Goal: Transaction & Acquisition: Purchase product/service

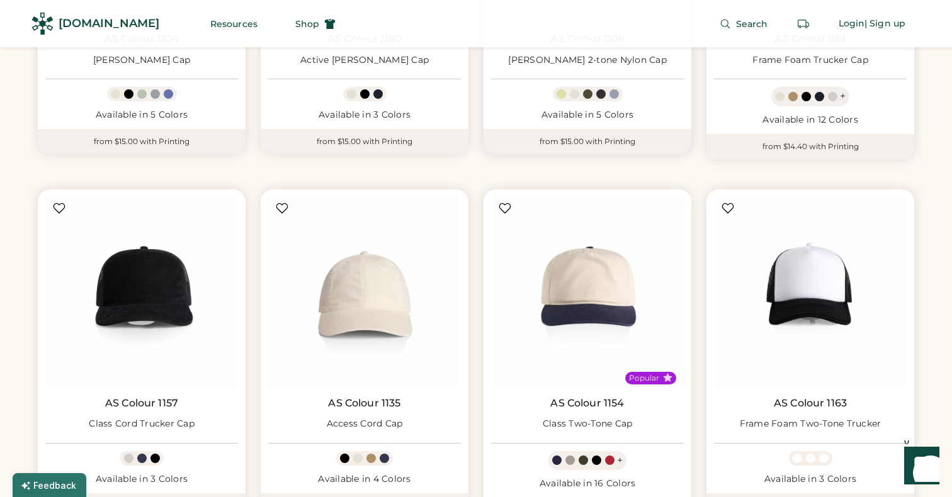
scroll to position [2481, 0]
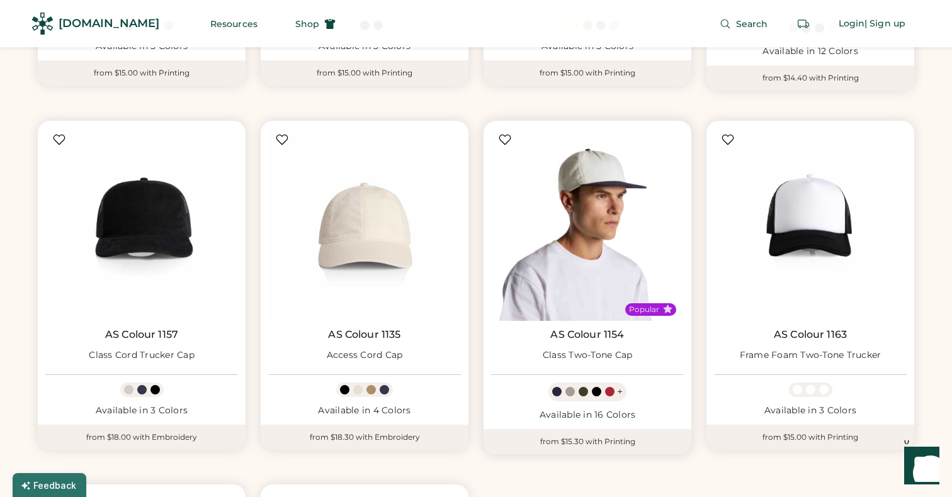
click at [580, 174] on img at bounding box center [587, 224] width 193 height 193
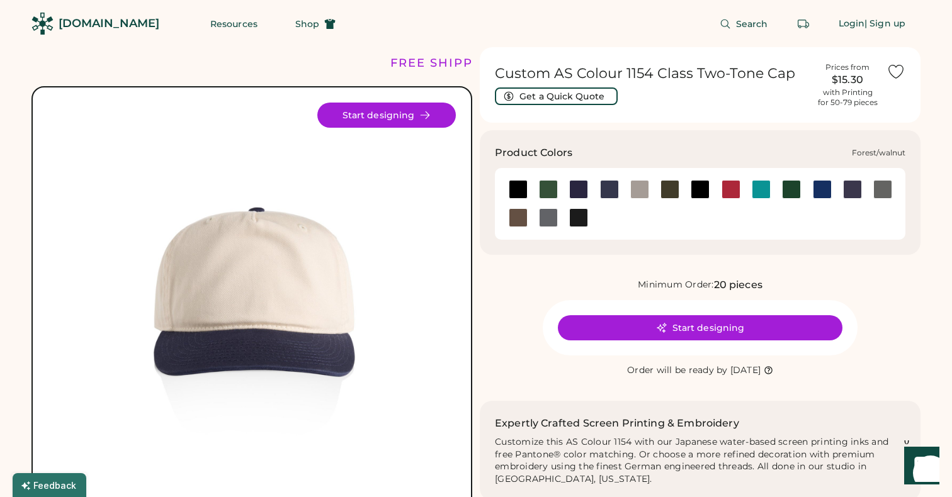
click at [551, 189] on div at bounding box center [548, 189] width 19 height 19
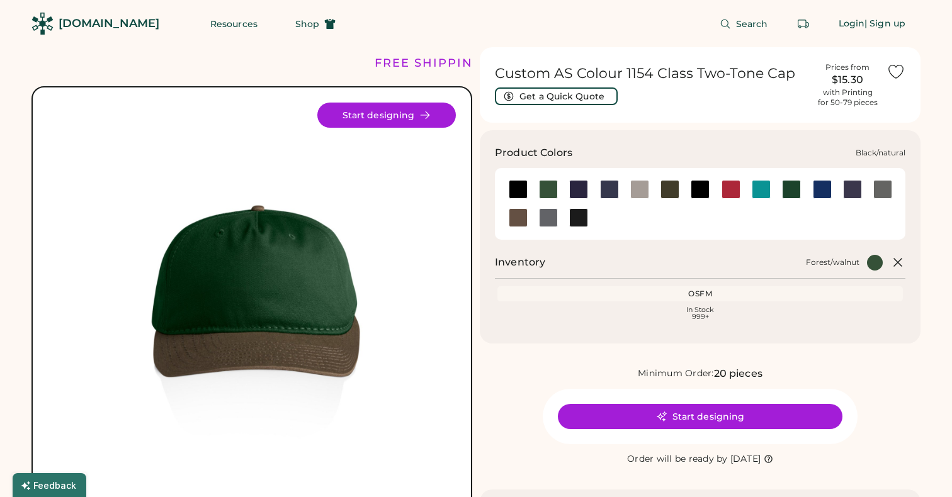
click at [519, 188] on div at bounding box center [518, 189] width 19 height 19
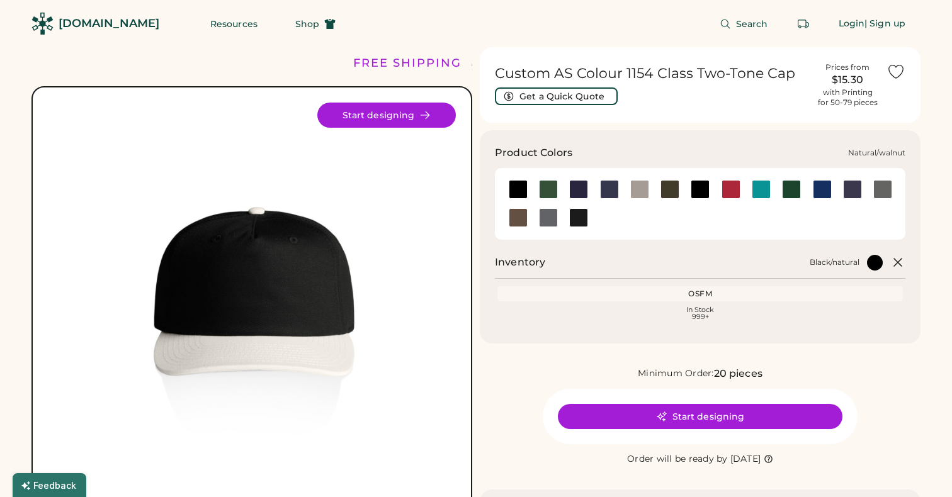
click at [521, 225] on div at bounding box center [518, 217] width 19 height 19
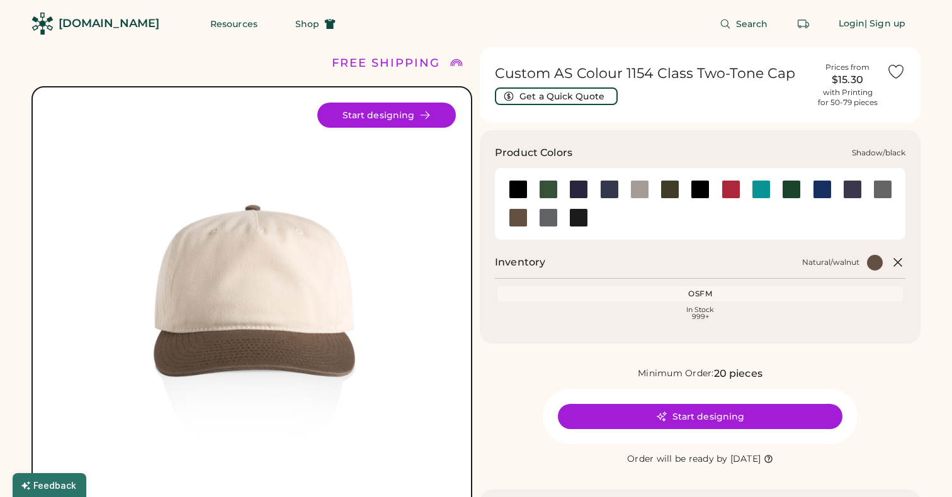
click at [540, 220] on div at bounding box center [548, 217] width 19 height 19
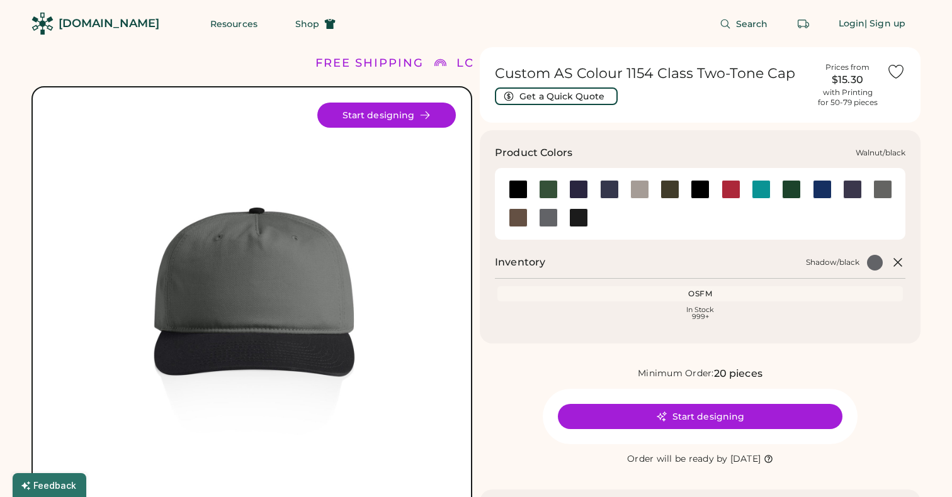
click at [576, 222] on div at bounding box center [578, 217] width 19 height 19
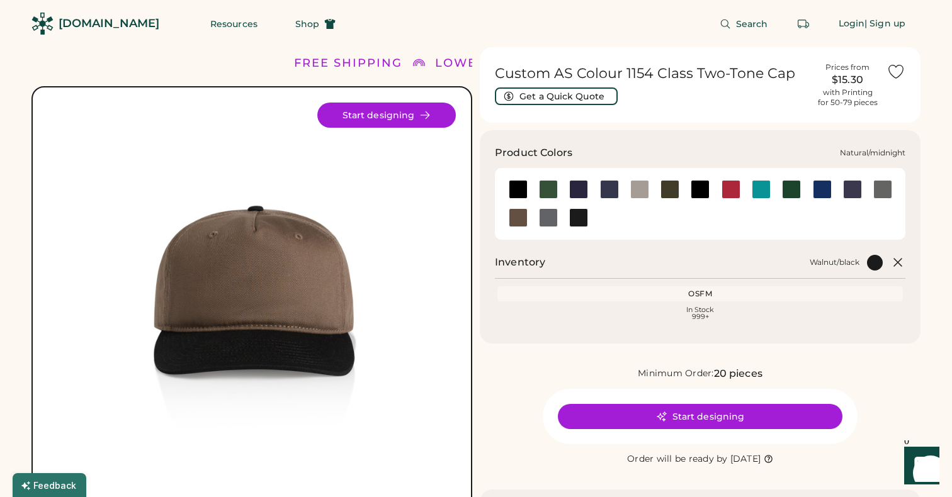
click at [883, 187] on div at bounding box center [882, 189] width 19 height 19
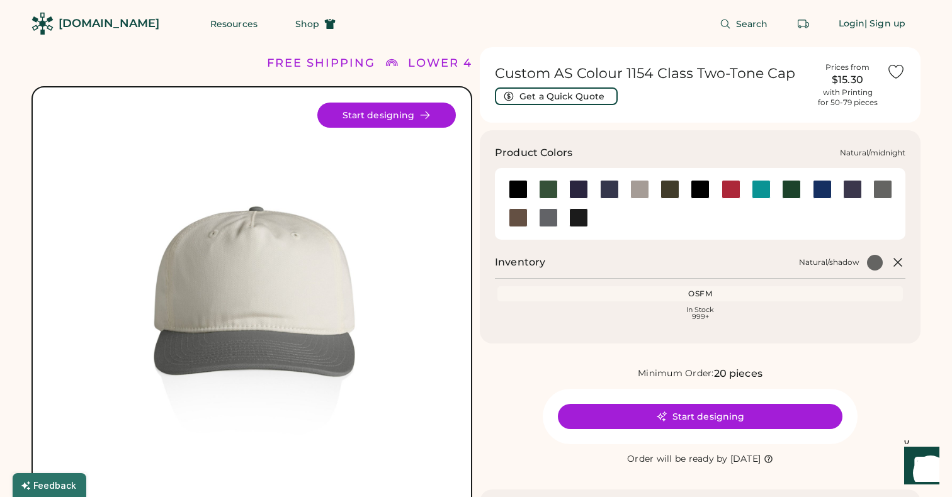
click at [855, 191] on div at bounding box center [852, 189] width 19 height 19
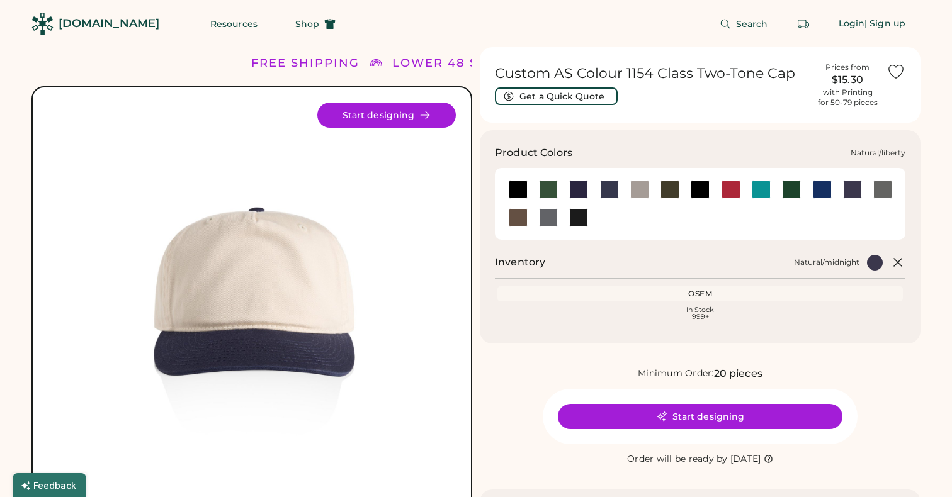
click at [820, 191] on div at bounding box center [822, 189] width 19 height 19
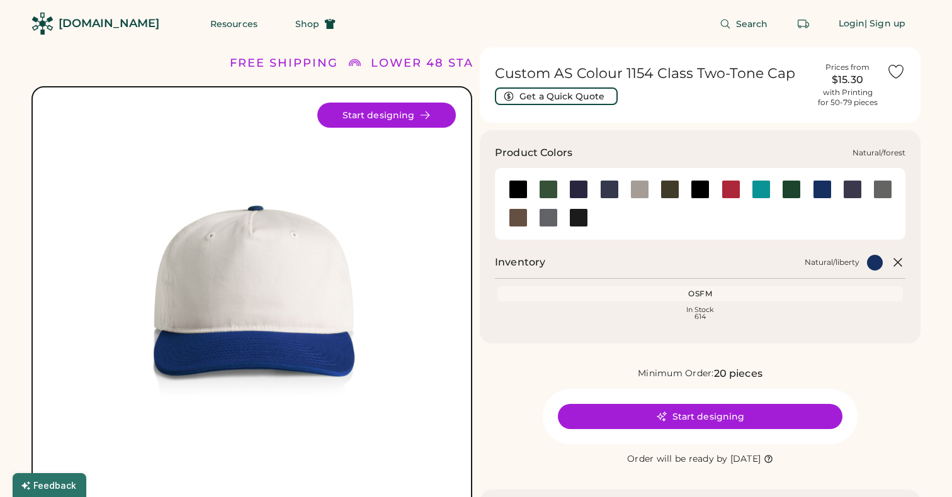
click at [787, 190] on div at bounding box center [791, 189] width 19 height 19
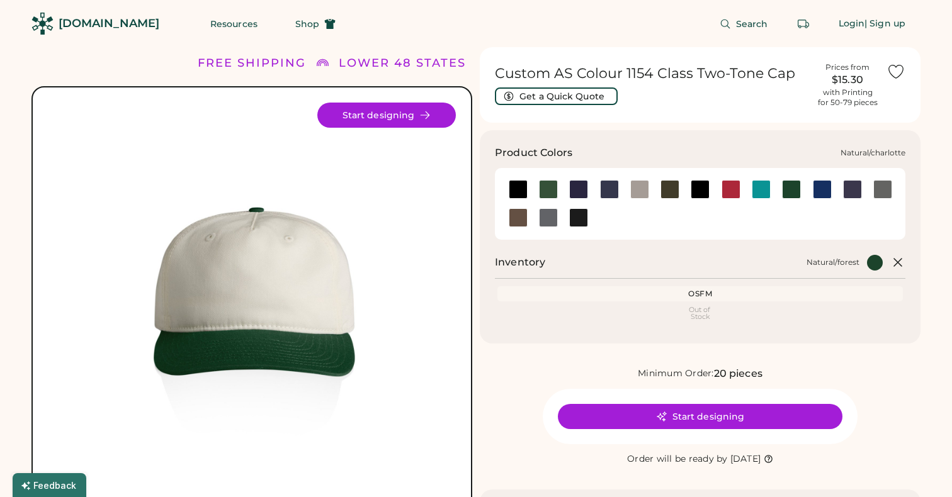
click at [761, 191] on div at bounding box center [761, 189] width 19 height 19
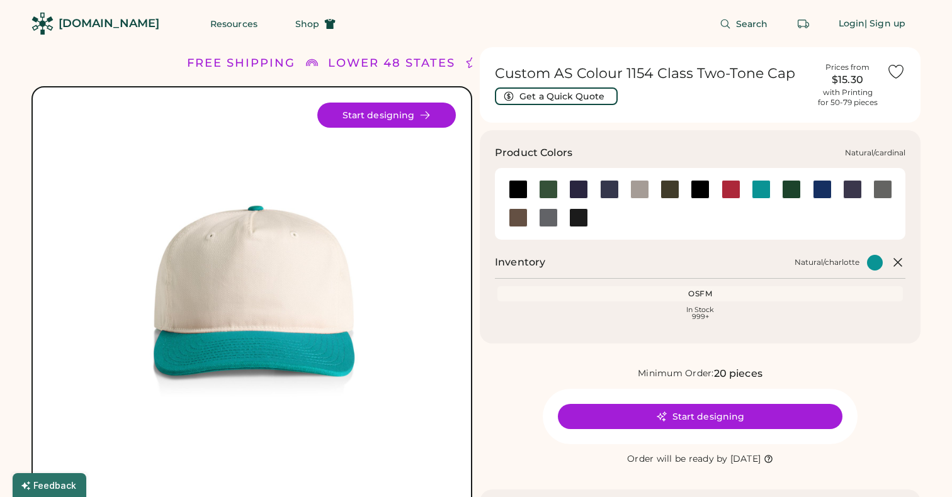
click at [728, 190] on div at bounding box center [730, 189] width 19 height 19
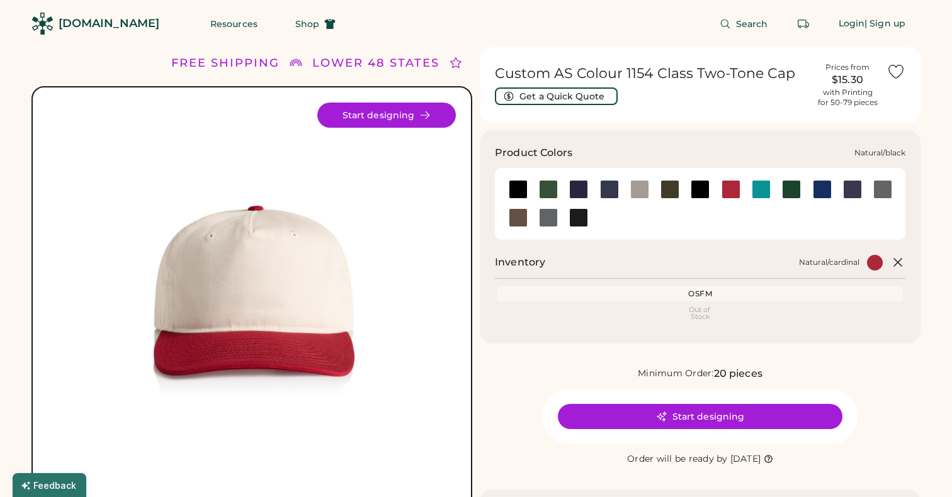
click at [700, 191] on div at bounding box center [700, 189] width 19 height 19
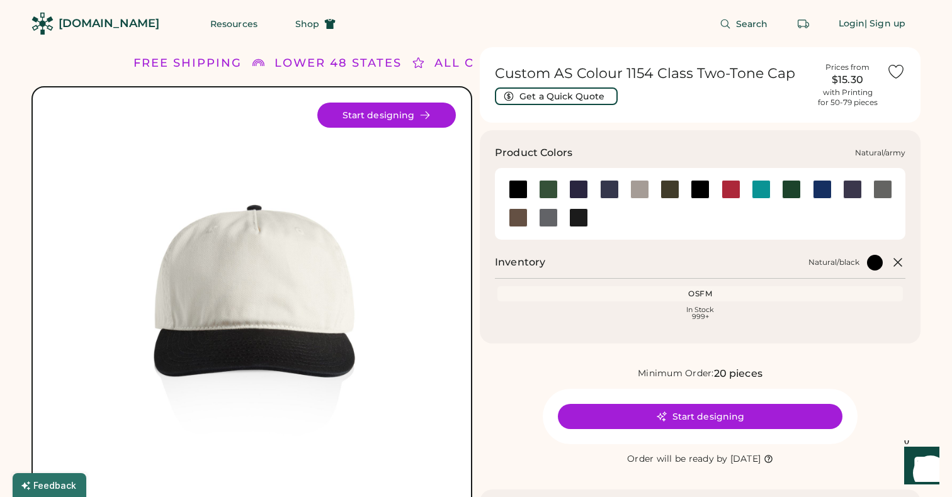
click at [673, 192] on div at bounding box center [669, 189] width 19 height 19
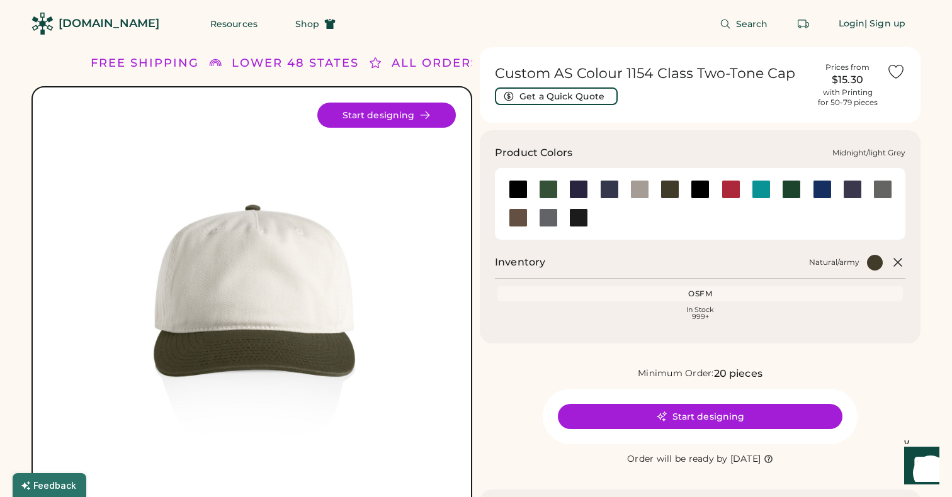
click at [645, 192] on div at bounding box center [639, 189] width 19 height 19
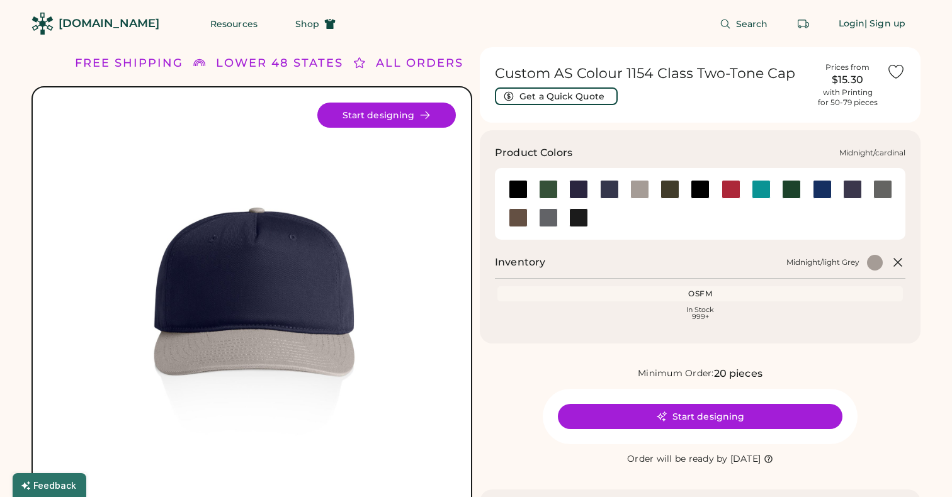
click at [612, 191] on div at bounding box center [609, 189] width 19 height 19
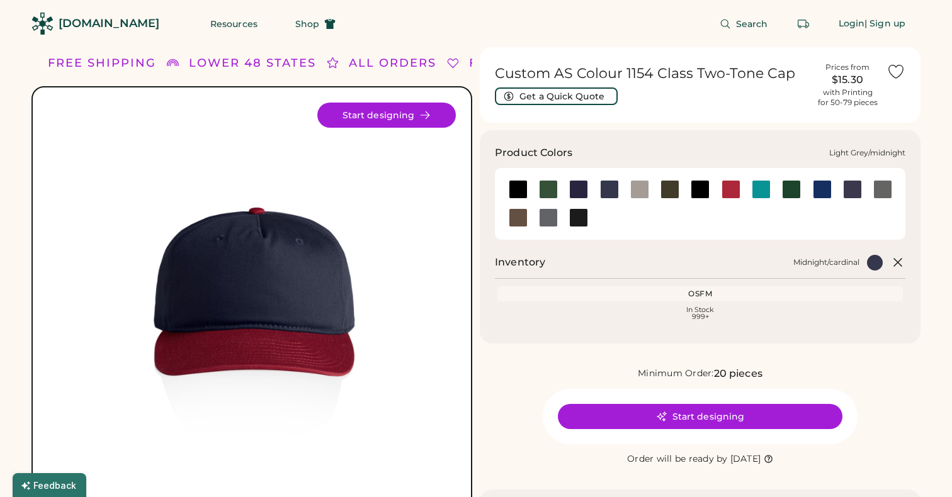
click at [584, 189] on div at bounding box center [578, 189] width 19 height 19
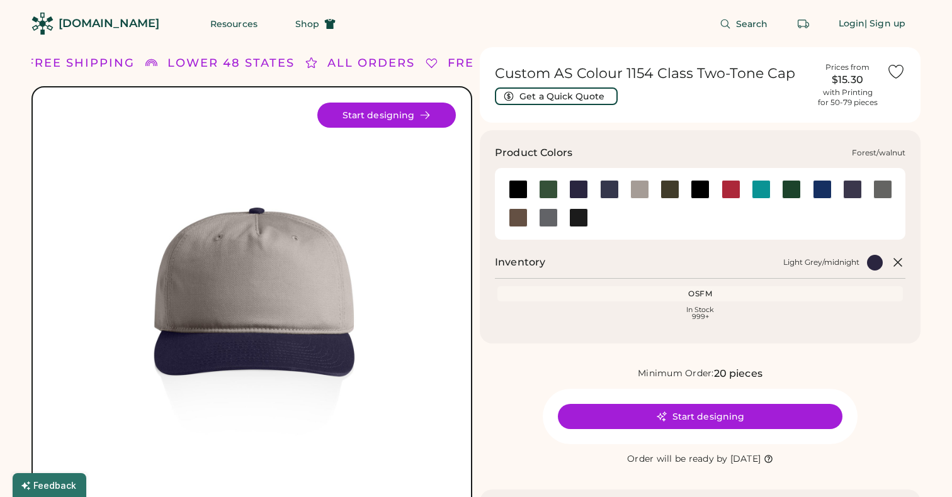
click at [545, 191] on div at bounding box center [548, 189] width 19 height 19
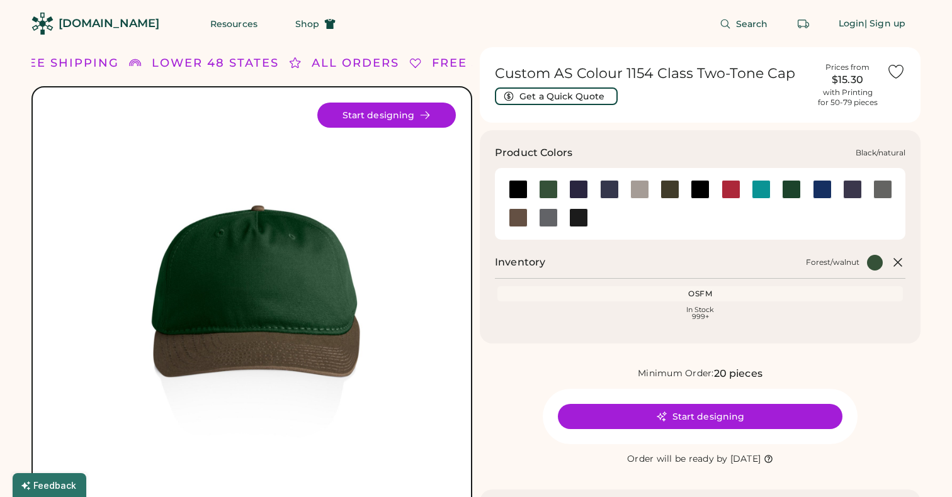
click at [518, 191] on div at bounding box center [518, 189] width 19 height 19
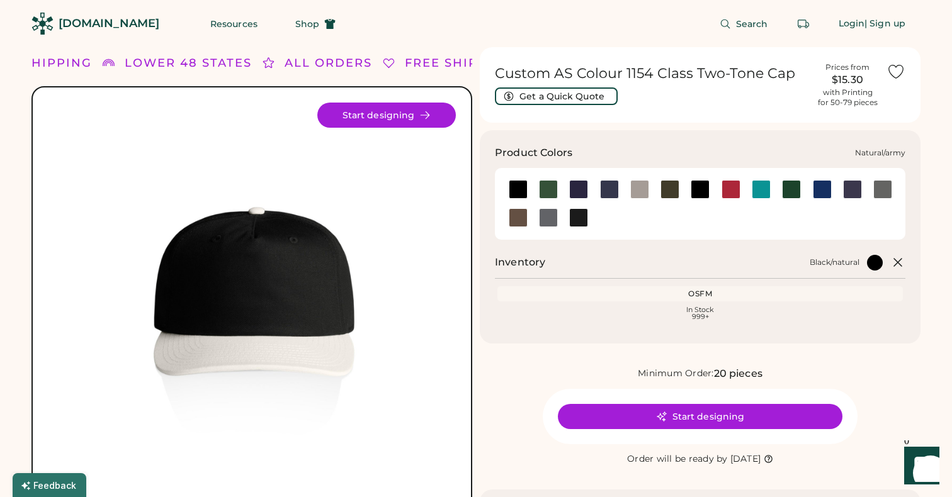
click at [669, 190] on div at bounding box center [669, 189] width 19 height 19
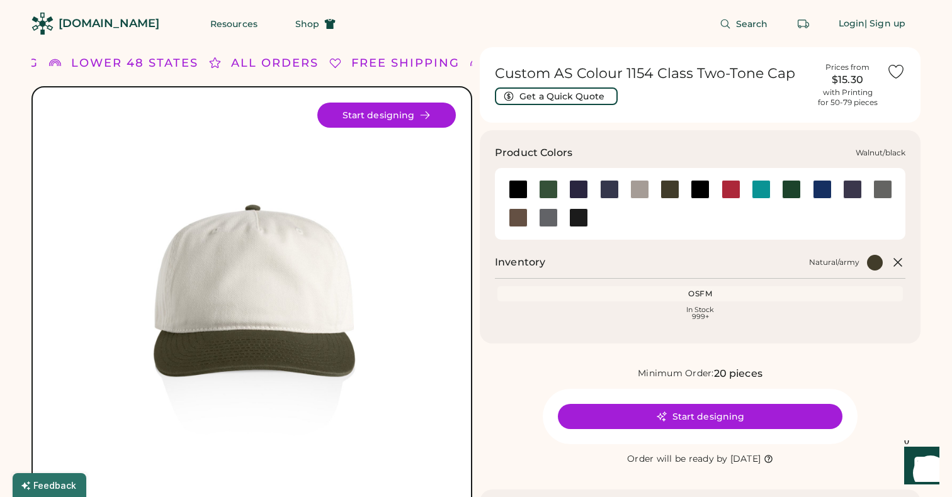
click at [581, 221] on div at bounding box center [578, 217] width 19 height 19
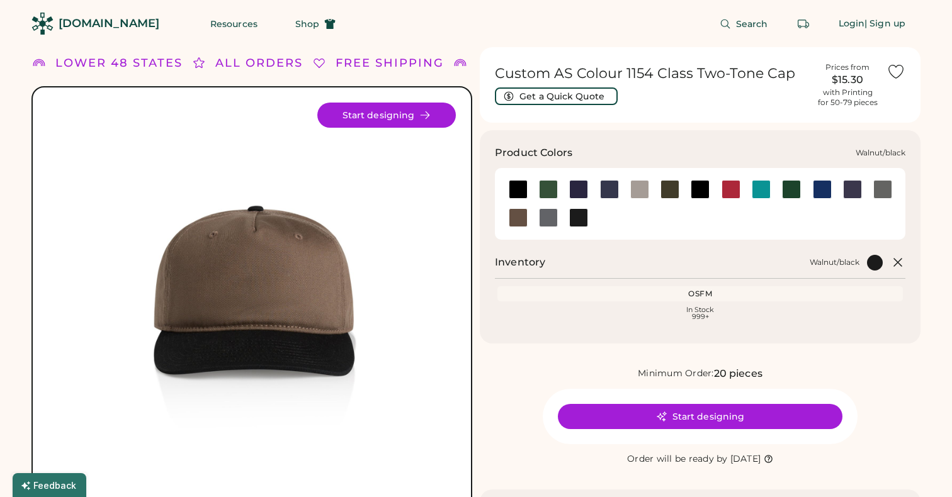
click at [551, 220] on div at bounding box center [548, 217] width 19 height 19
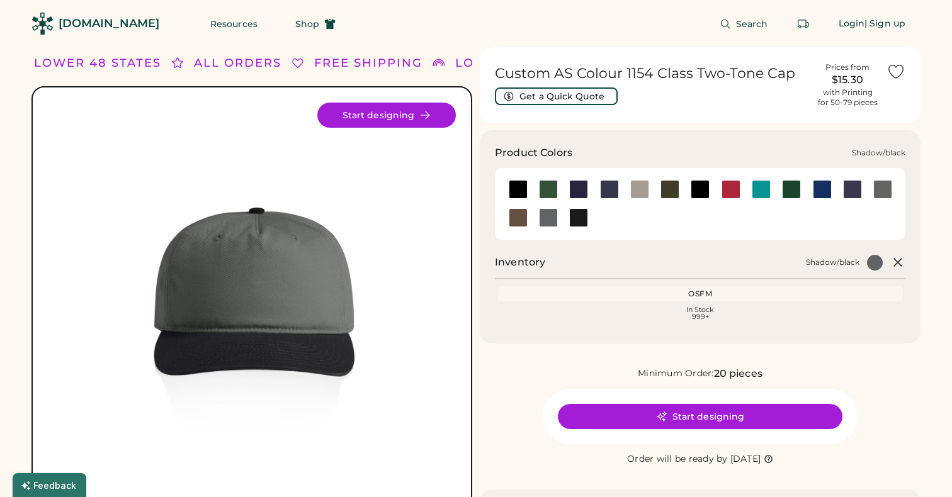
click at [545, 220] on div at bounding box center [548, 217] width 19 height 19
click at [520, 219] on div at bounding box center [518, 217] width 19 height 19
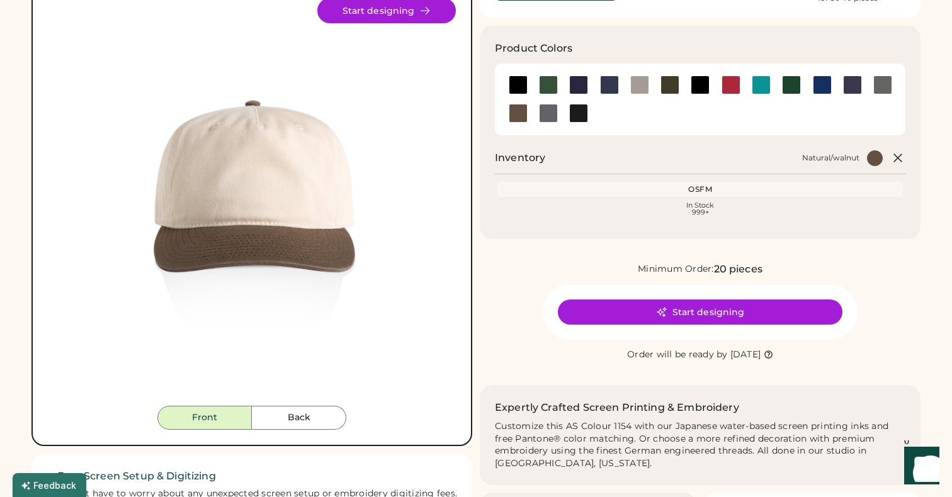
scroll to position [205, 0]
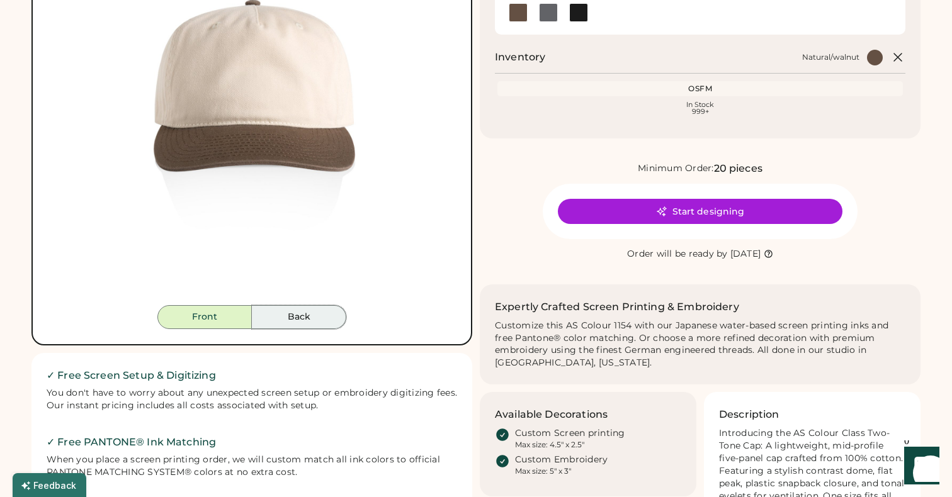
click at [276, 315] on button "Back" at bounding box center [299, 317] width 94 height 24
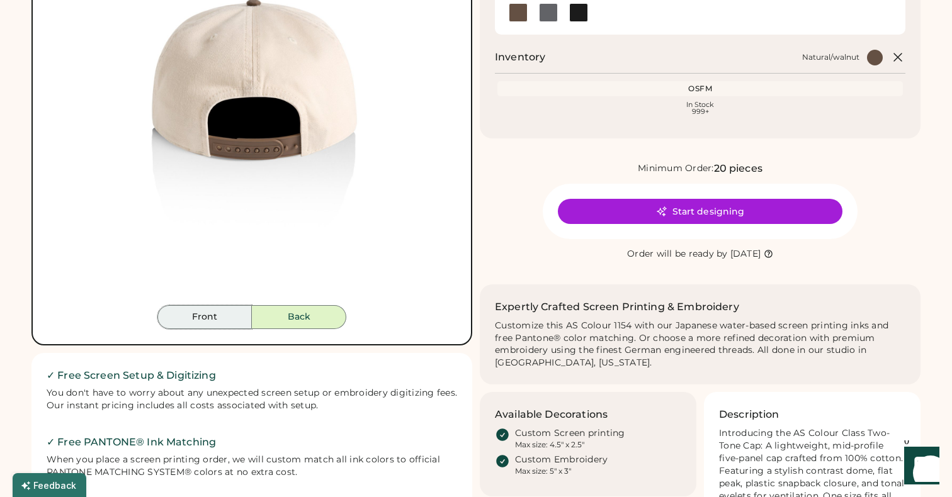
click at [224, 325] on button "Front" at bounding box center [204, 317] width 94 height 24
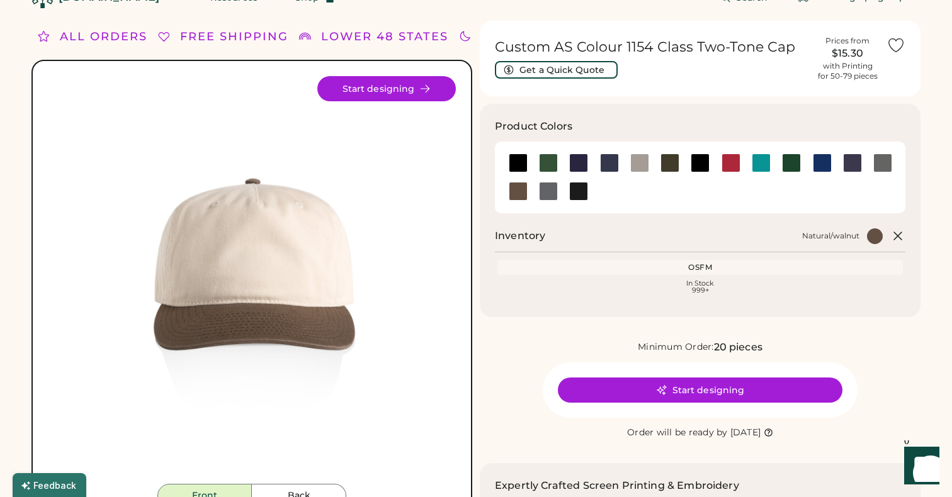
scroll to position [0, 0]
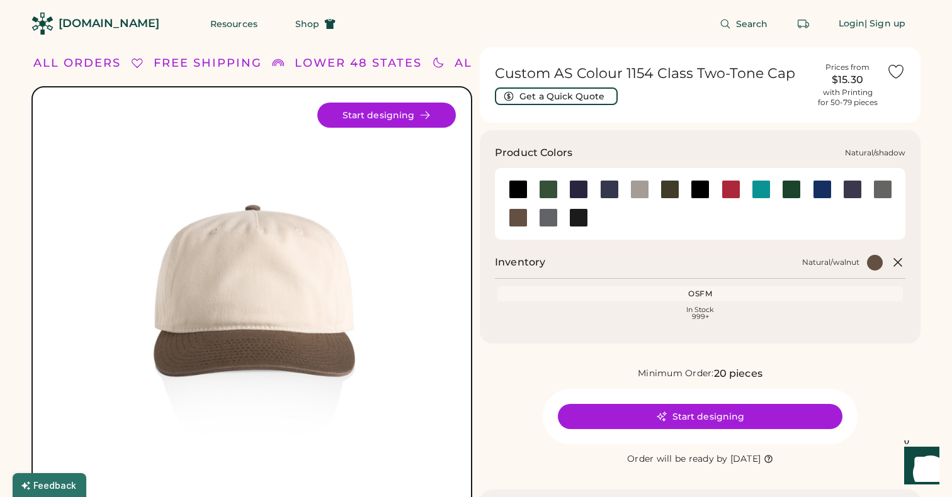
click at [881, 192] on div at bounding box center [882, 189] width 19 height 19
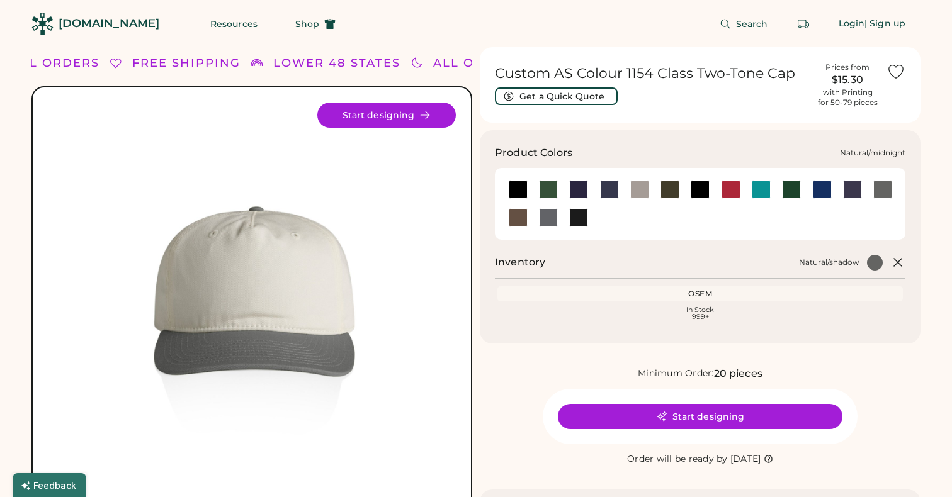
click at [855, 193] on div at bounding box center [852, 189] width 19 height 19
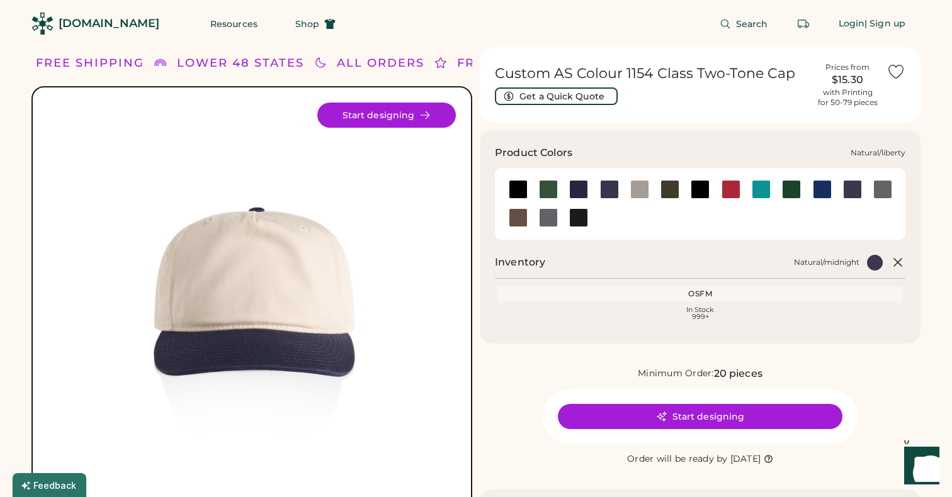
click at [822, 192] on div at bounding box center [822, 189] width 19 height 19
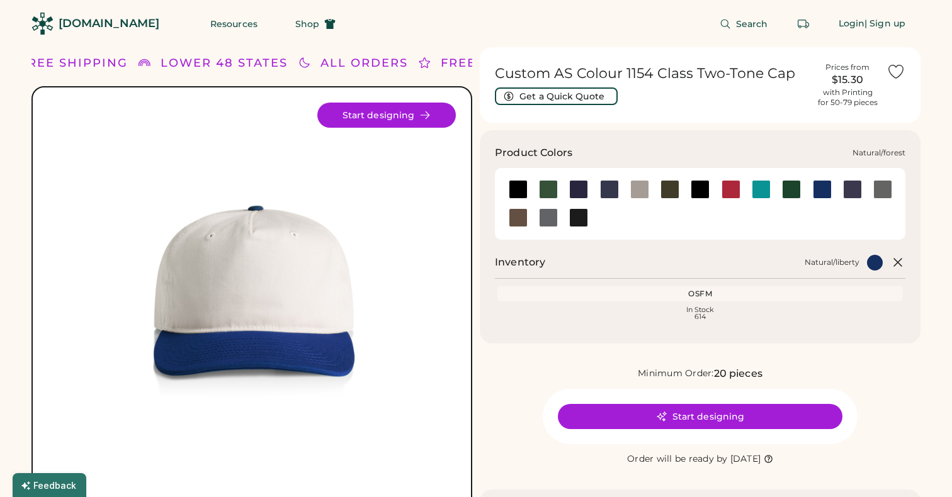
click at [793, 193] on div at bounding box center [791, 189] width 19 height 19
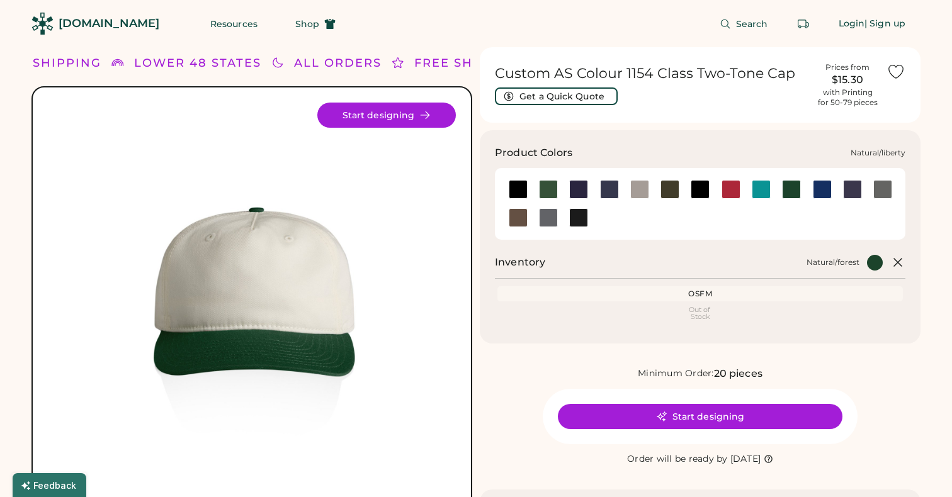
click at [815, 193] on div at bounding box center [822, 189] width 19 height 19
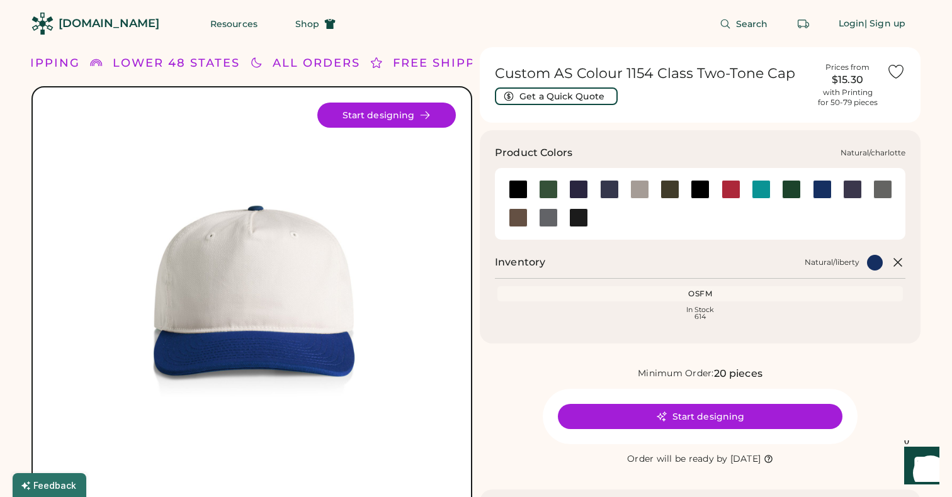
click at [765, 193] on div at bounding box center [761, 189] width 19 height 19
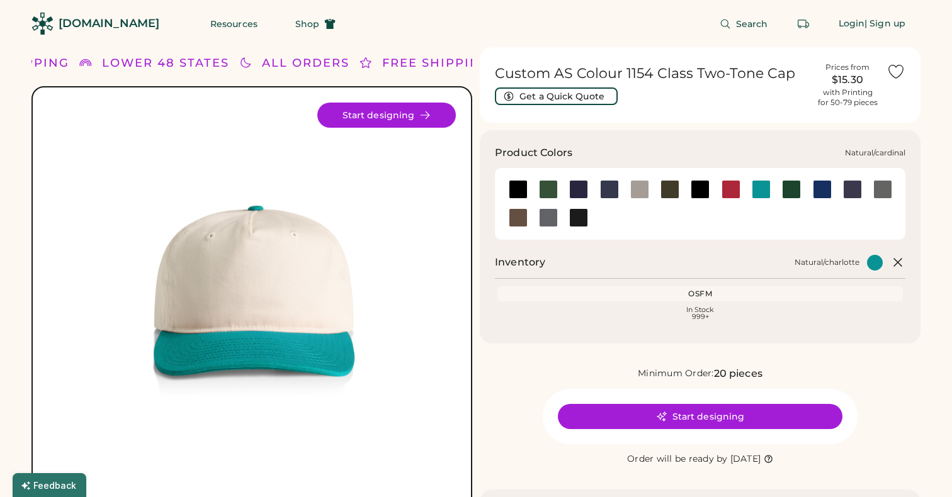
click at [734, 188] on div at bounding box center [730, 189] width 19 height 19
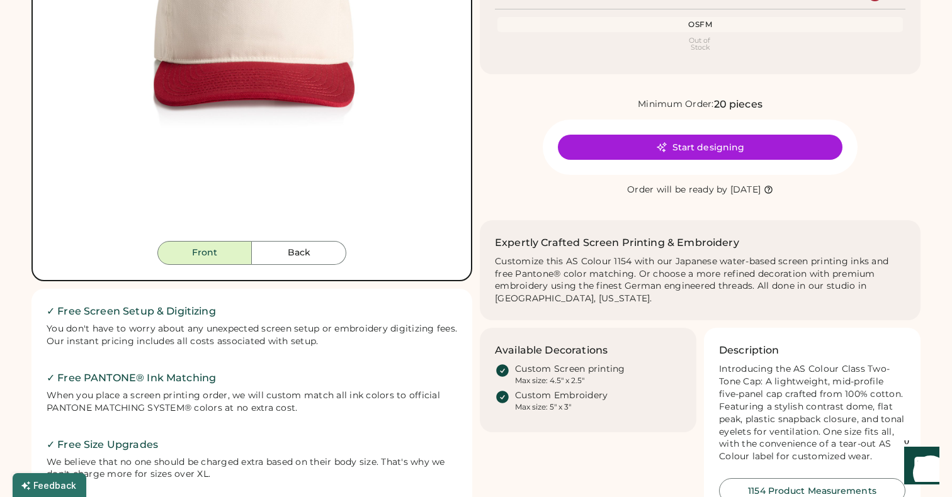
click at [286, 257] on button "Back" at bounding box center [299, 253] width 94 height 24
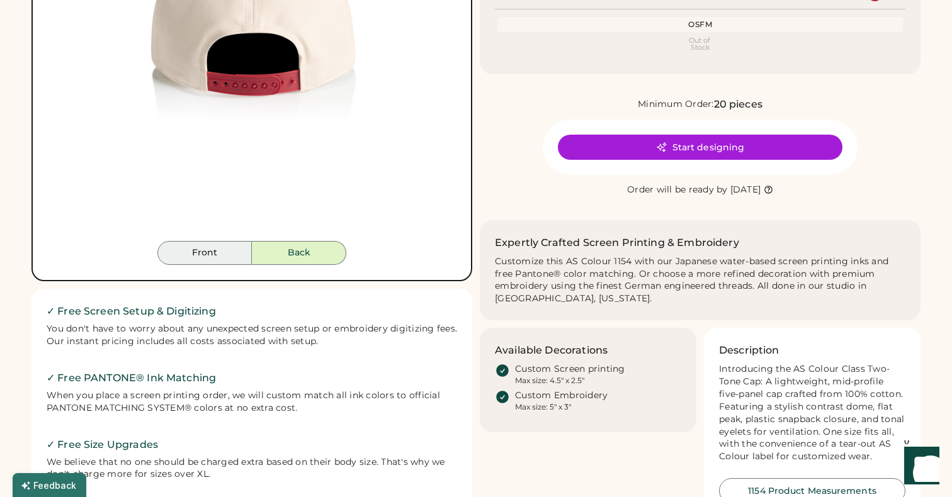
click at [217, 251] on button "Front" at bounding box center [204, 253] width 94 height 24
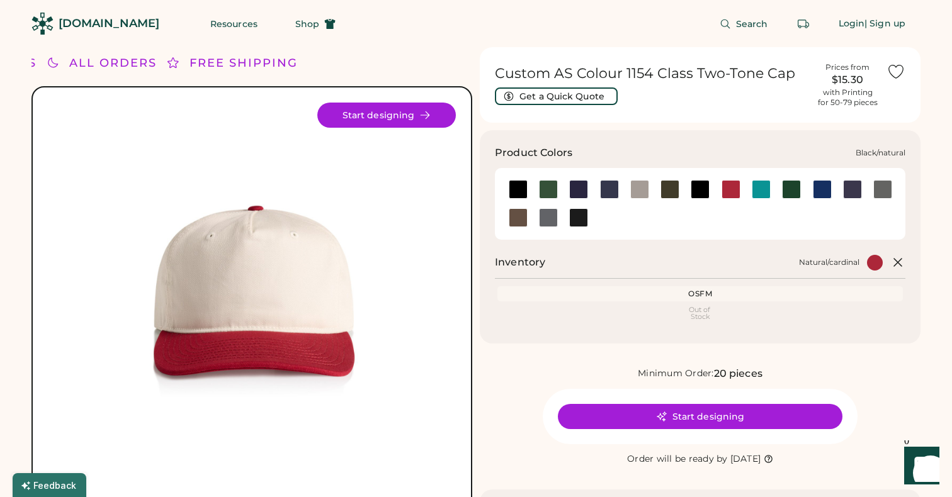
click at [516, 189] on div at bounding box center [518, 189] width 19 height 19
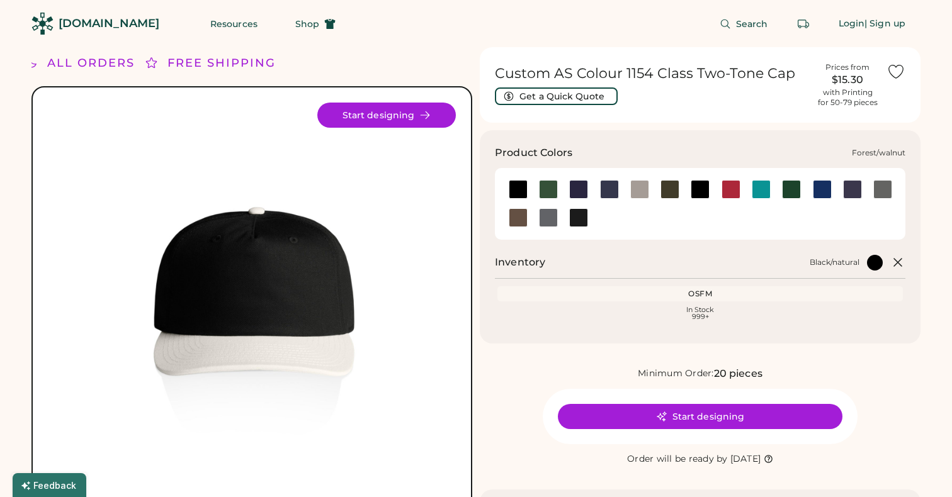
click at [552, 192] on div at bounding box center [548, 189] width 19 height 19
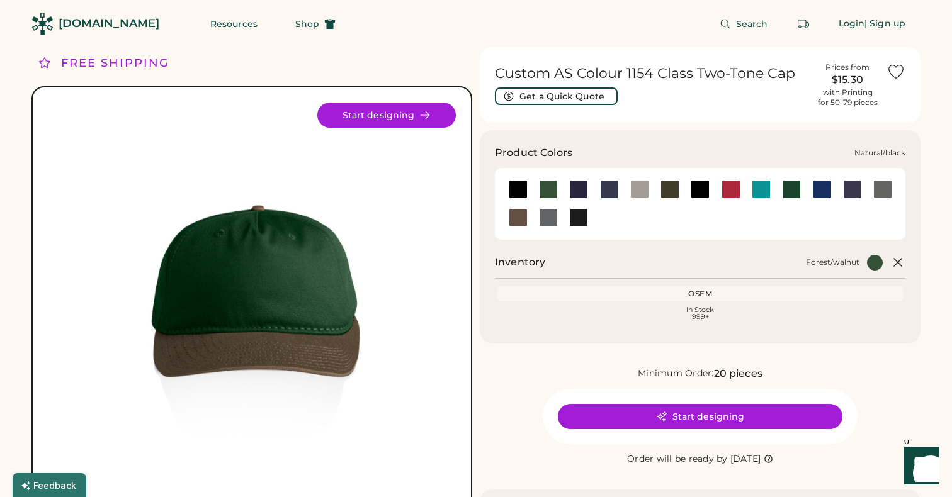
click at [706, 197] on div at bounding box center [700, 189] width 19 height 19
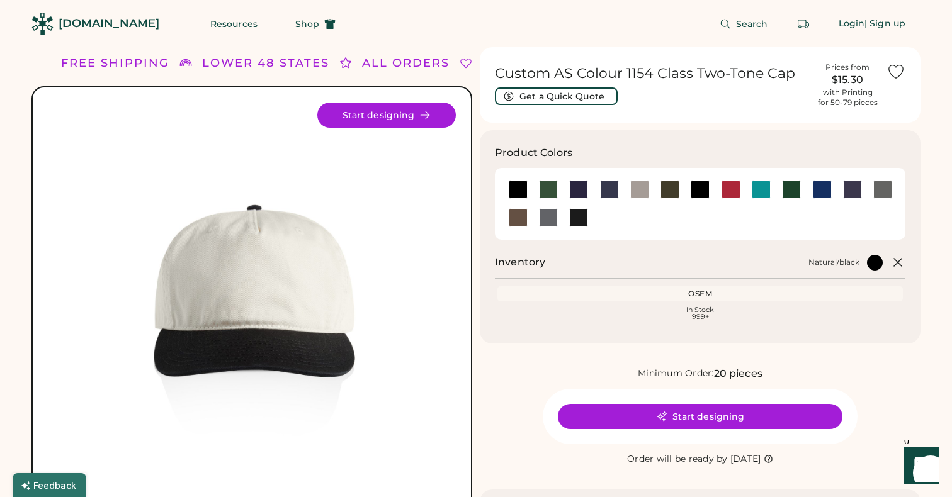
click at [113, 21] on div "[DOMAIN_NAME]" at bounding box center [109, 24] width 101 height 16
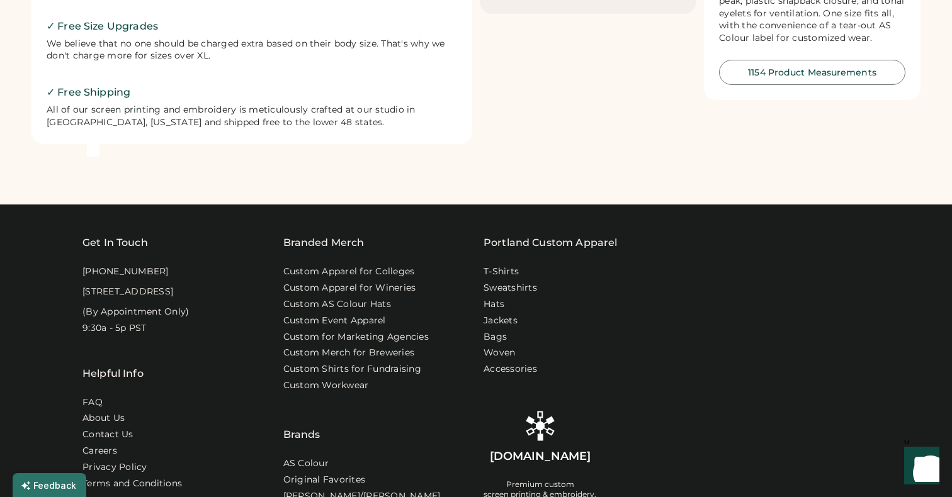
scroll to position [766, 0]
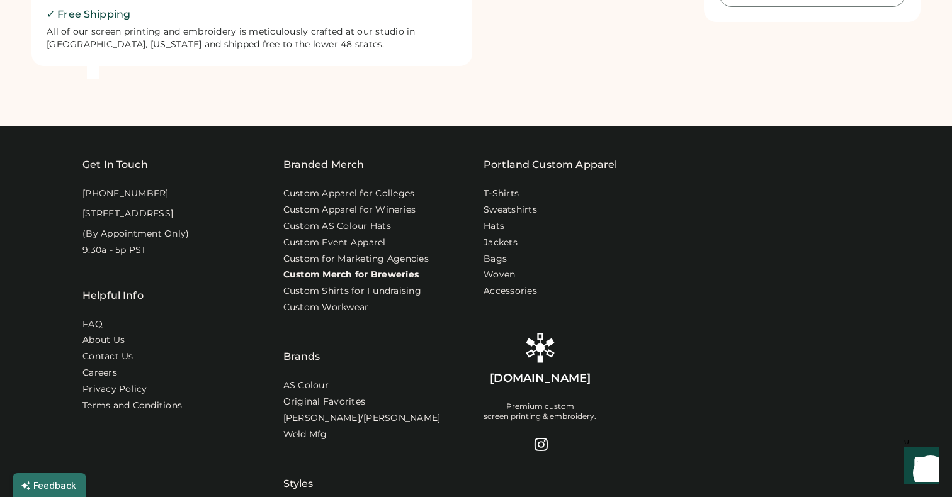
click at [367, 274] on link "Custom Merch for Breweries" at bounding box center [351, 275] width 136 height 13
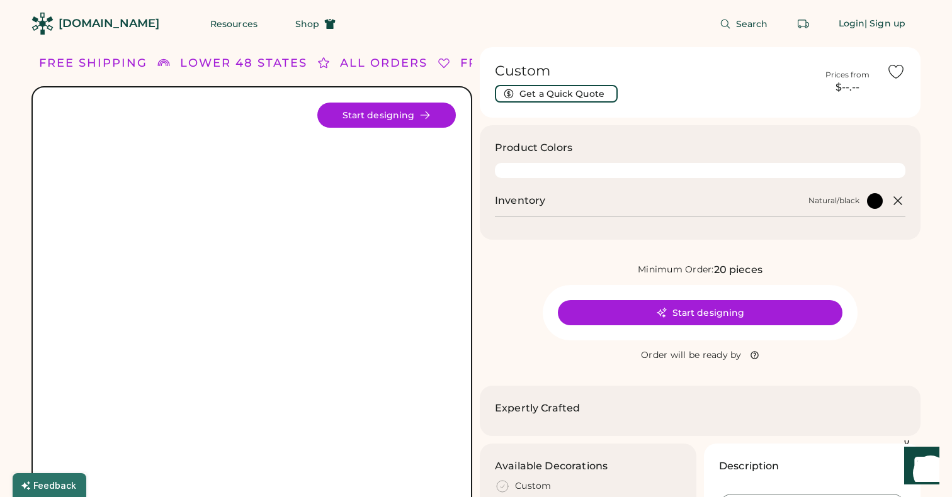
click at [110, 29] on div "[DOMAIN_NAME]" at bounding box center [109, 24] width 101 height 16
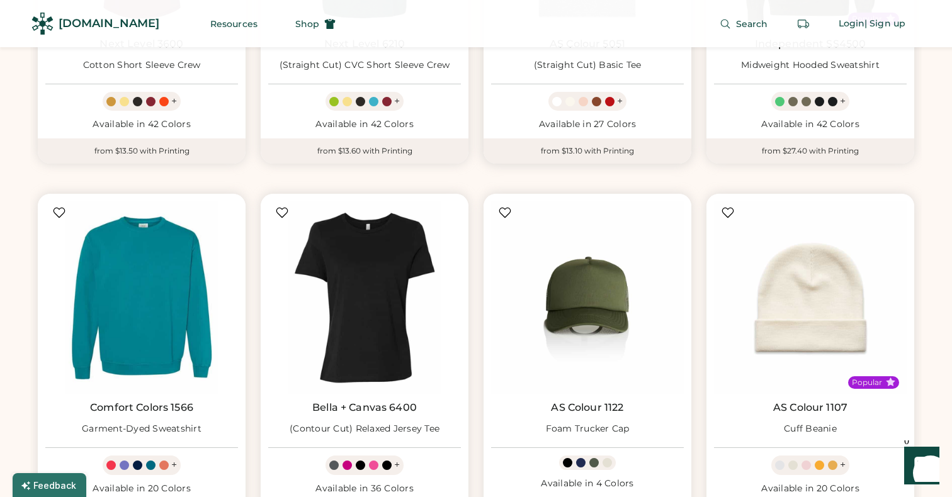
scroll to position [1155, 0]
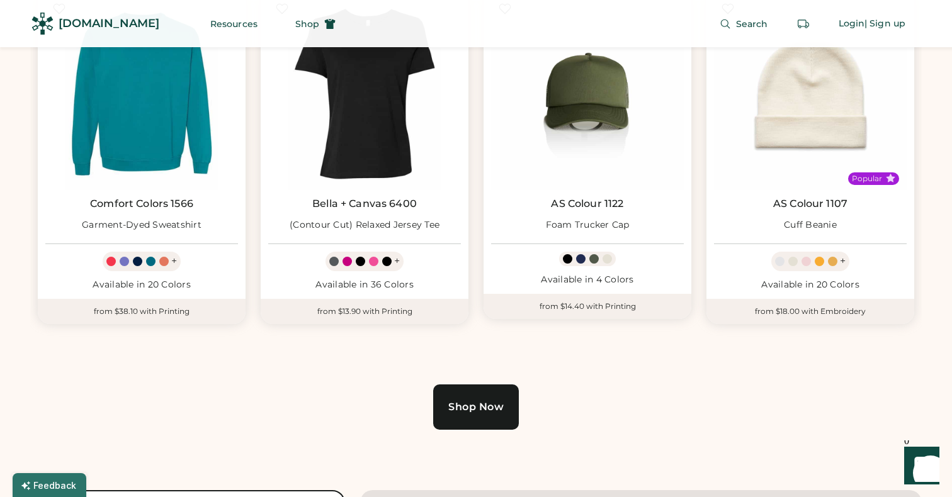
click at [466, 391] on link "Shop Now" at bounding box center [476, 407] width 86 height 45
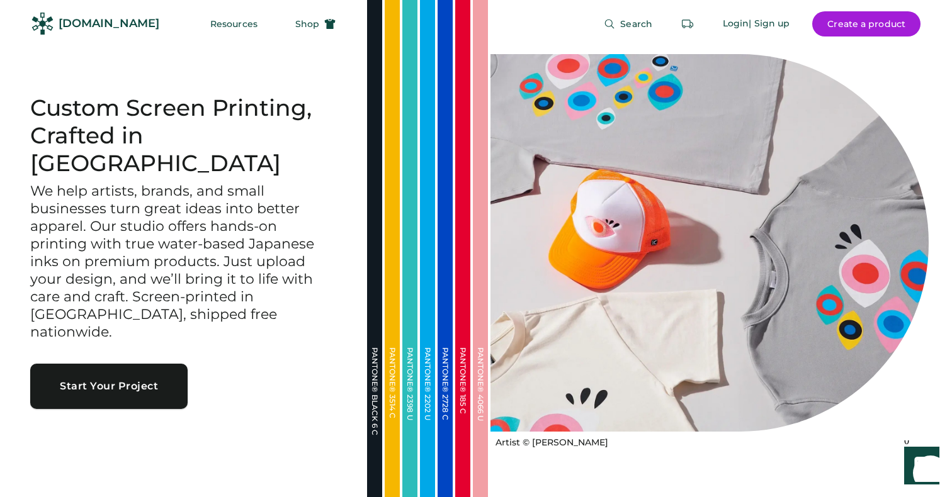
click at [157, 364] on button "Start Your Project" at bounding box center [108, 386] width 157 height 45
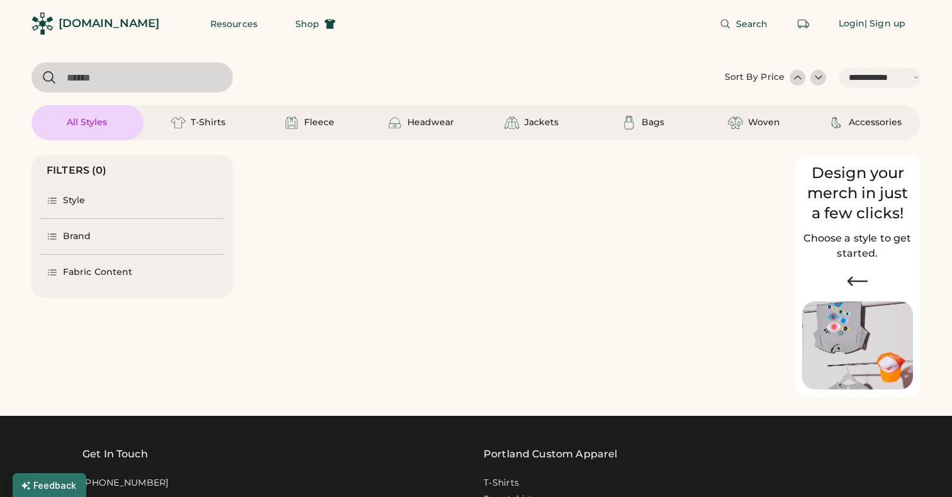
select select "*****"
select select "*"
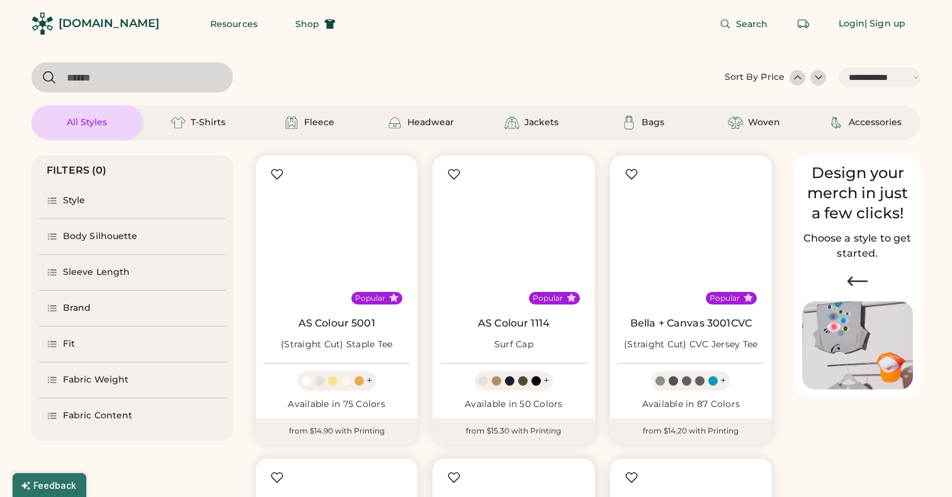
scroll to position [181, 0]
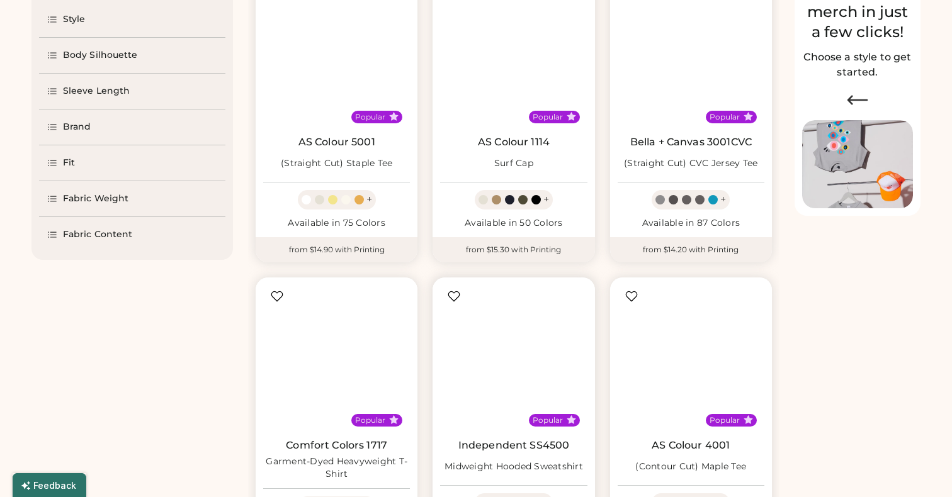
select select "*****"
select select "*"
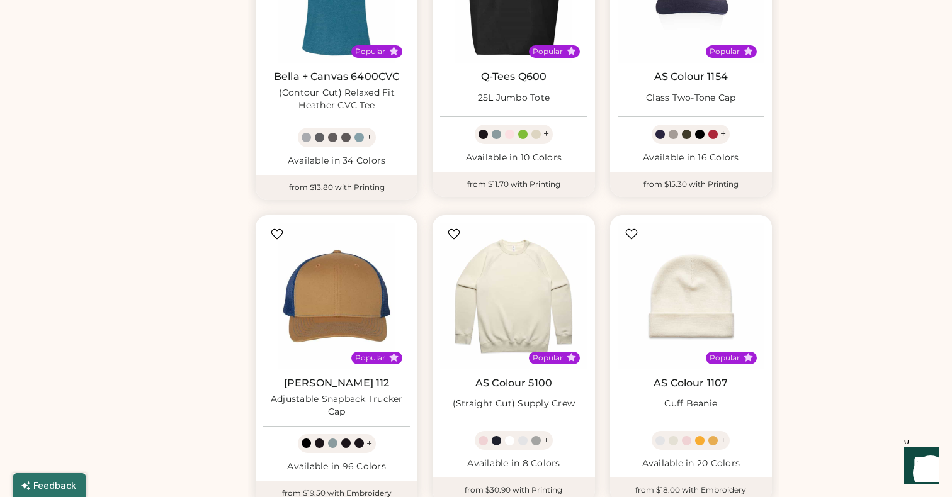
scroll to position [956, 0]
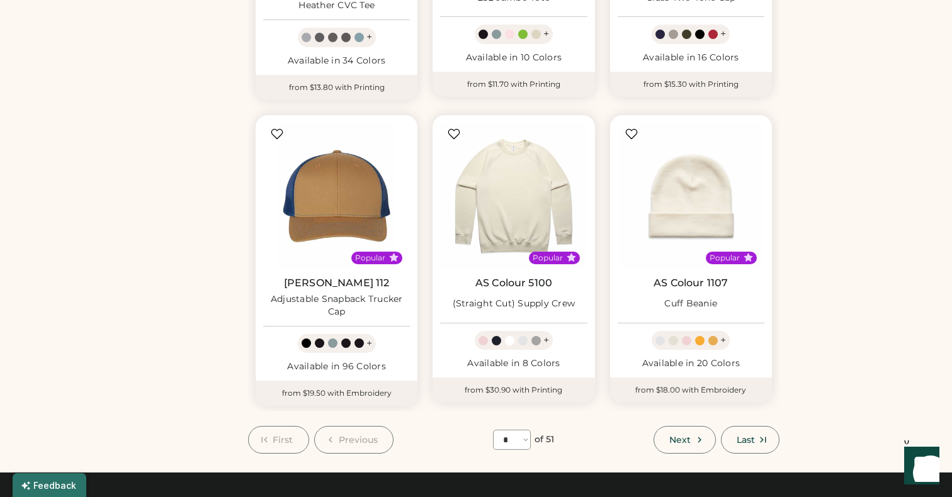
click at [664, 439] on button "Next" at bounding box center [684, 440] width 62 height 28
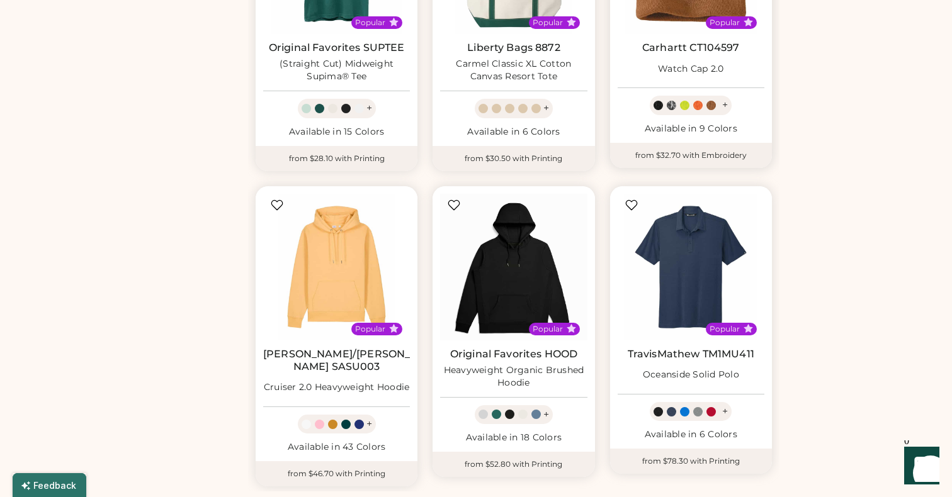
scroll to position [930, 0]
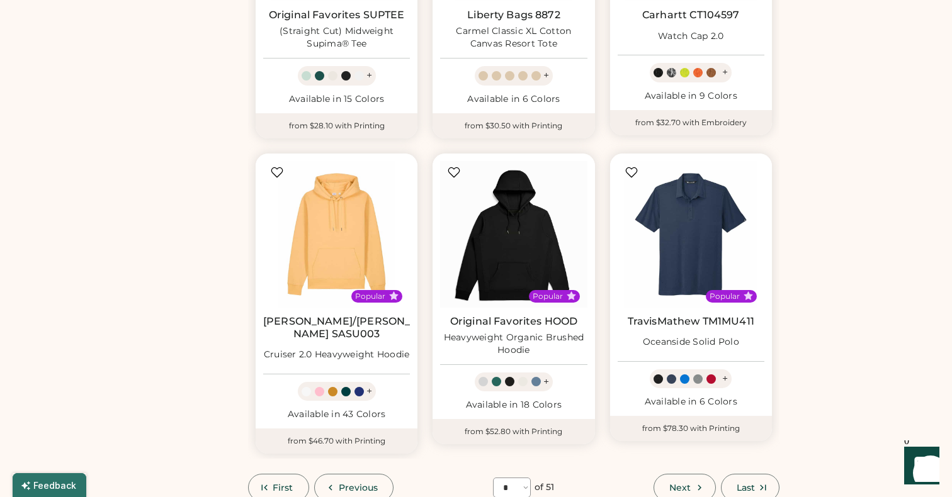
click at [677, 483] on span "Next" at bounding box center [679, 487] width 21 height 9
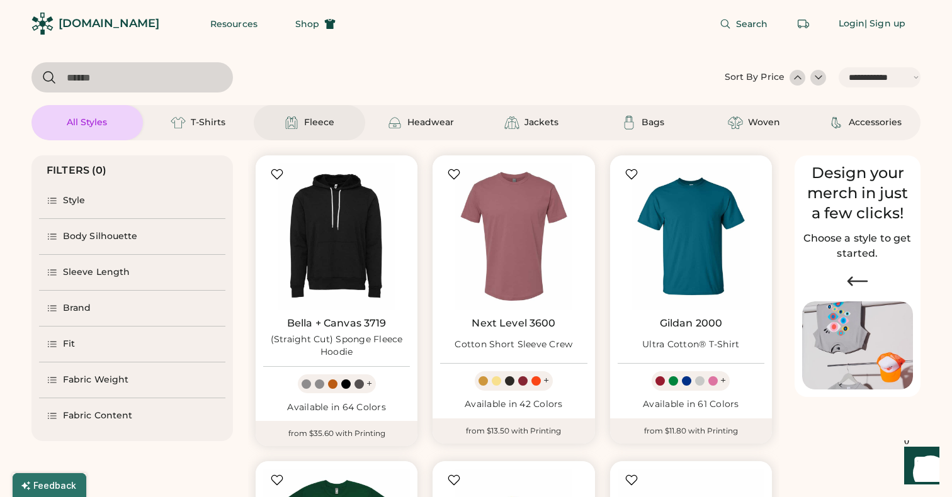
click at [356, 117] on div "Fleece" at bounding box center [309, 122] width 111 height 35
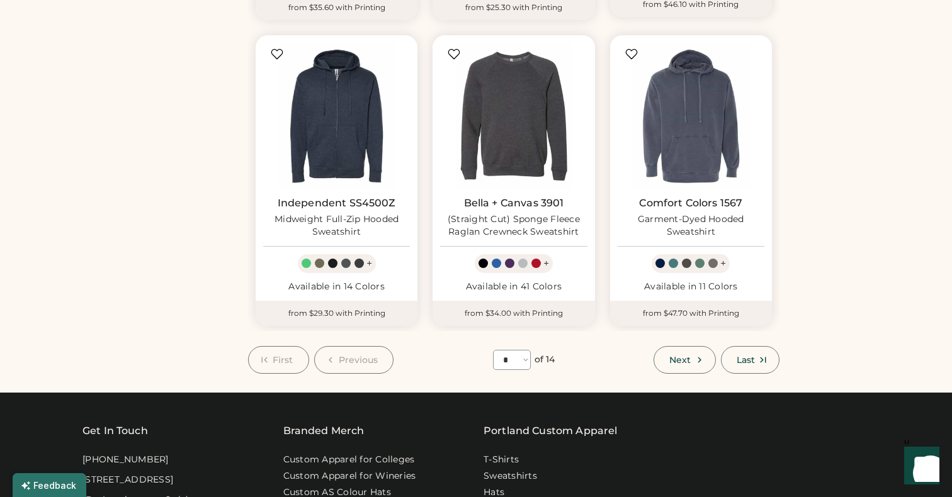
scroll to position [1127, 0]
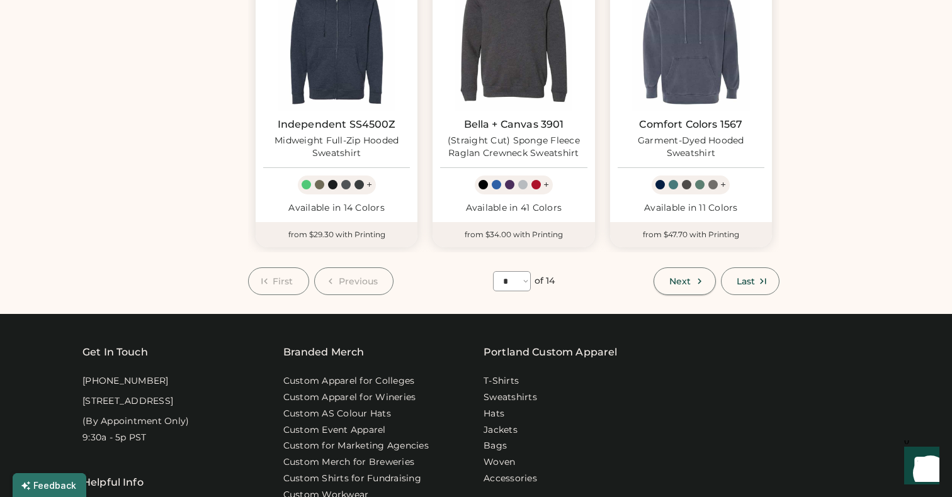
click at [676, 277] on span "Next" at bounding box center [679, 281] width 21 height 9
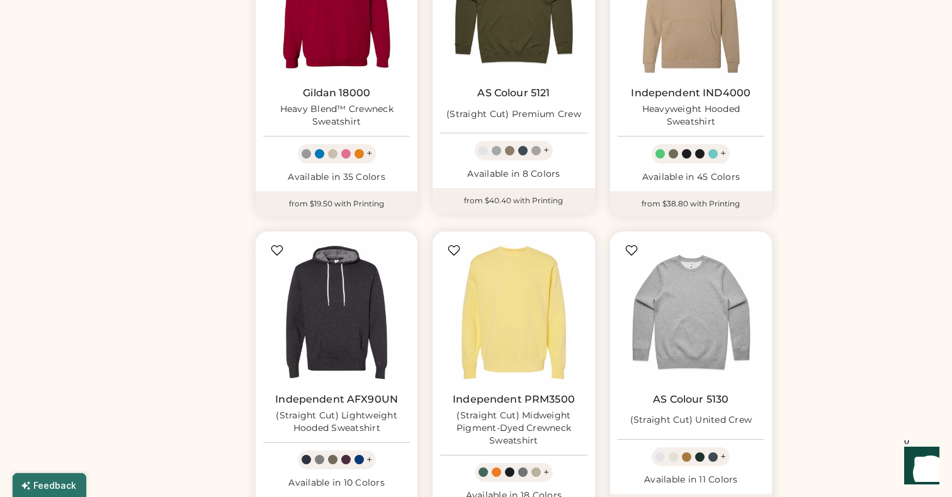
scroll to position [1008, 0]
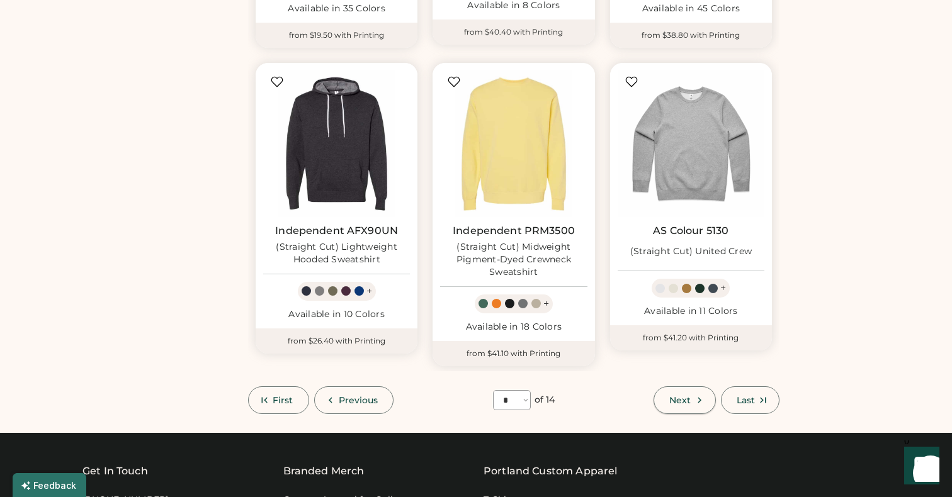
click at [686, 397] on span "Next" at bounding box center [679, 400] width 21 height 9
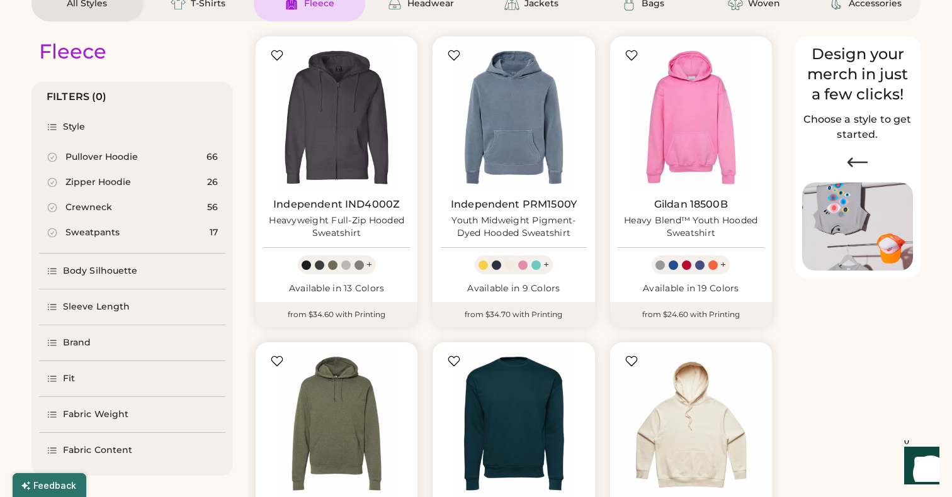
scroll to position [172, 0]
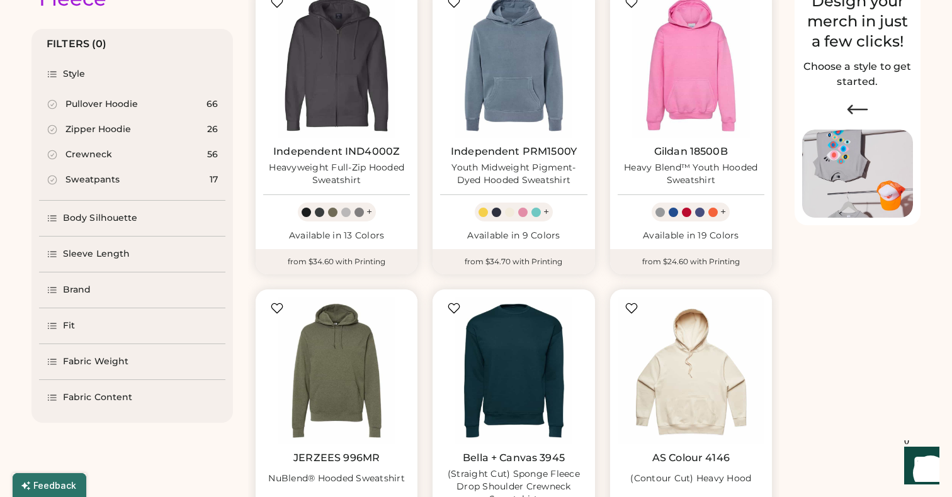
click at [93, 155] on div "Crewneck" at bounding box center [88, 155] width 47 height 13
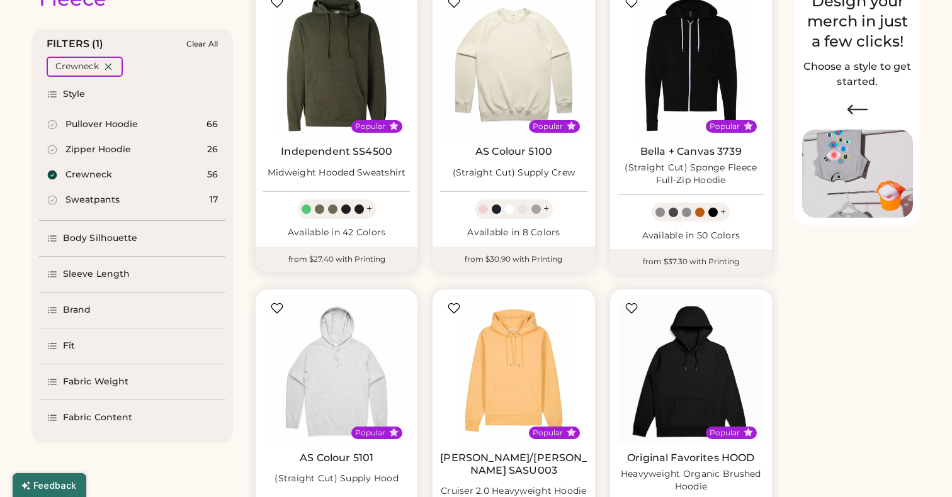
select select "*"
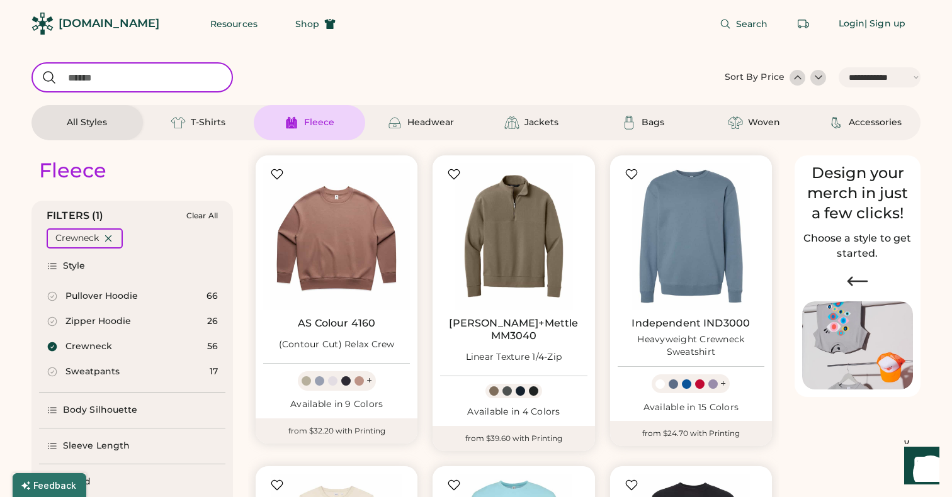
click at [154, 67] on input "input" at bounding box center [131, 77] width 201 height 30
type input "****"
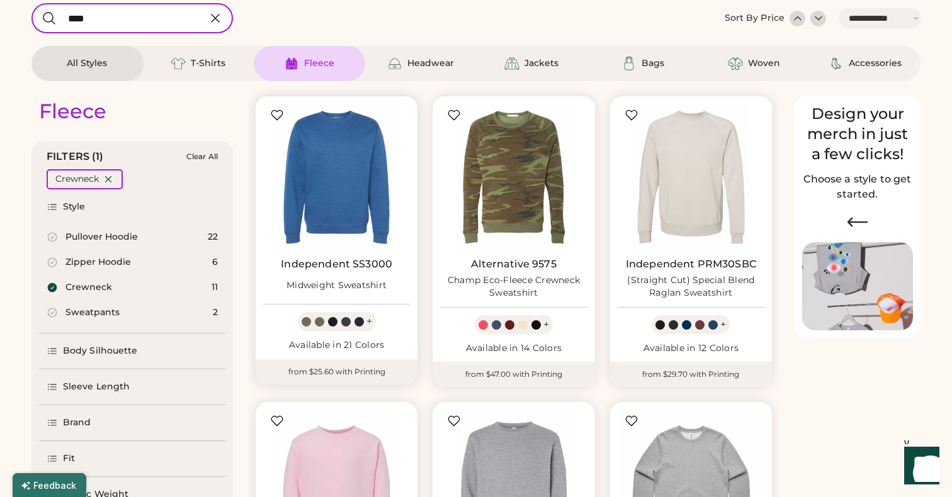
scroll to position [220, 0]
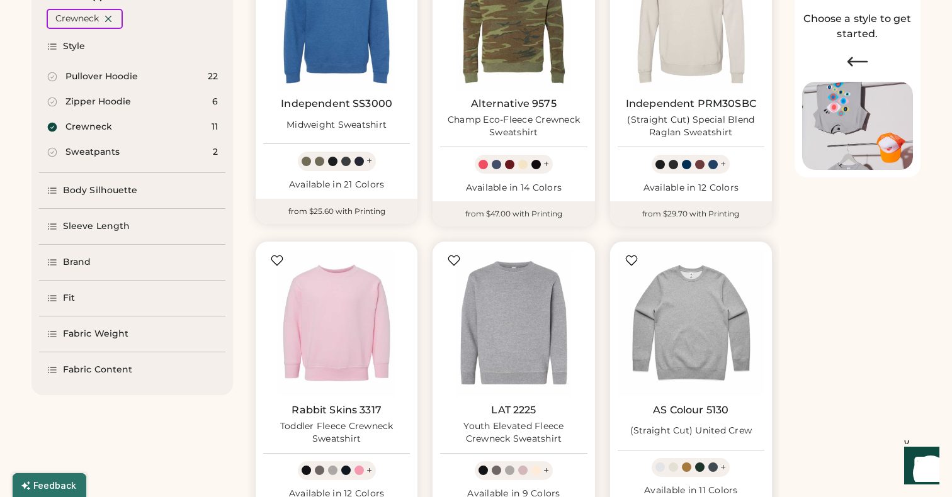
click at [693, 414] on link "AS Colour 5130" at bounding box center [691, 410] width 76 height 13
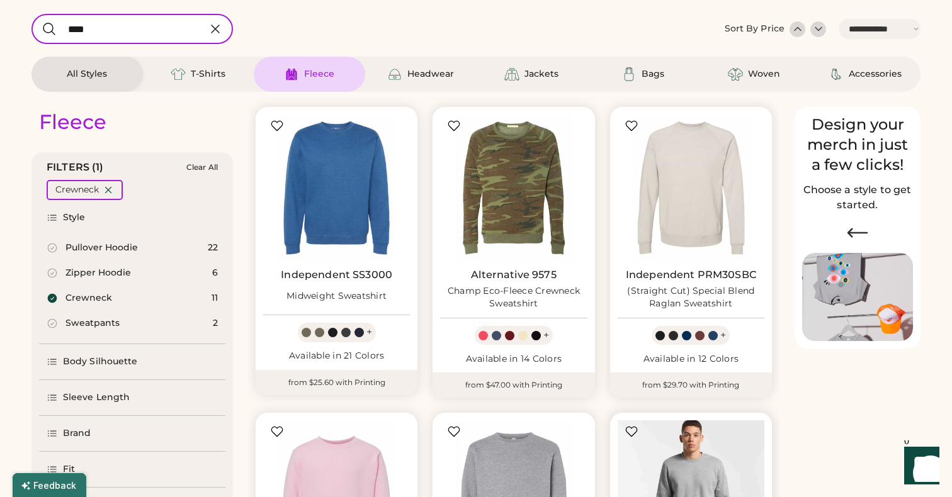
scroll to position [32, 0]
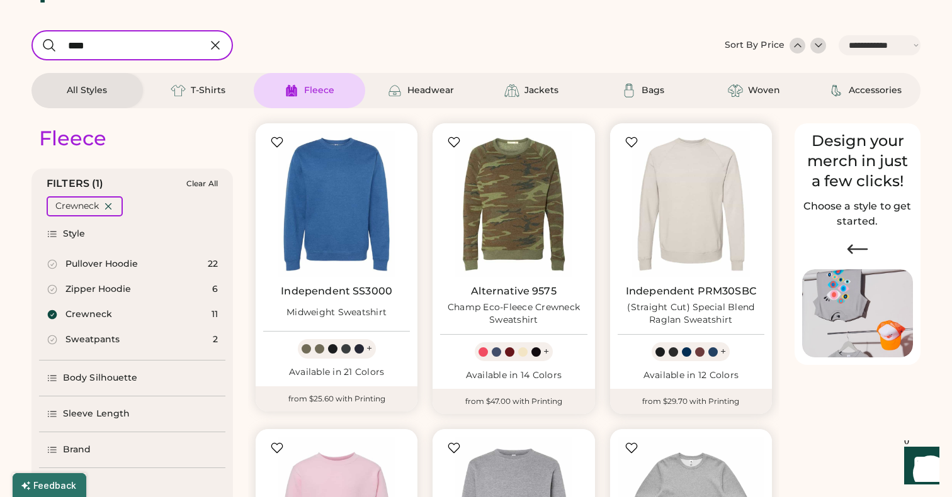
click at [693, 305] on div "(Straight Cut) Special Blend Raglan Sweatshirt" at bounding box center [691, 314] width 147 height 25
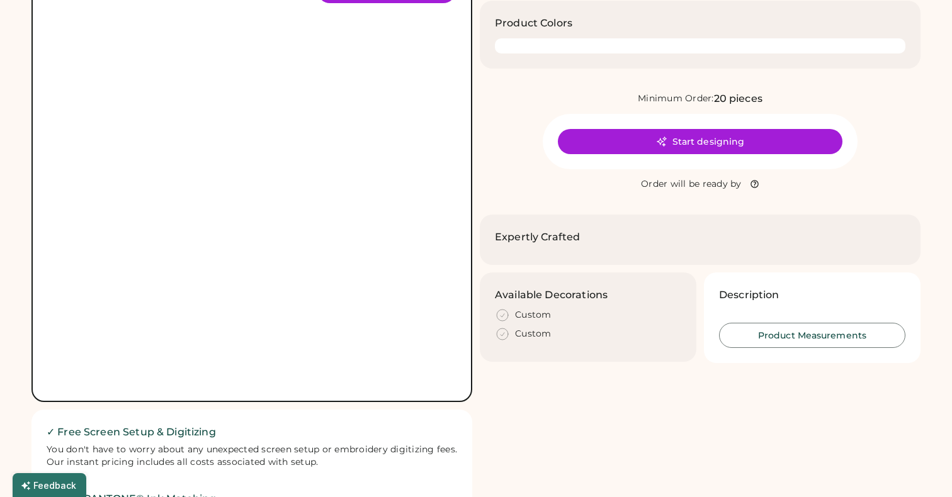
scroll to position [137, 0]
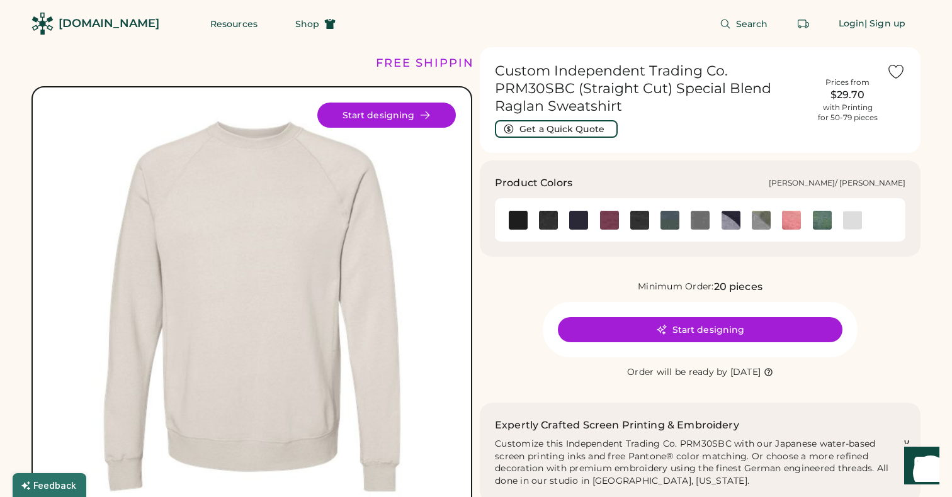
click at [731, 227] on img at bounding box center [730, 220] width 19 height 19
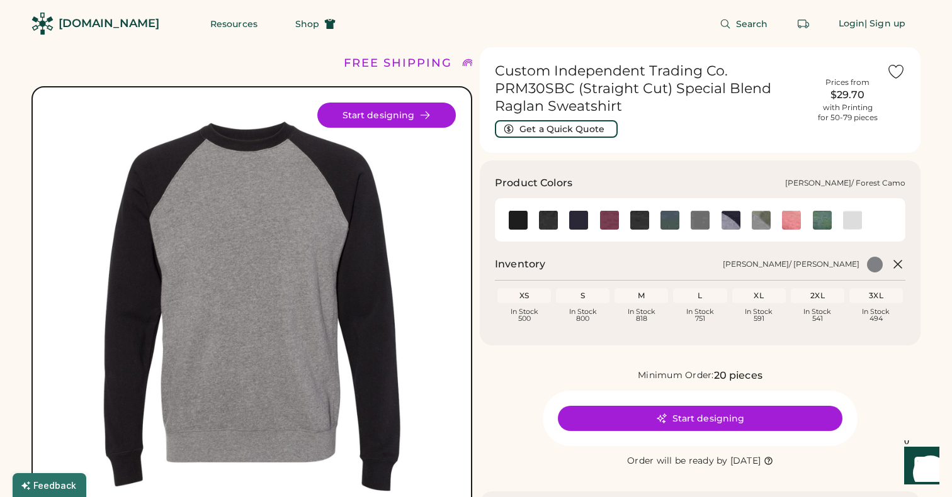
click at [759, 215] on img at bounding box center [761, 220] width 19 height 19
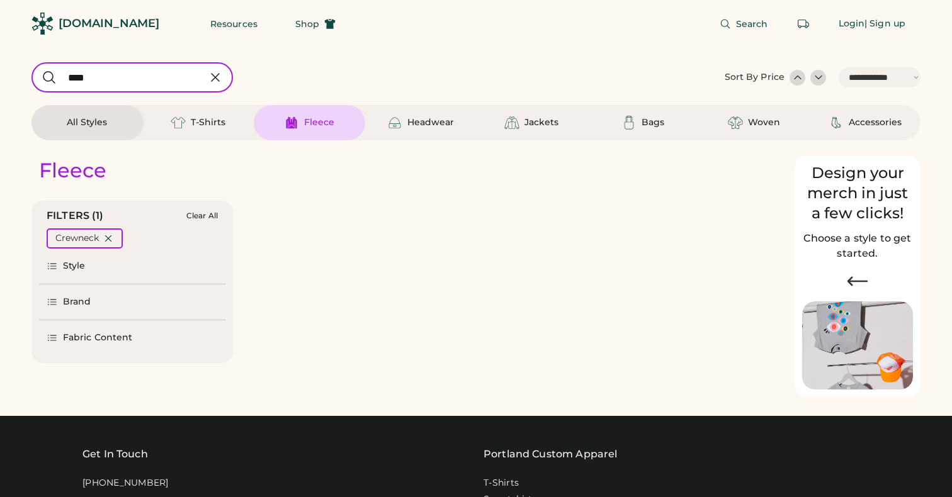
select select "*****"
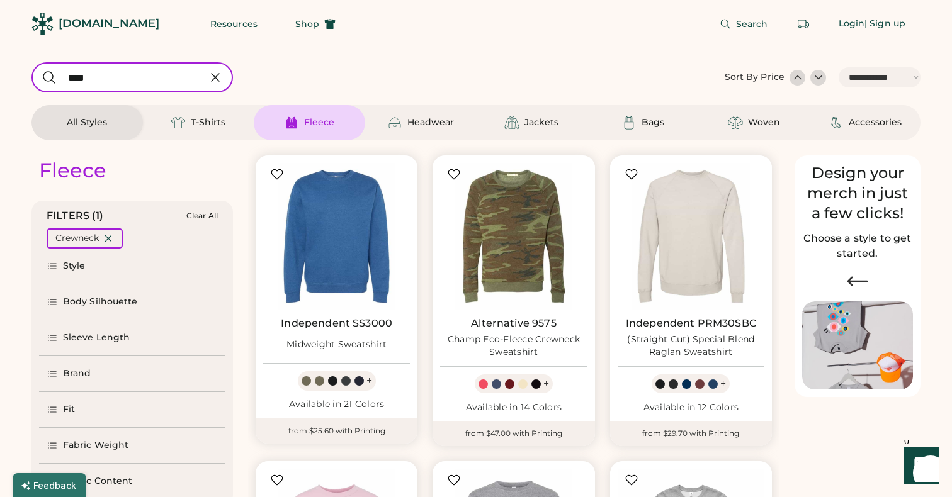
click at [220, 76] on icon at bounding box center [215, 77] width 15 height 15
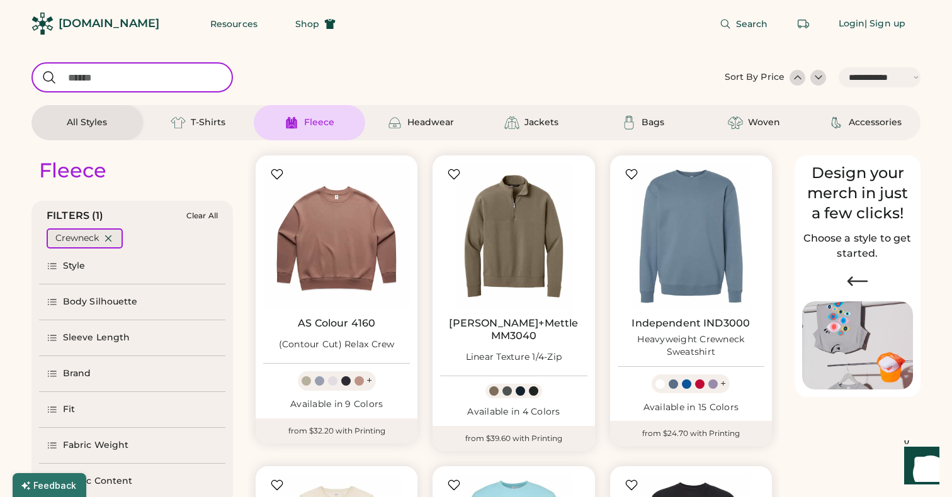
click at [106, 238] on icon at bounding box center [108, 238] width 11 height 11
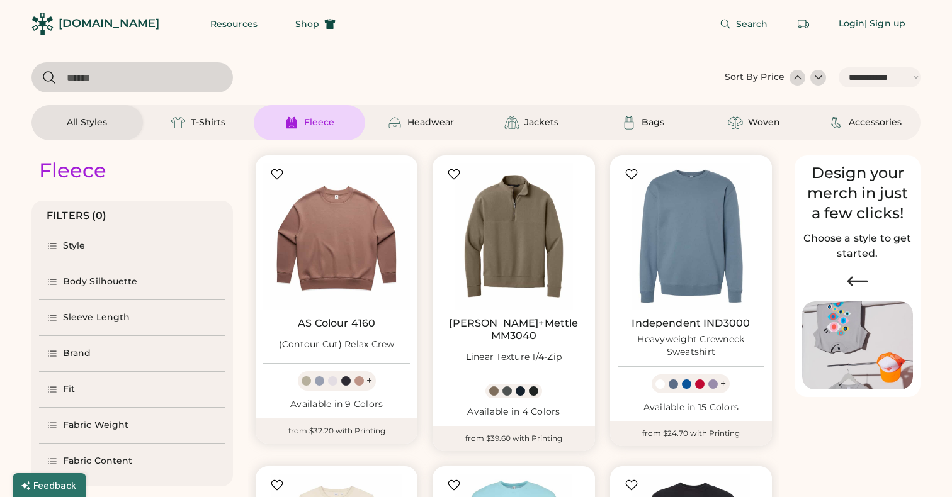
select select "*"
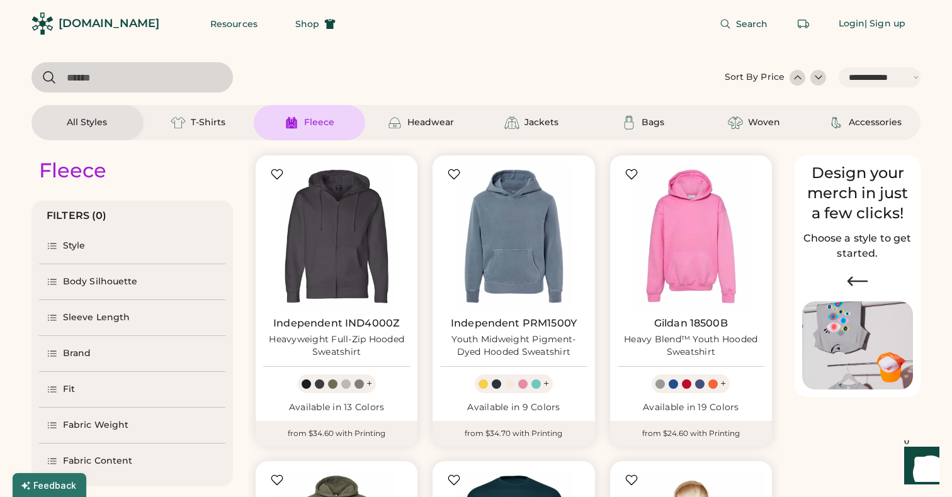
click at [95, 74] on input "input" at bounding box center [131, 77] width 201 height 30
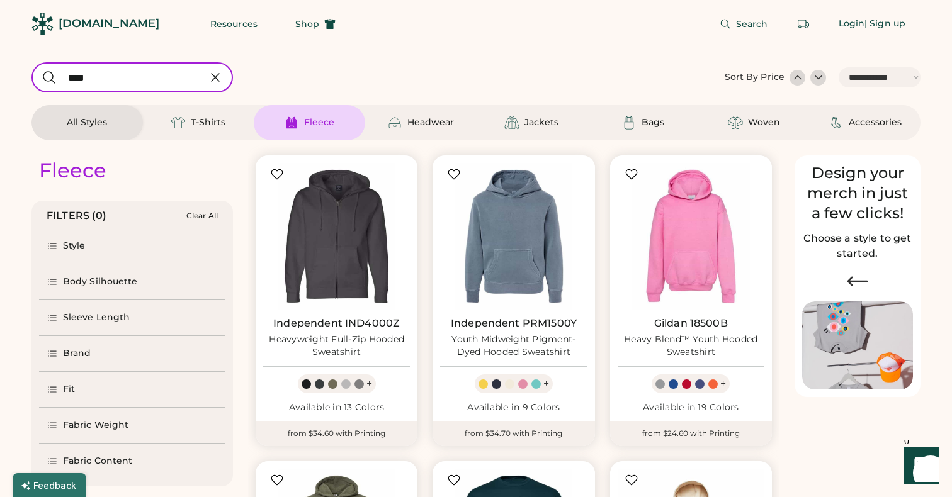
type input "****"
select select "*"
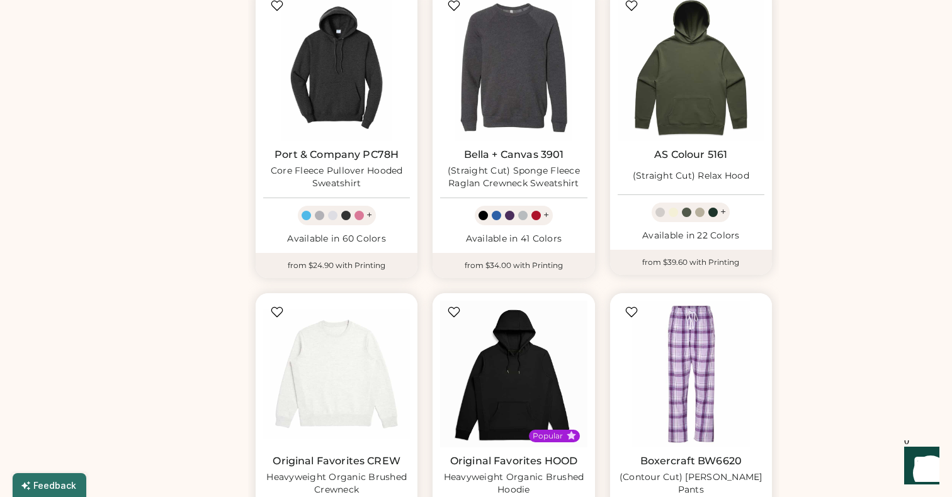
scroll to position [791, 0]
click at [665, 107] on img at bounding box center [691, 67] width 147 height 147
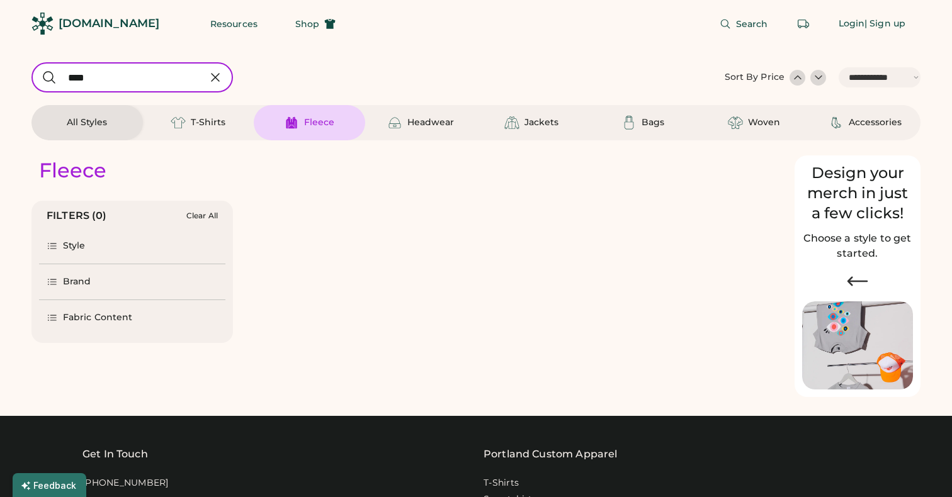
select select "*****"
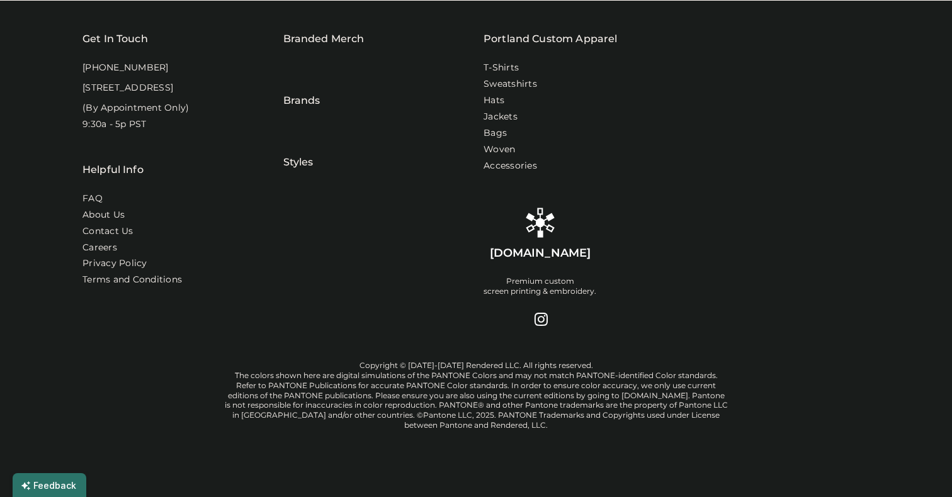
select select "*****"
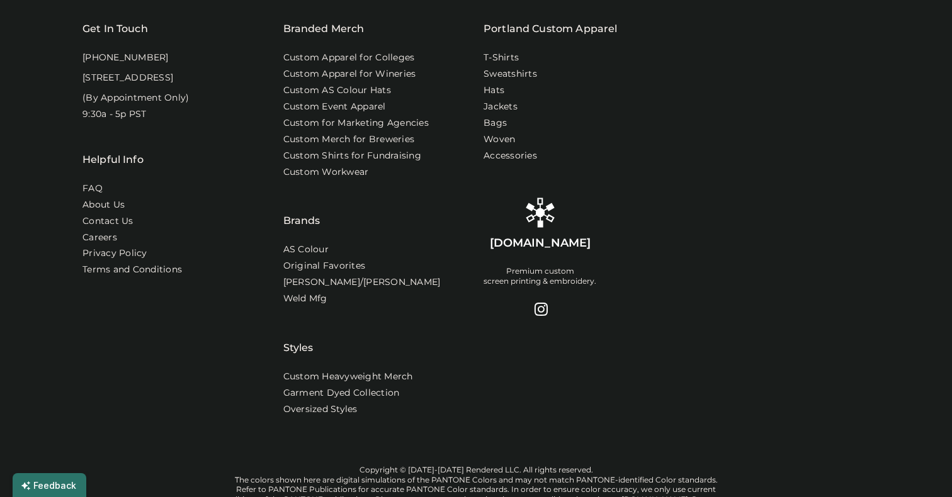
select select "*"
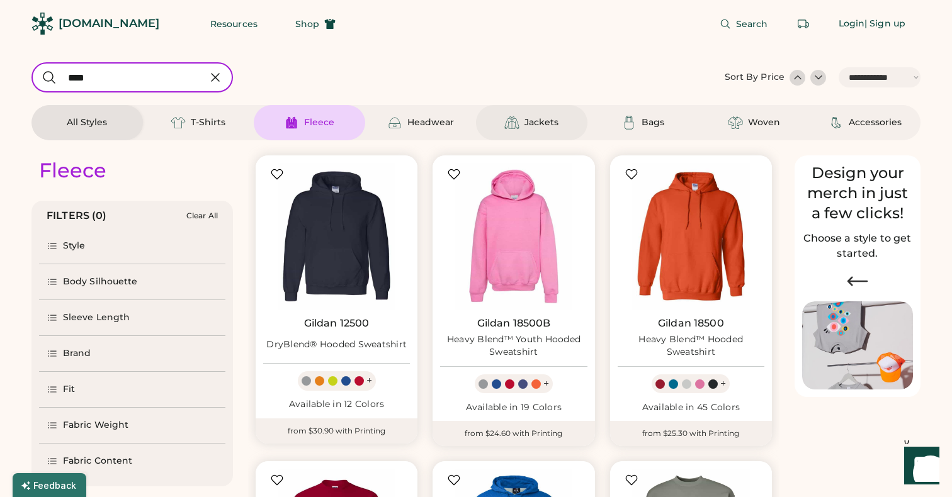
click at [506, 131] on div "Jackets" at bounding box center [531, 122] width 111 height 35
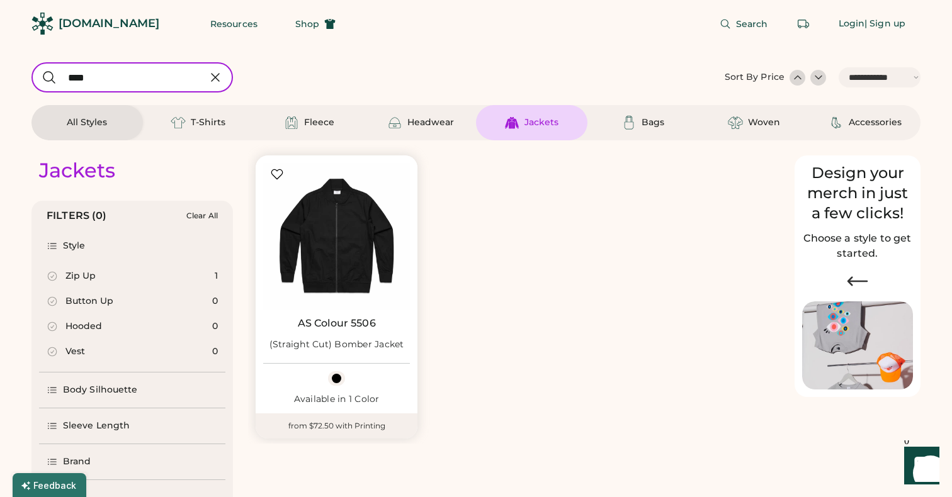
click at [218, 78] on icon at bounding box center [215, 77] width 15 height 15
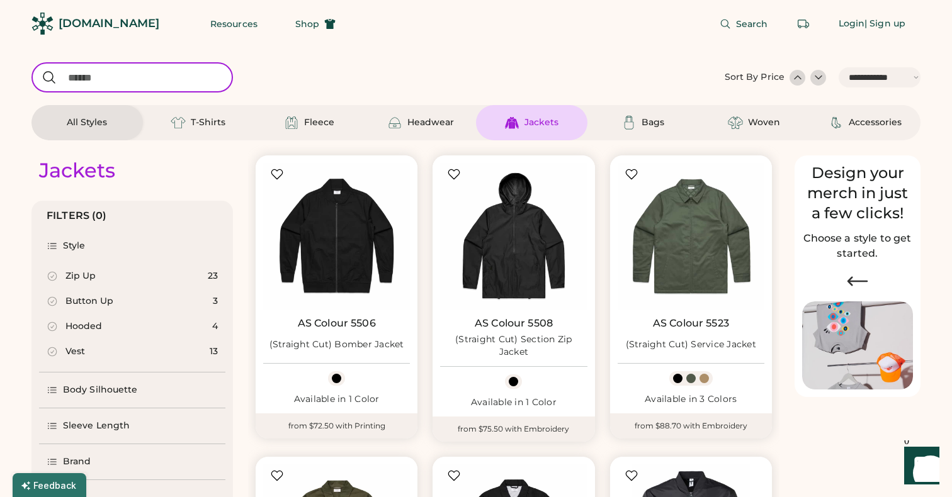
click at [900, 79] on select "**********" at bounding box center [879, 77] width 82 height 20
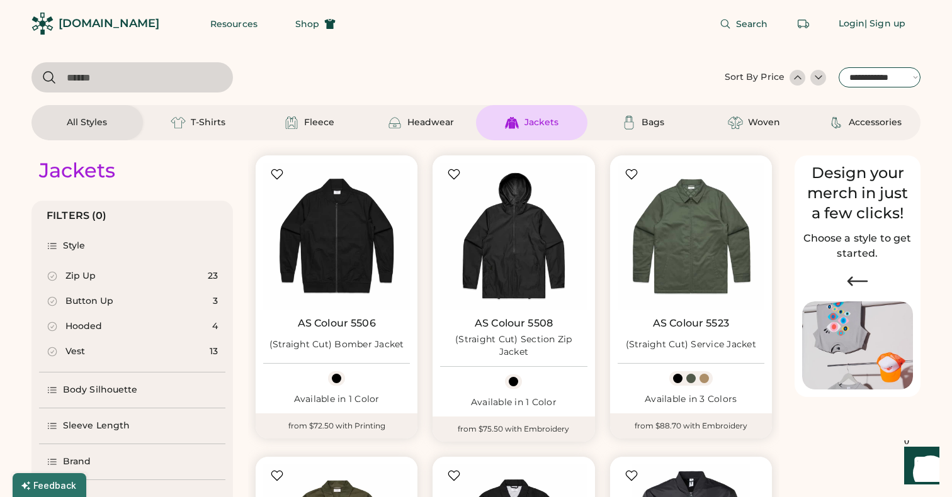
select select "*****"
click at [838, 67] on select "**********" at bounding box center [879, 77] width 82 height 20
select select "*"
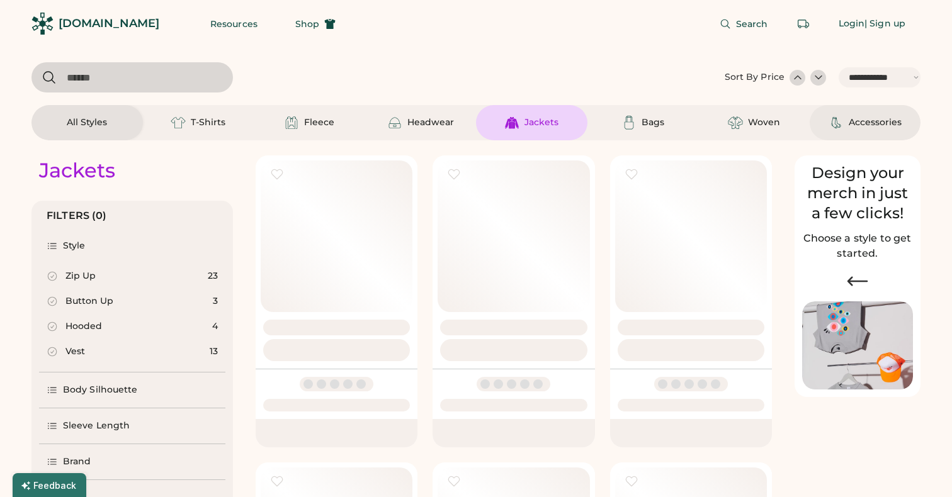
select select "*****"
select select "*"
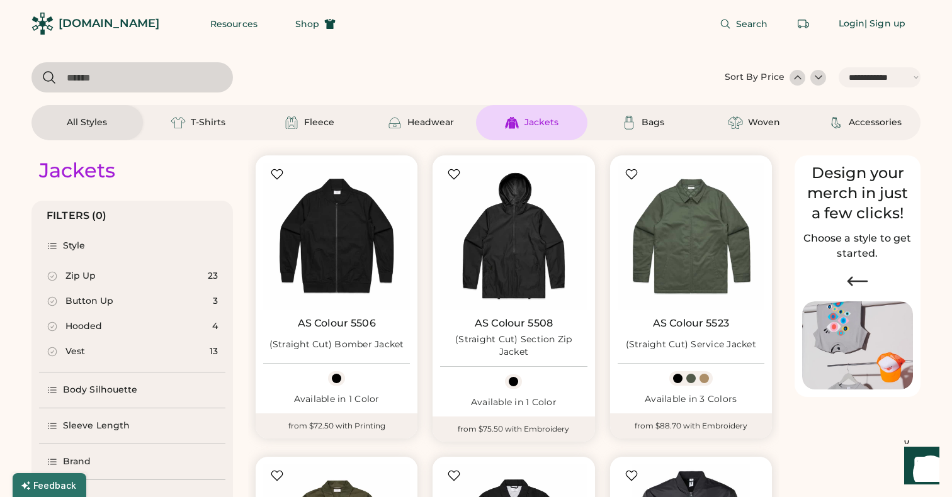
click at [796, 75] on div at bounding box center [797, 77] width 13 height 13
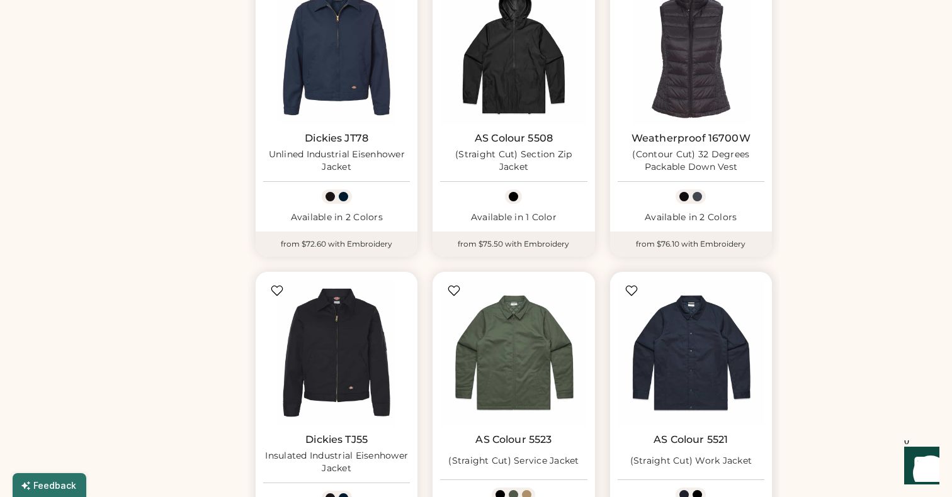
scroll to position [1406, 0]
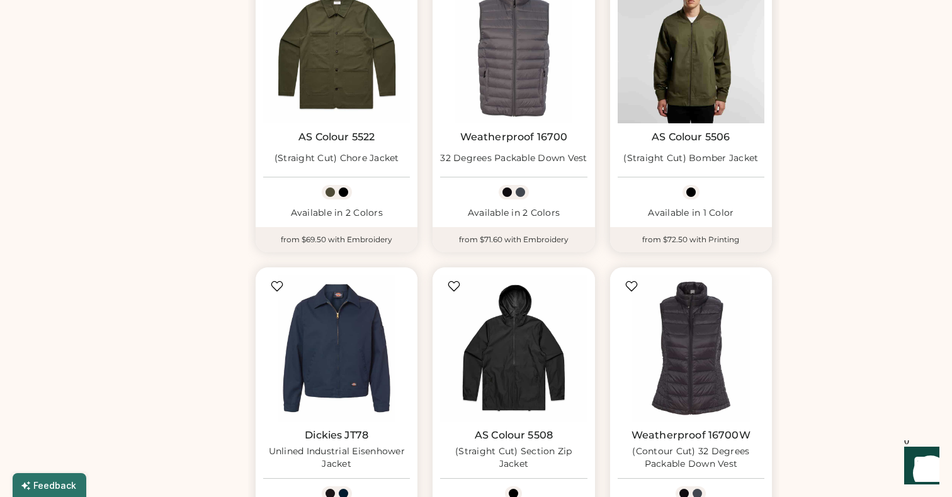
click at [657, 79] on img at bounding box center [691, 50] width 147 height 147
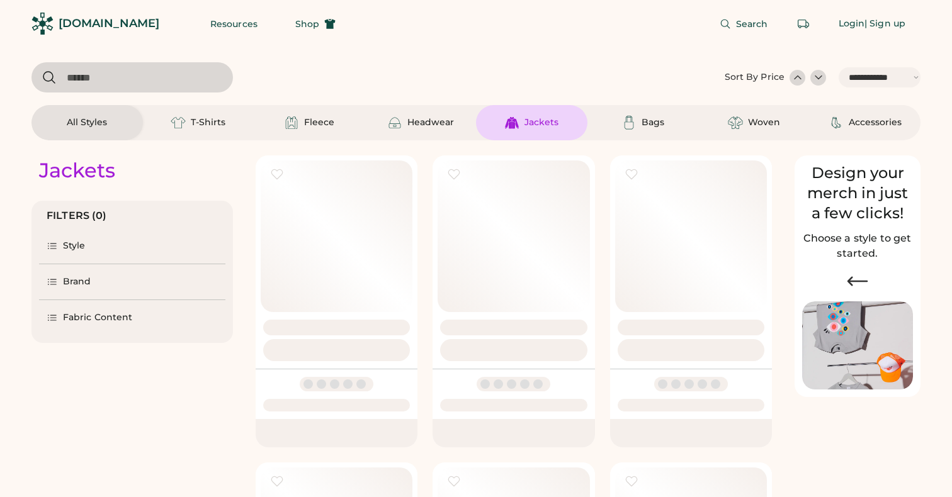
select select "*****"
select select "*"
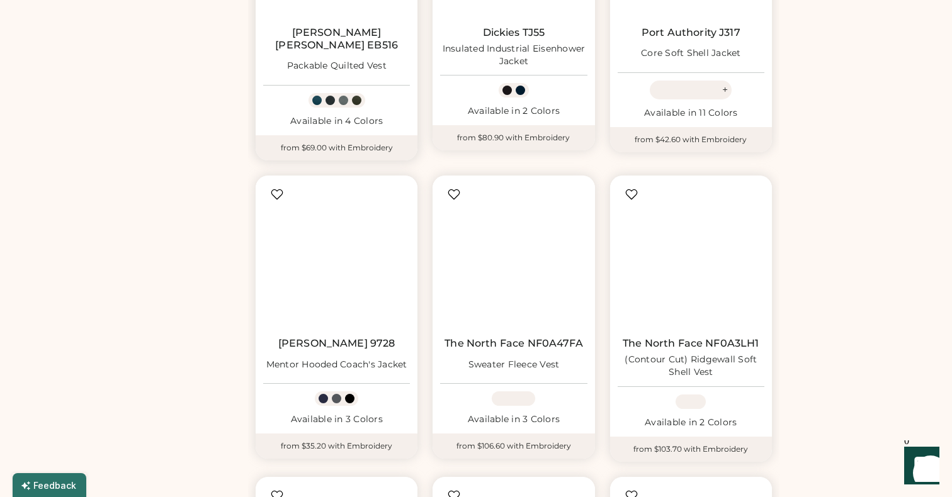
scroll to position [1888, 0]
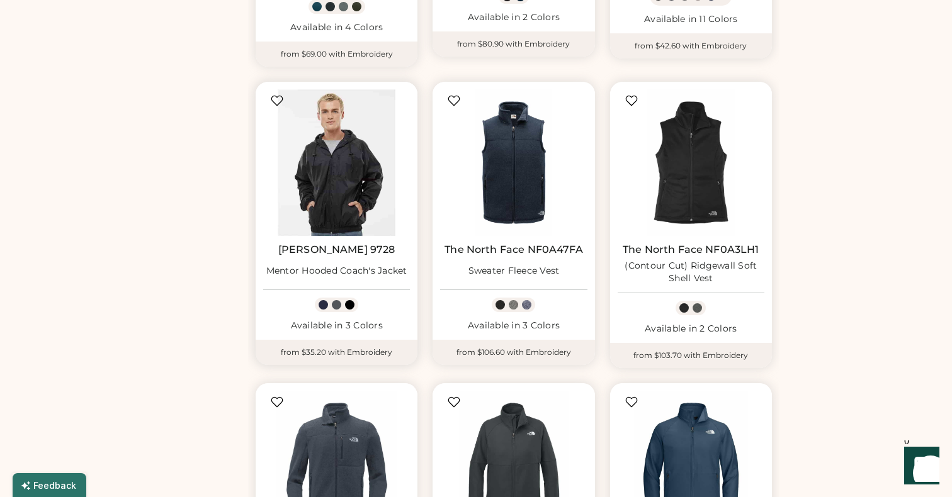
click at [322, 191] on img at bounding box center [336, 162] width 147 height 147
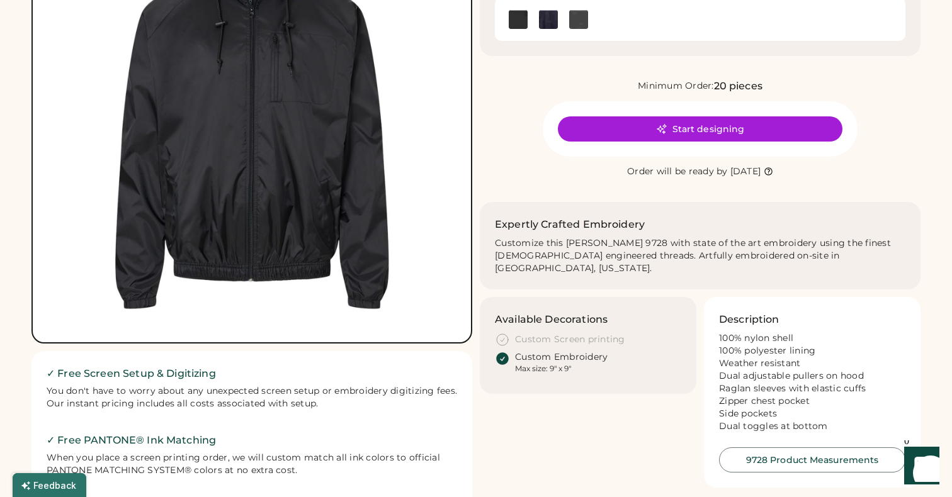
scroll to position [74, 0]
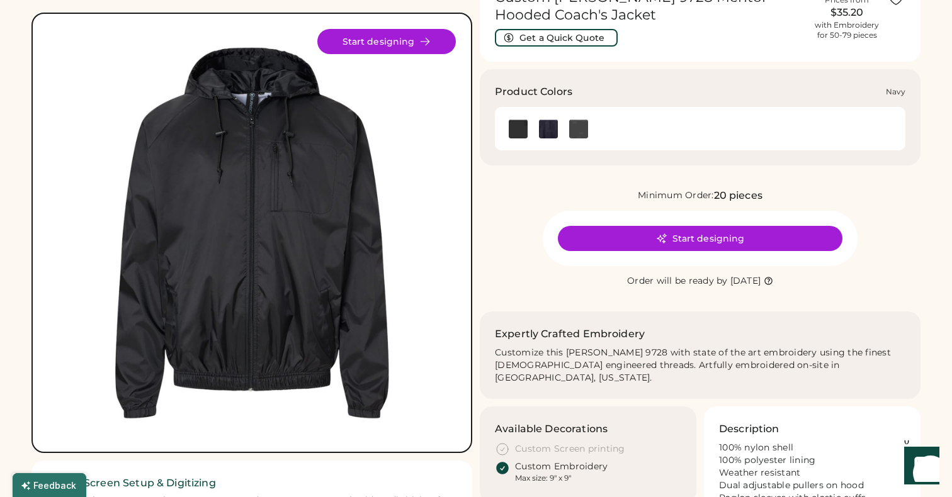
click at [546, 130] on img at bounding box center [548, 129] width 19 height 19
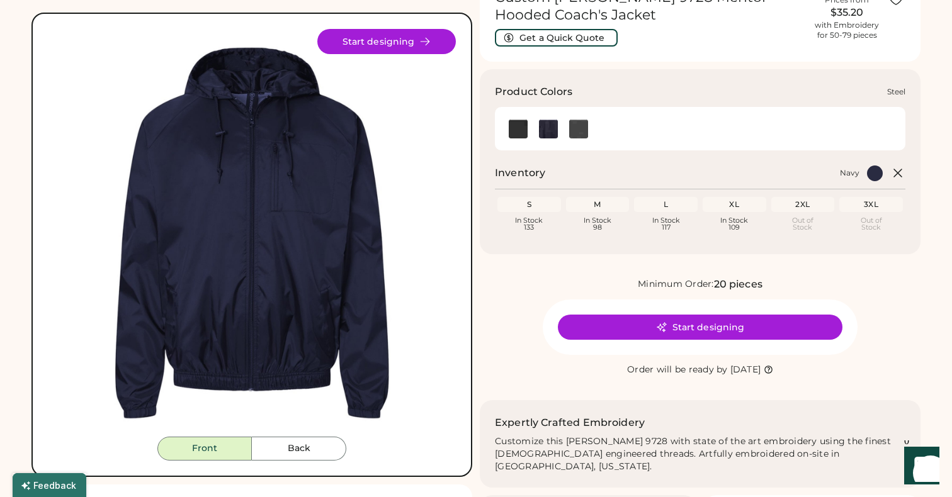
click at [572, 125] on img at bounding box center [578, 129] width 19 height 19
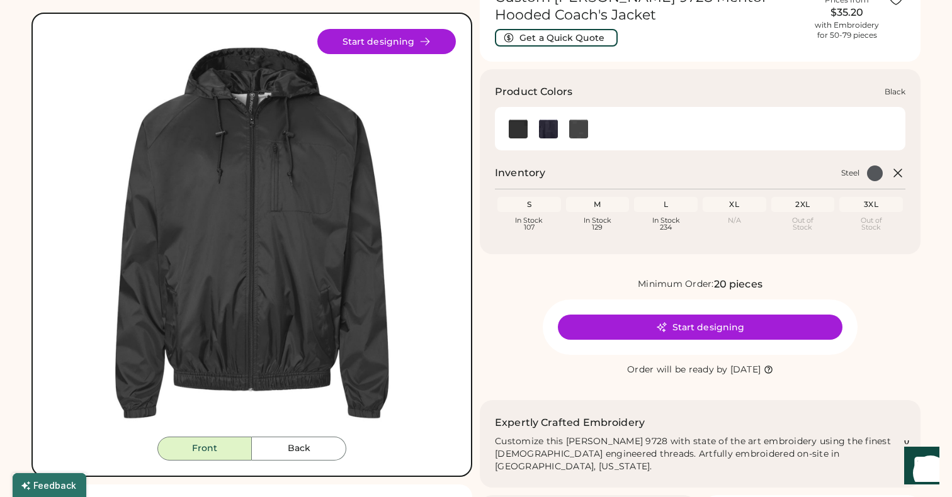
click at [516, 130] on img at bounding box center [518, 129] width 19 height 19
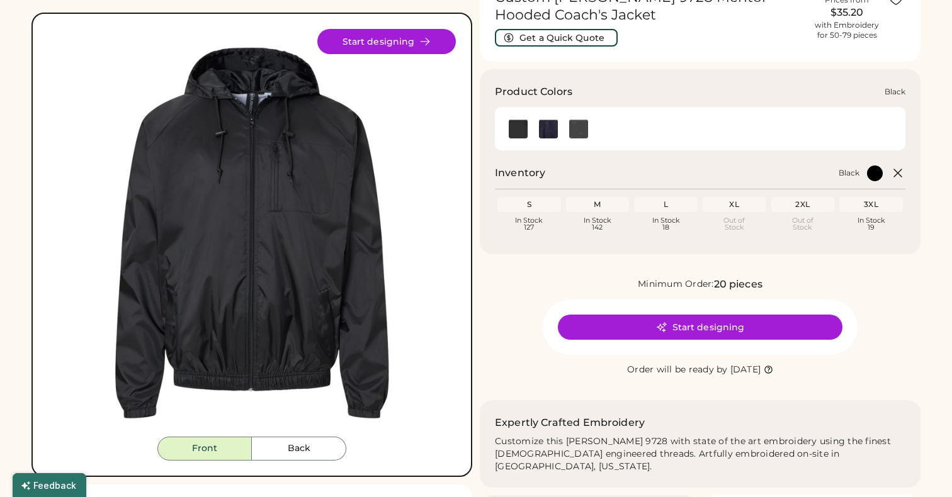
click at [546, 130] on img at bounding box center [548, 129] width 19 height 19
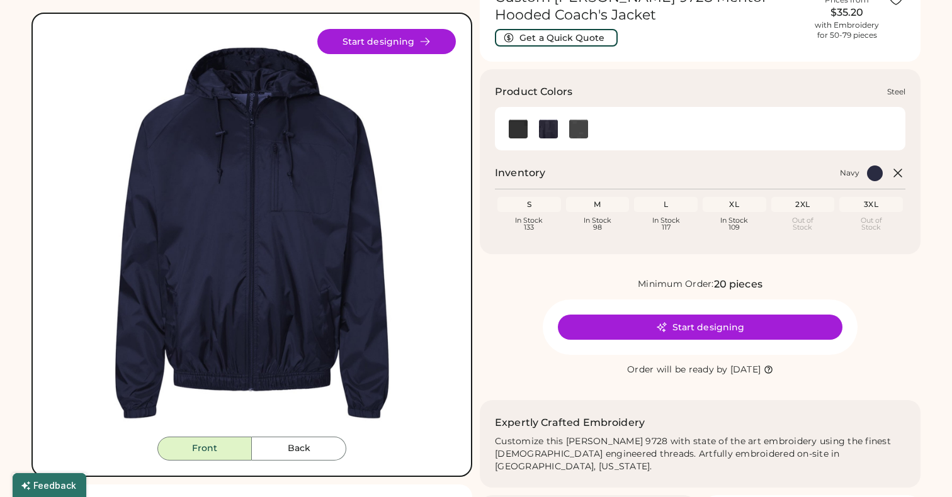
click at [582, 128] on img at bounding box center [578, 129] width 19 height 19
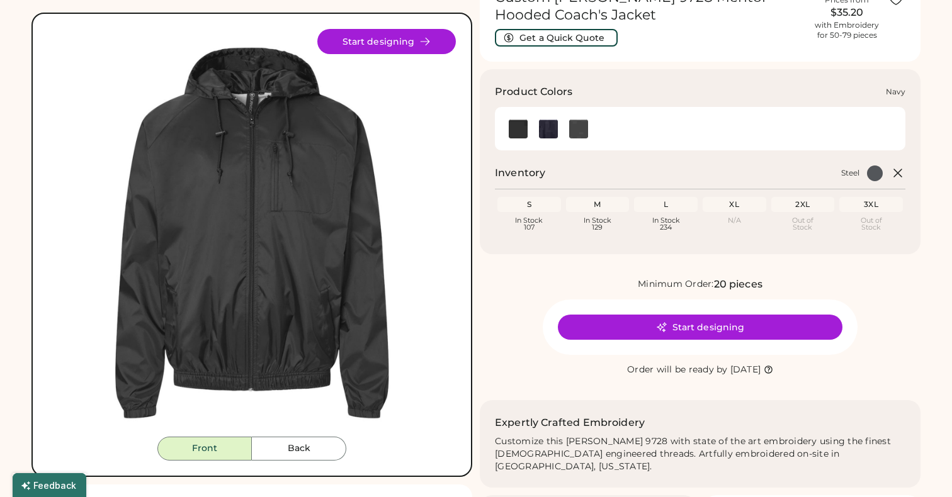
click at [556, 127] on img at bounding box center [548, 129] width 19 height 19
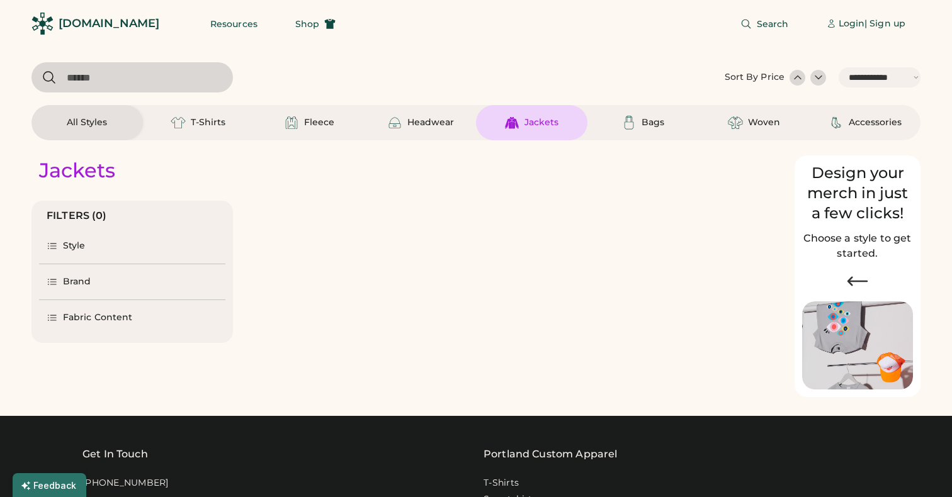
select select "*****"
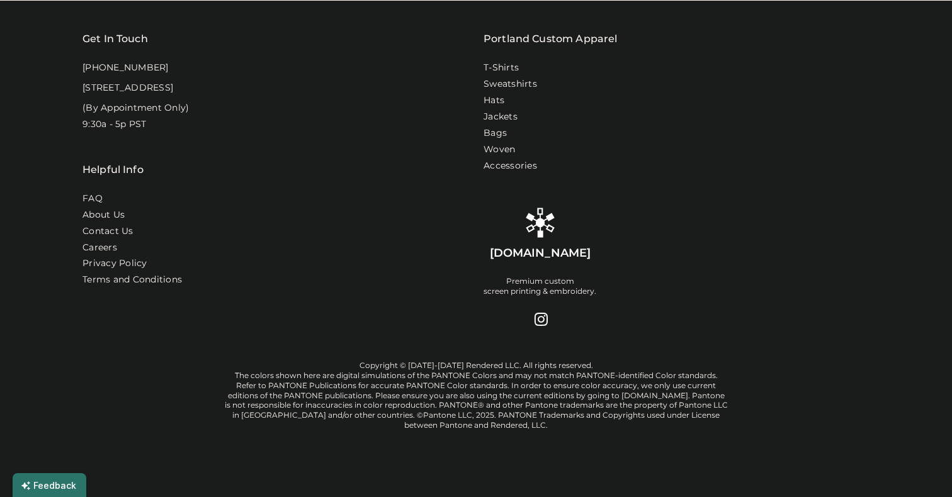
select select "*"
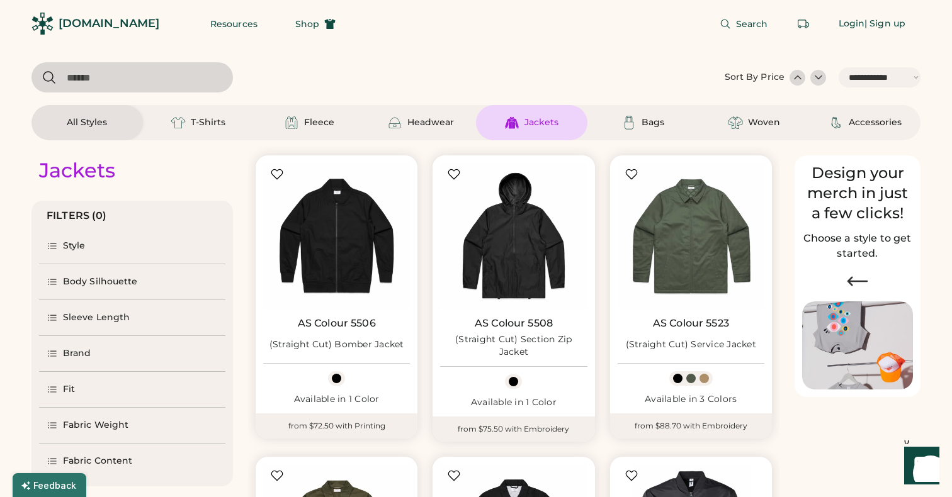
click at [794, 79] on div at bounding box center [797, 77] width 13 height 13
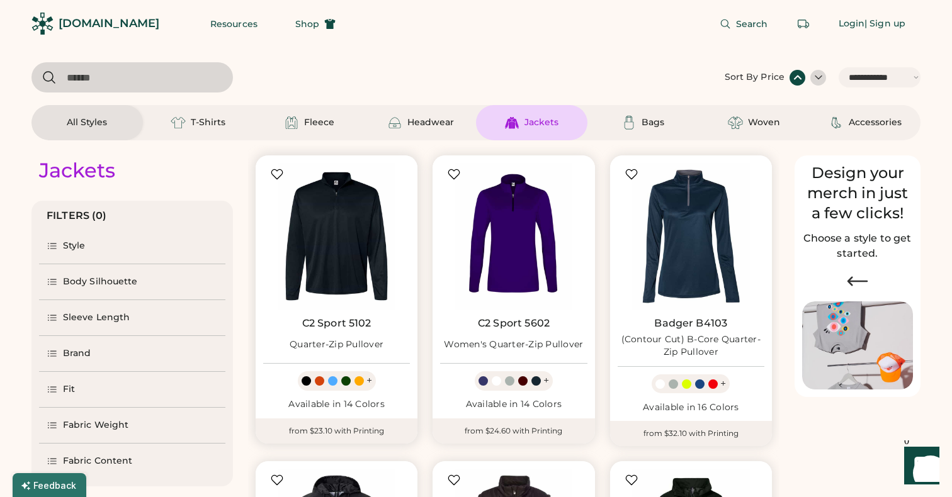
click at [346, 263] on img at bounding box center [336, 236] width 147 height 147
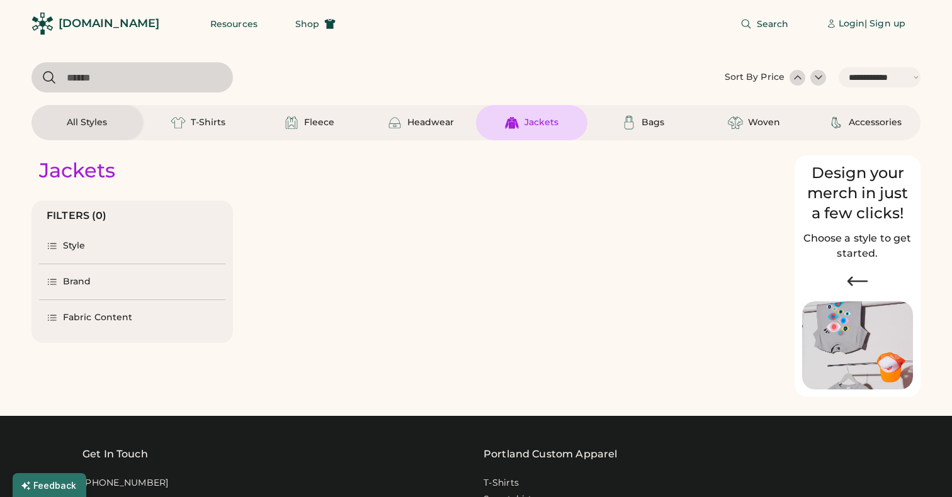
select select "*****"
select select "*"
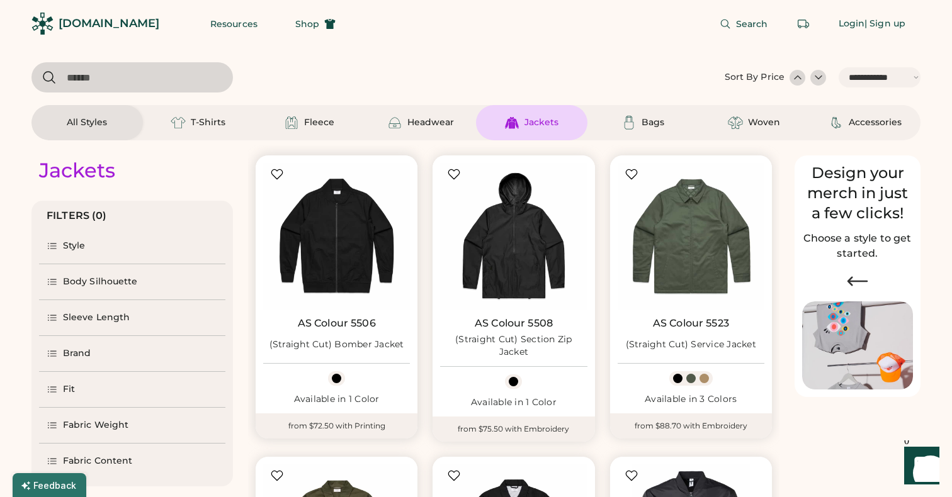
scroll to position [181, 0]
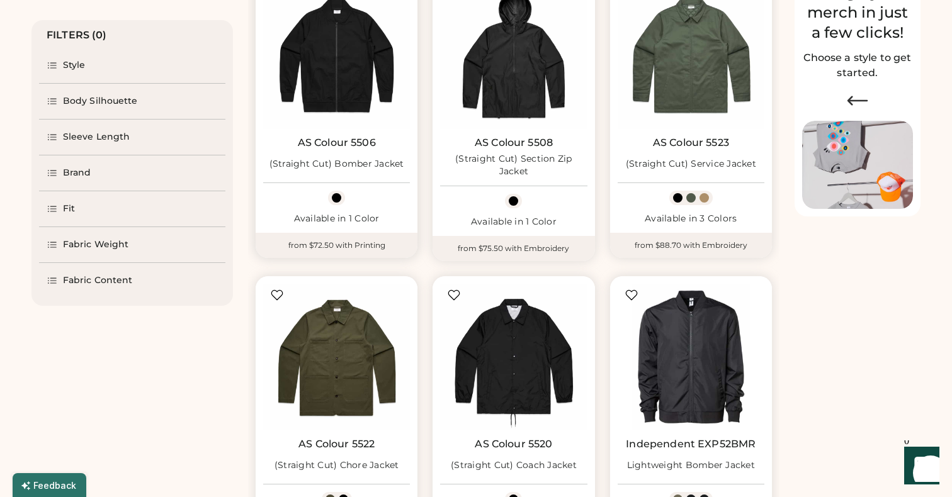
select select "*****"
select select "*"
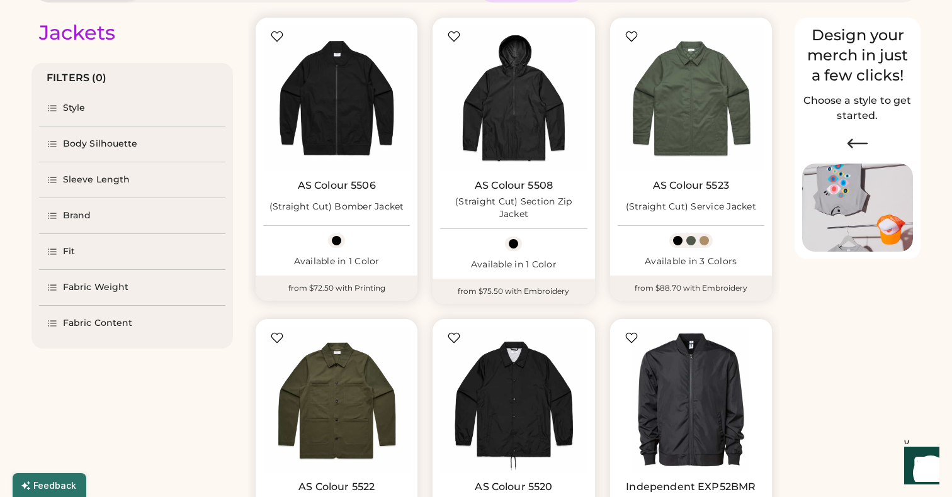
scroll to position [0, 0]
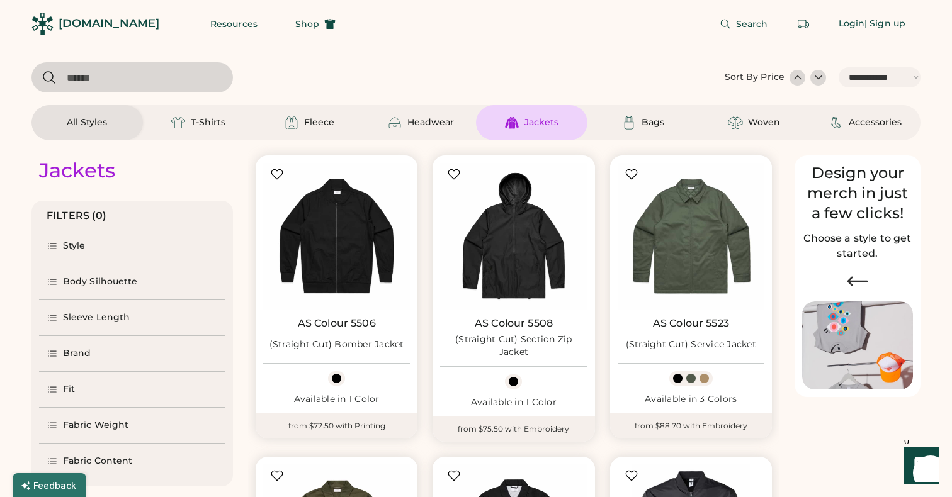
click at [798, 84] on div at bounding box center [797, 78] width 16 height 16
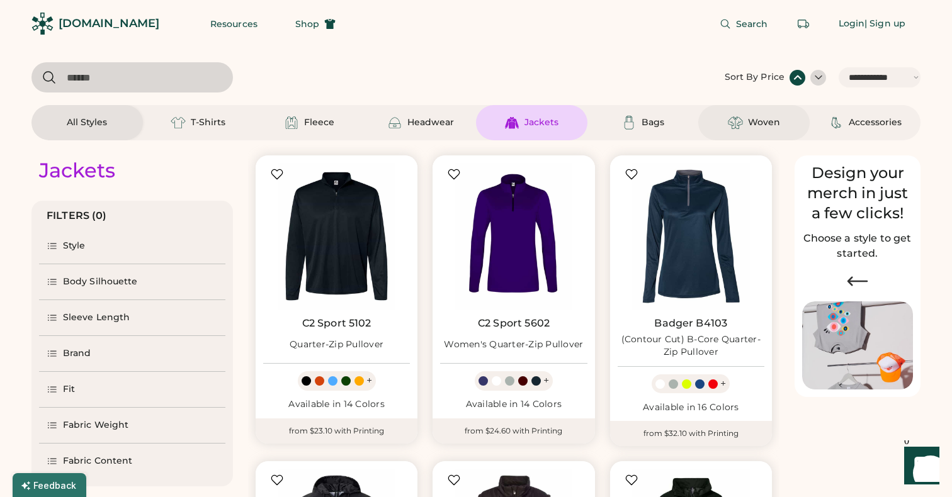
click at [770, 127] on div "Woven" at bounding box center [764, 122] width 32 height 13
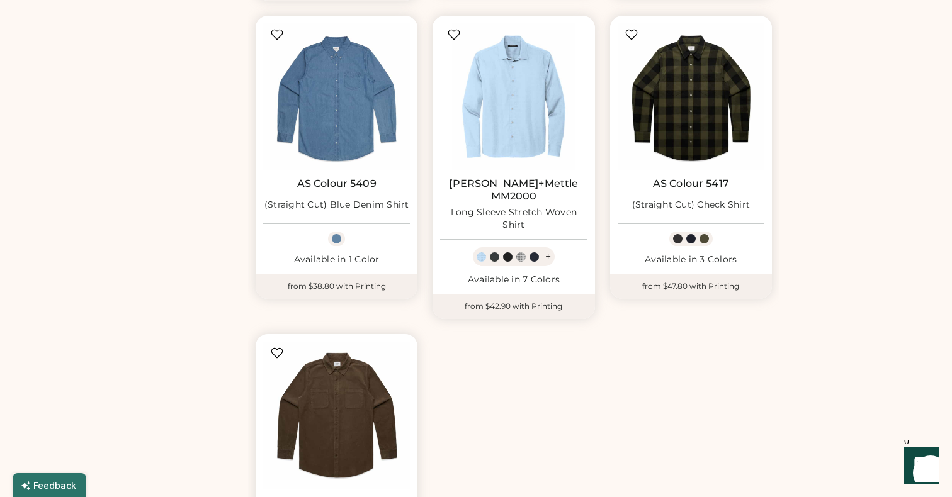
scroll to position [714, 0]
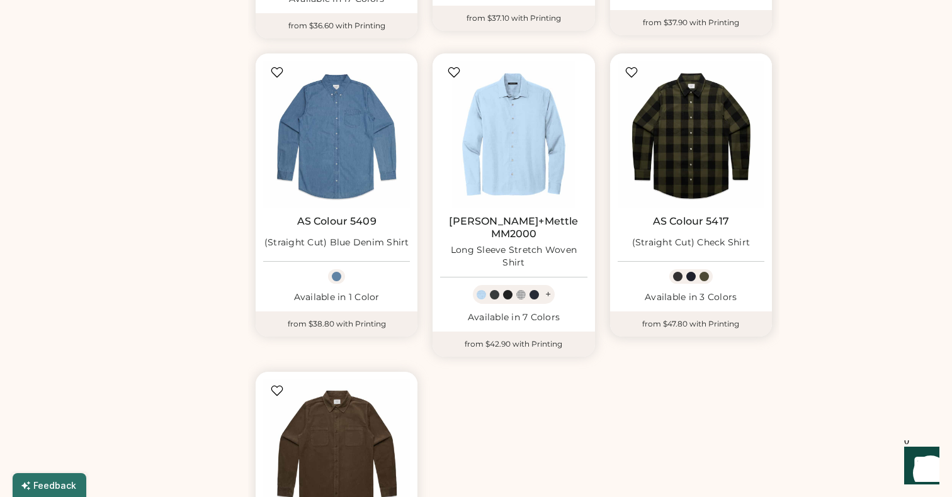
click at [657, 158] on img at bounding box center [691, 134] width 147 height 147
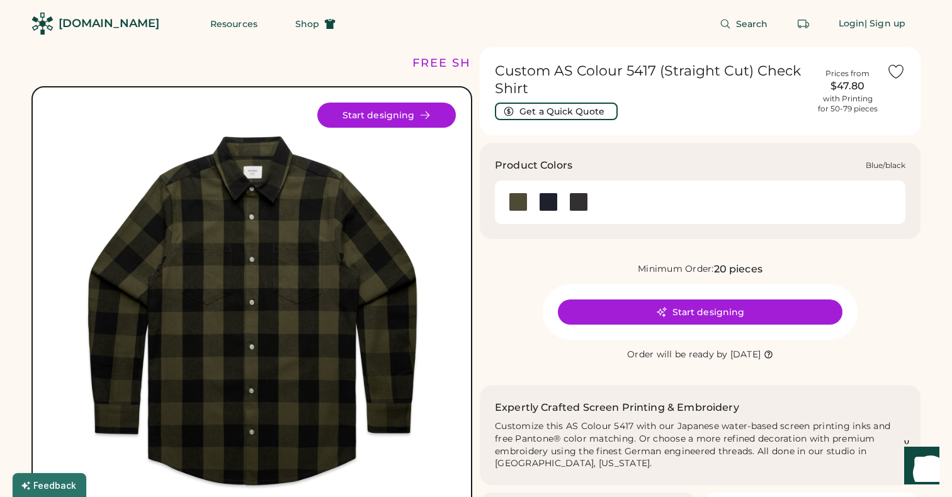
click at [548, 208] on div at bounding box center [548, 202] width 19 height 19
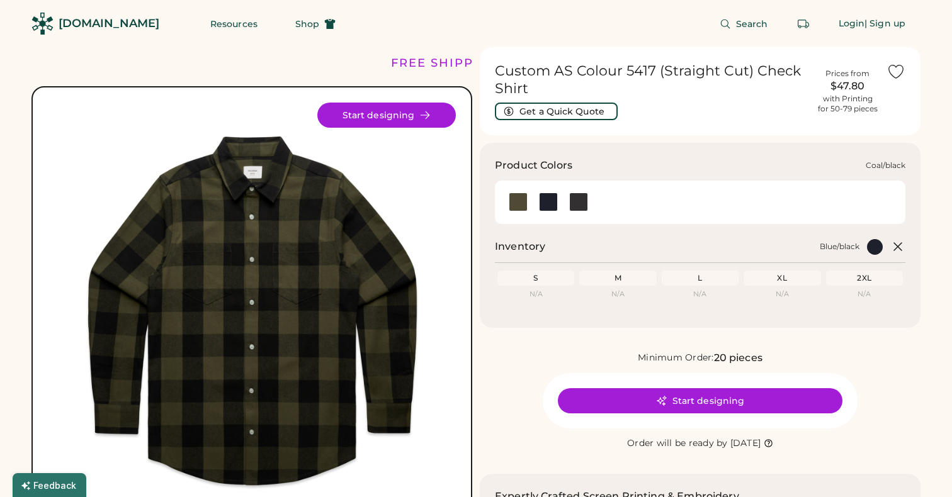
click at [578, 204] on div at bounding box center [578, 202] width 19 height 19
click at [543, 203] on div at bounding box center [548, 202] width 19 height 19
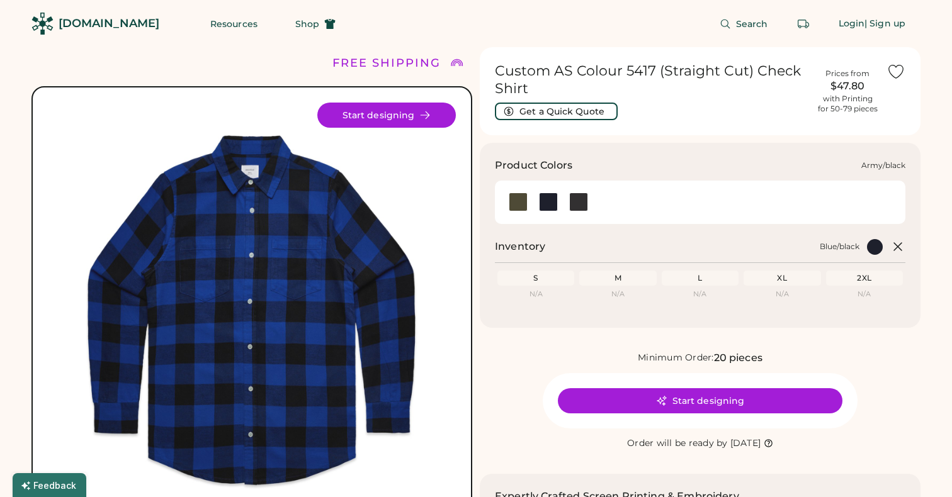
click at [519, 205] on div at bounding box center [518, 202] width 19 height 19
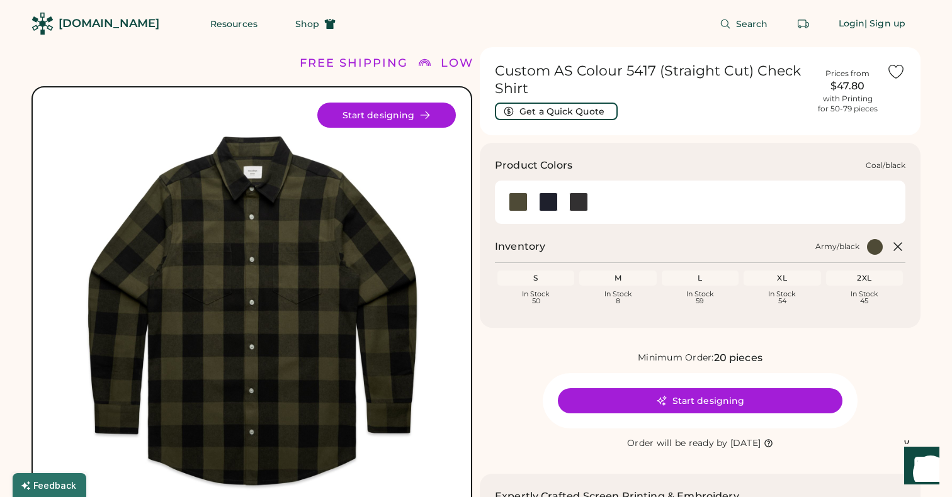
click at [581, 199] on div at bounding box center [578, 202] width 19 height 19
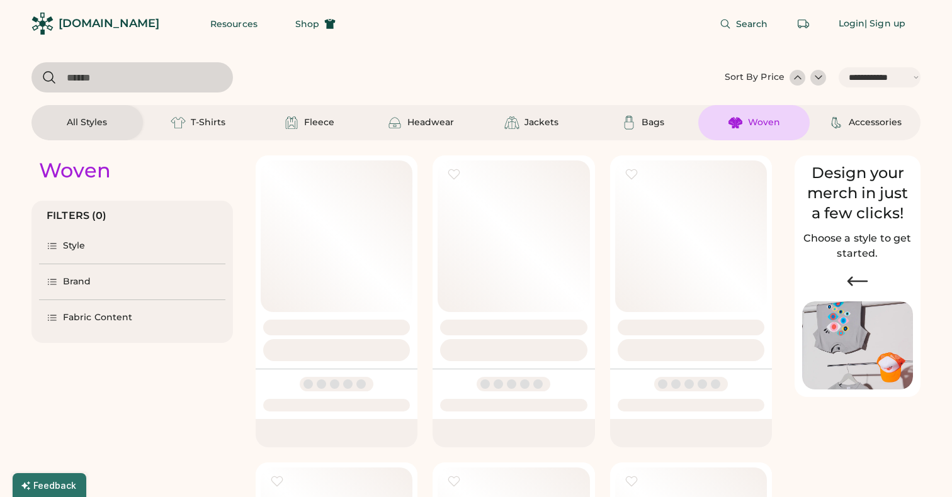
select select "*****"
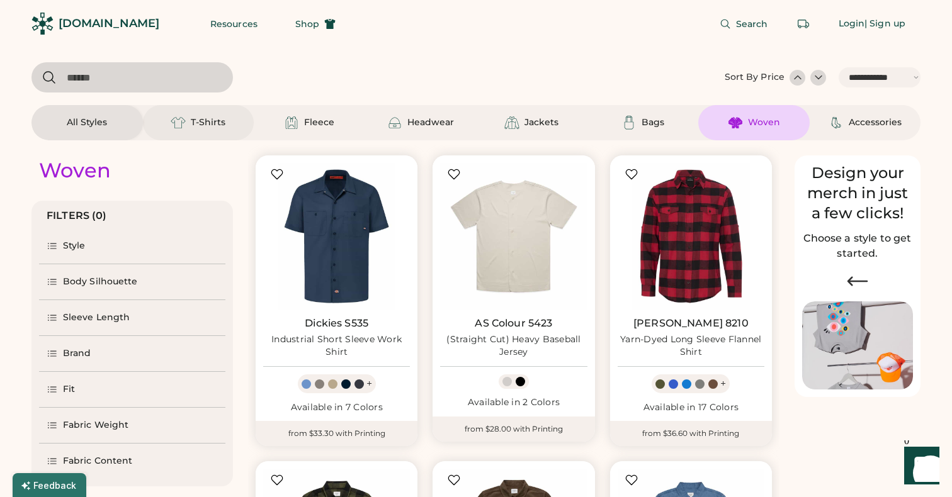
click at [211, 120] on div "T-Shirts" at bounding box center [208, 122] width 35 height 13
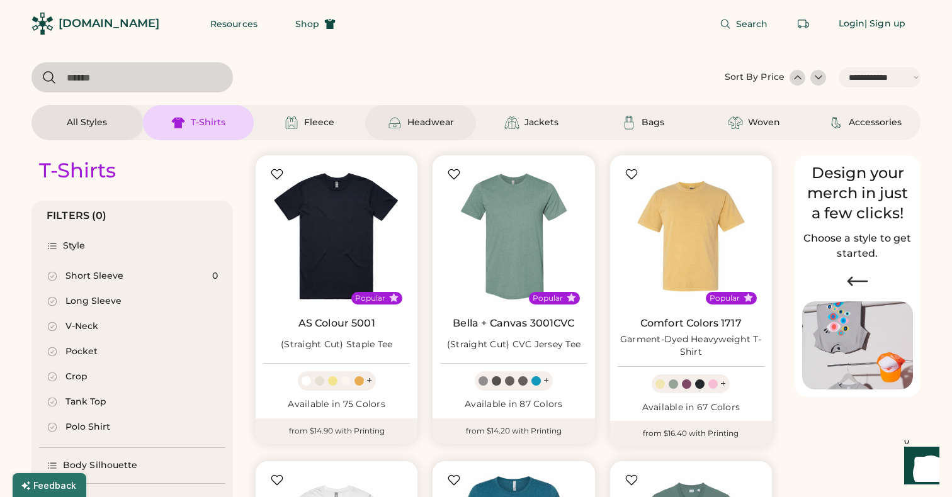
click at [432, 130] on div "Headwear" at bounding box center [420, 122] width 67 height 15
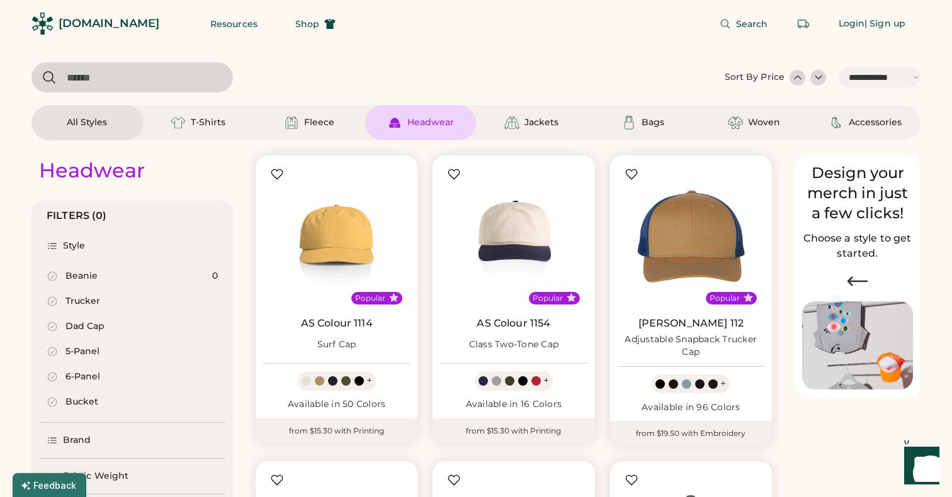
click at [799, 79] on div at bounding box center [797, 77] width 13 height 13
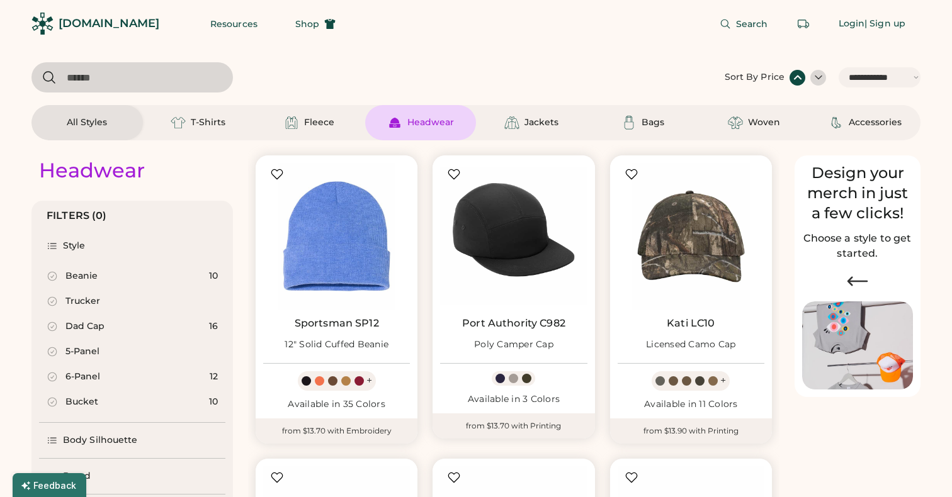
click at [818, 75] on div at bounding box center [818, 77] width 13 height 13
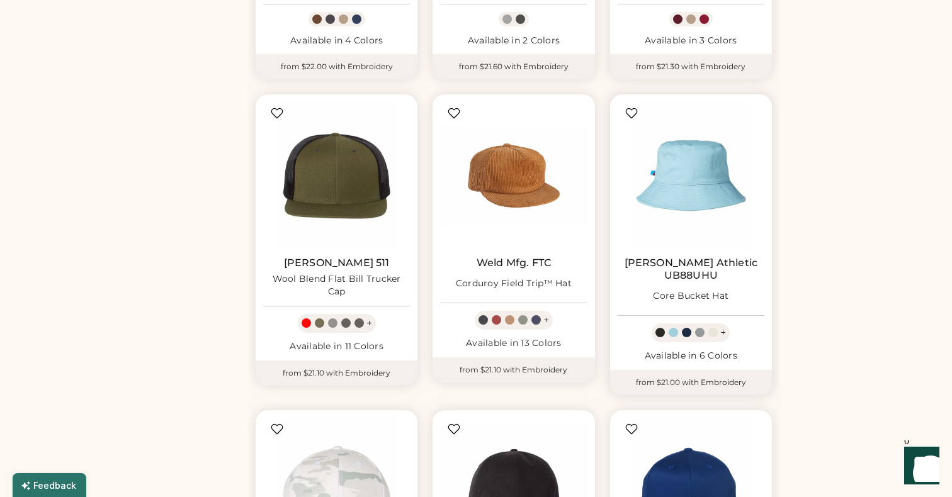
scroll to position [1934, 0]
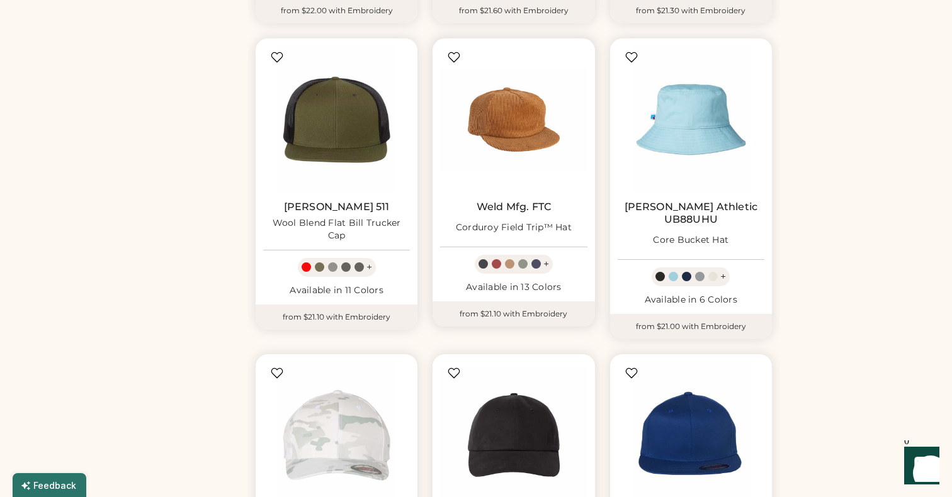
click at [519, 207] on link "Weld Mfg. FTC" at bounding box center [514, 207] width 74 height 13
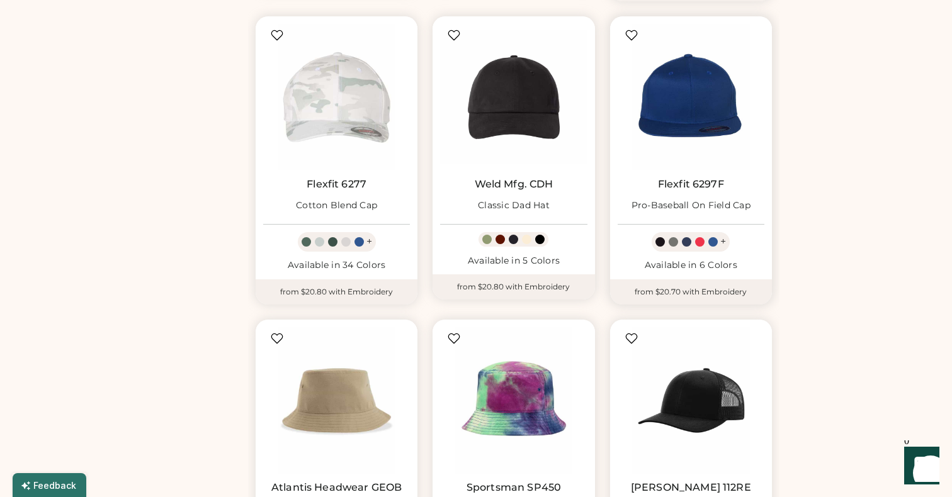
scroll to position [2269, 0]
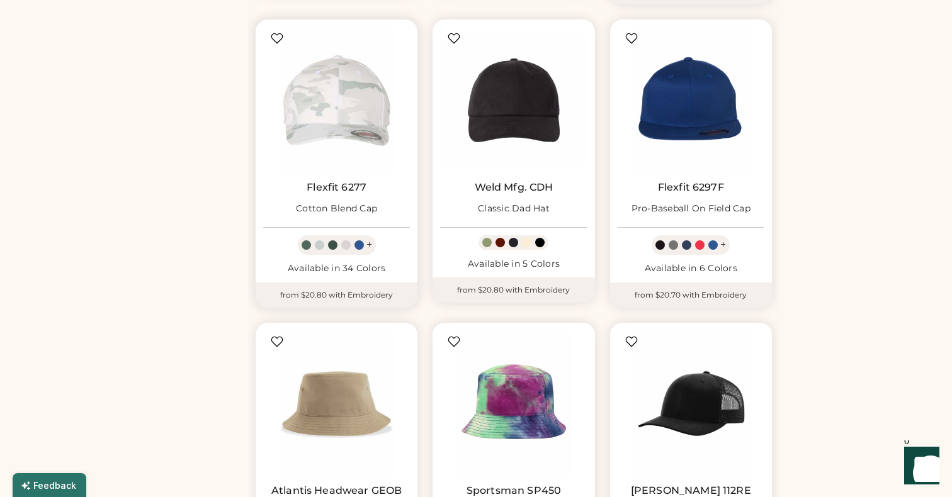
click at [335, 181] on link "Flexfit 6277" at bounding box center [337, 187] width 60 height 13
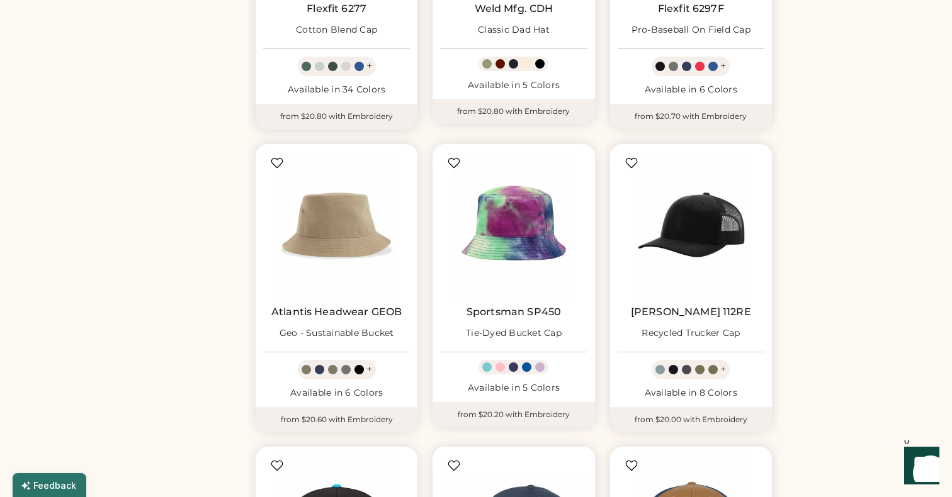
scroll to position [2460, 0]
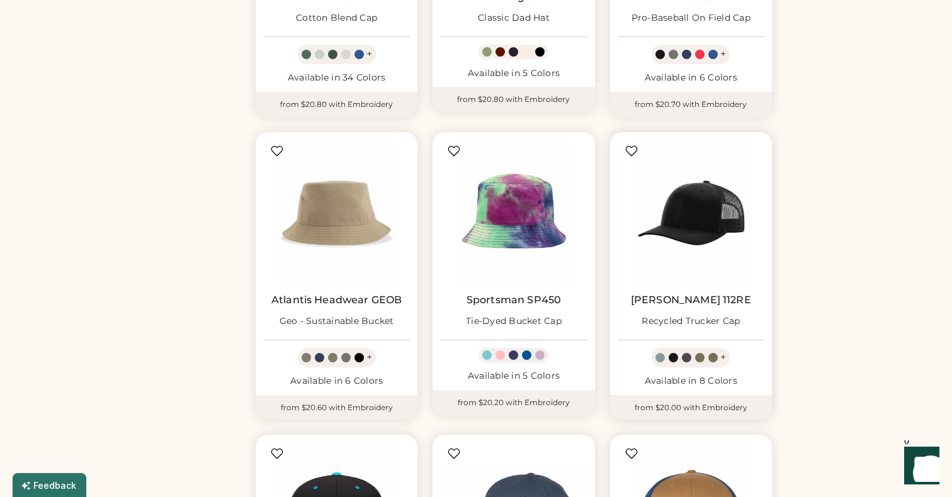
click at [708, 294] on link "Richardson 112RE" at bounding box center [691, 300] width 120 height 13
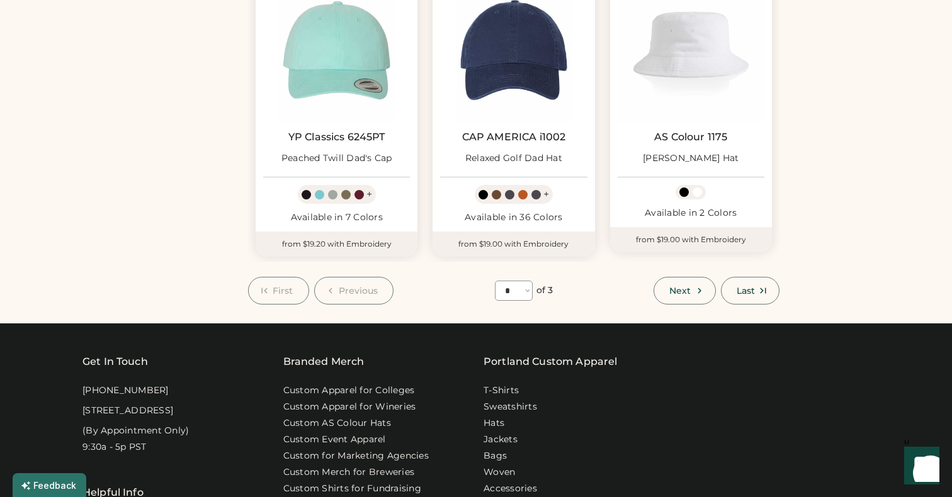
scroll to position [3574, 0]
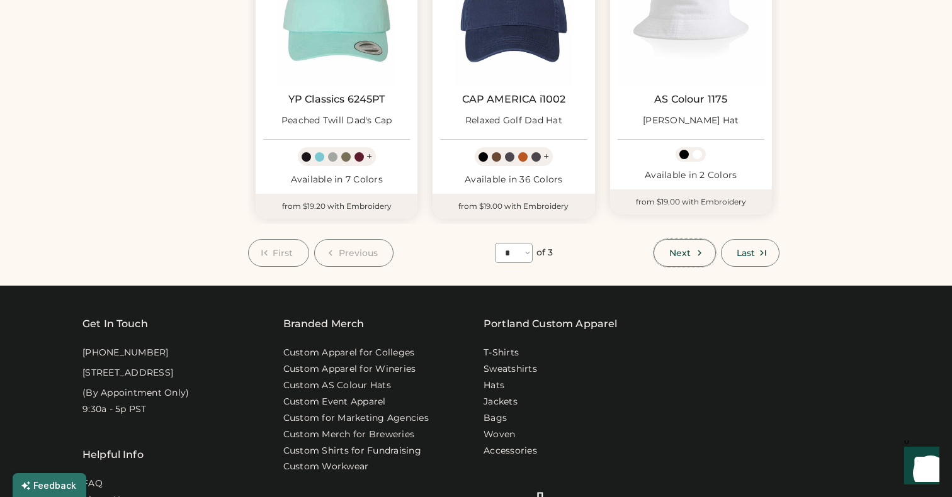
click at [683, 249] on span "Next" at bounding box center [679, 253] width 21 height 9
select select "*"
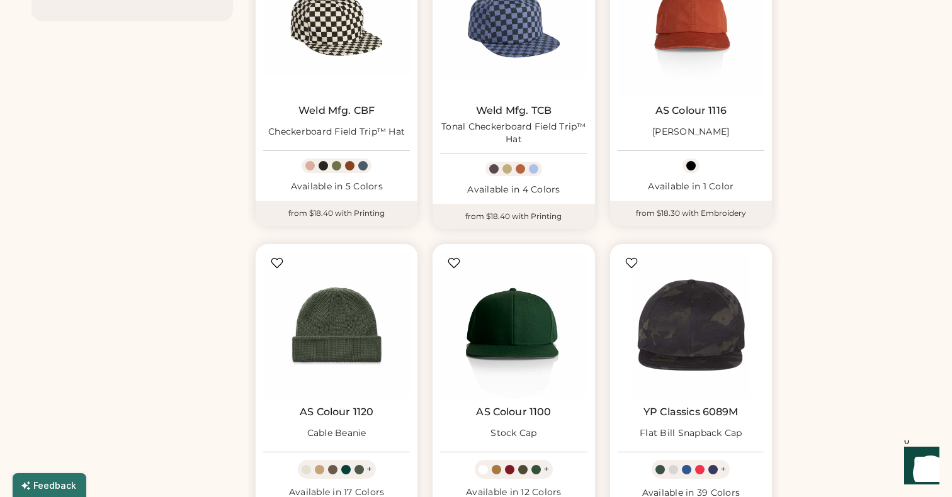
scroll to position [578, 0]
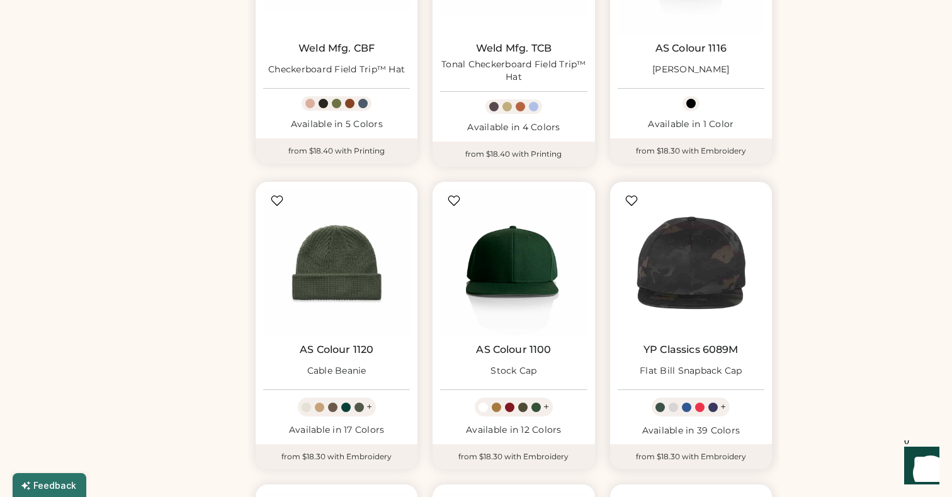
click at [718, 284] on img at bounding box center [691, 262] width 147 height 147
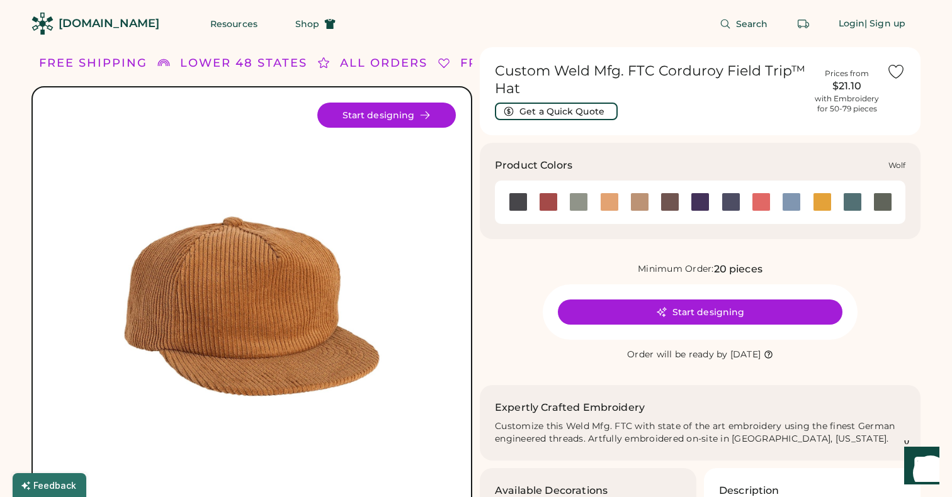
click at [881, 205] on div at bounding box center [882, 202] width 19 height 19
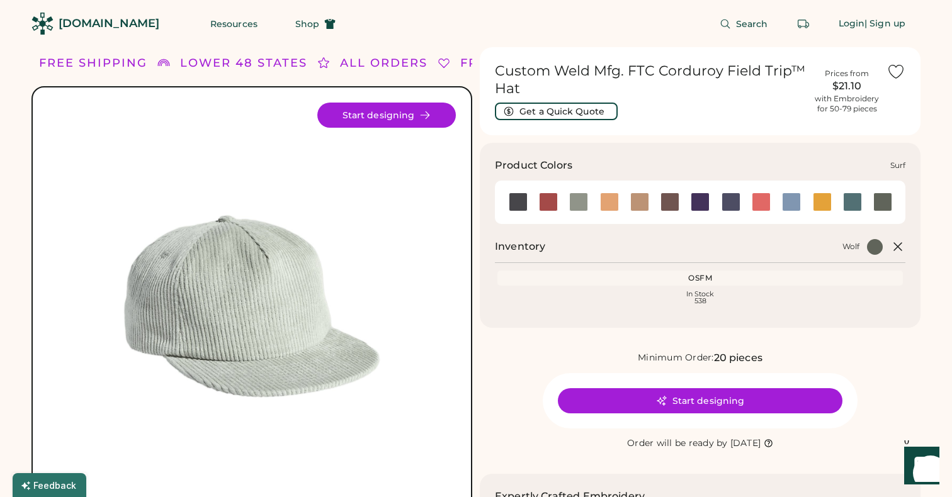
click at [854, 205] on div at bounding box center [852, 202] width 19 height 19
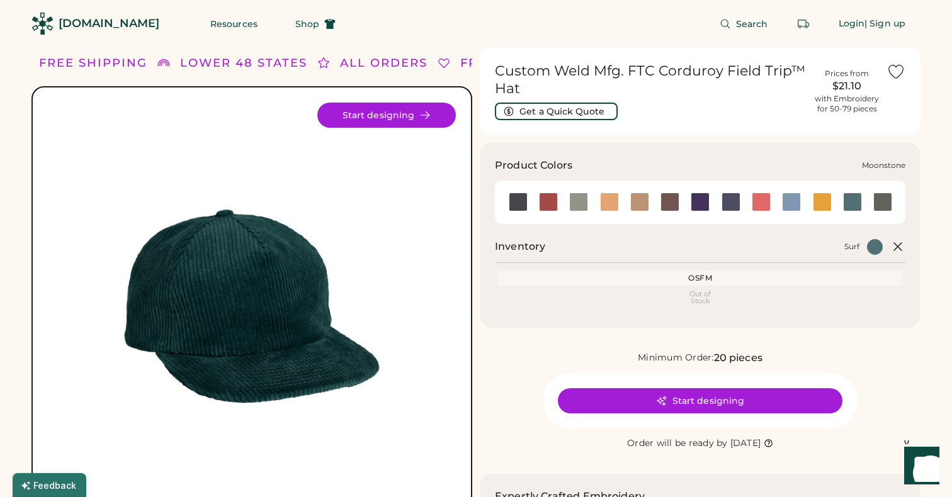
click at [694, 198] on div at bounding box center [700, 202] width 19 height 19
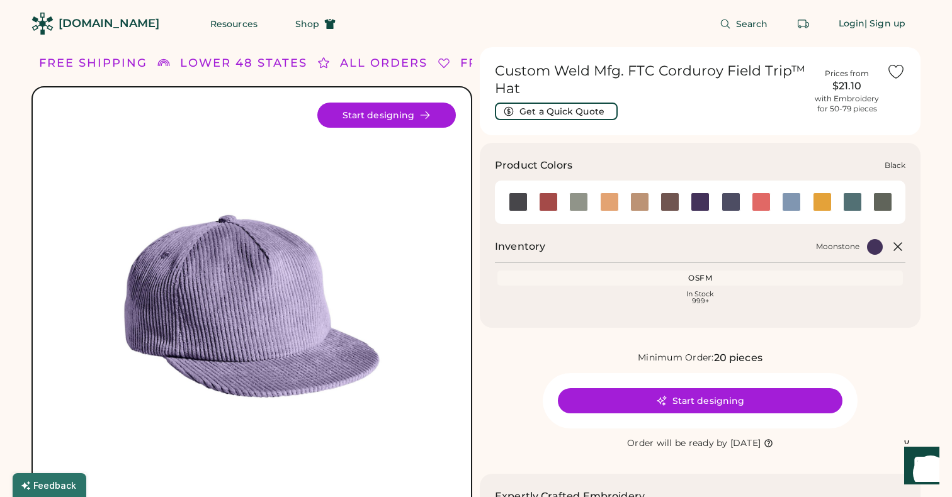
click at [523, 206] on div at bounding box center [518, 202] width 19 height 19
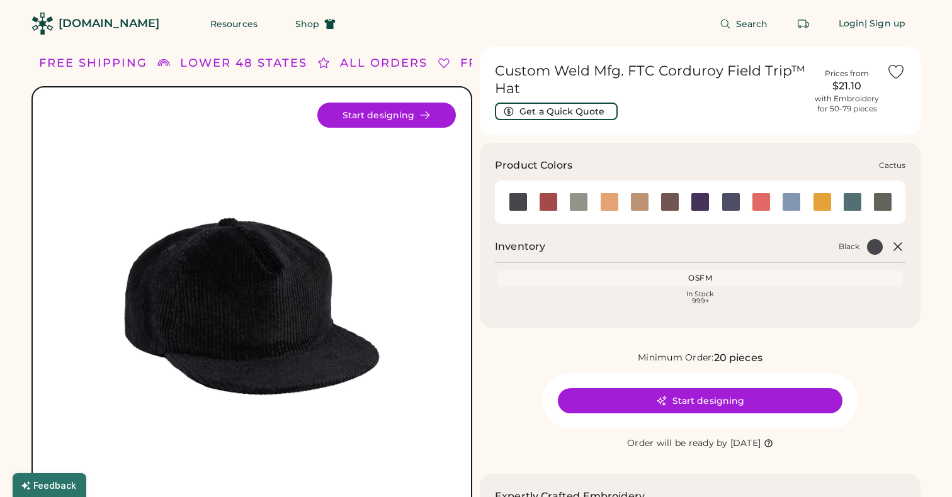
click at [551, 200] on div at bounding box center [548, 202] width 19 height 19
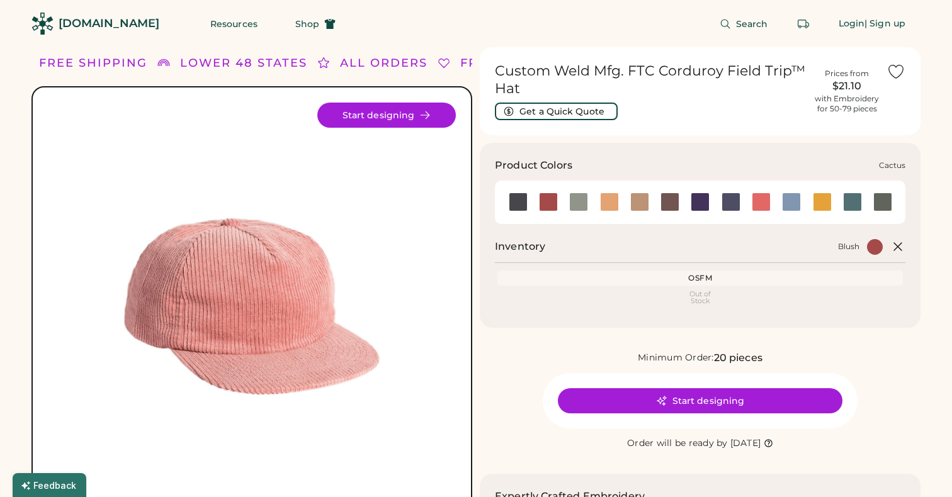
click at [584, 207] on div at bounding box center [578, 202] width 19 height 19
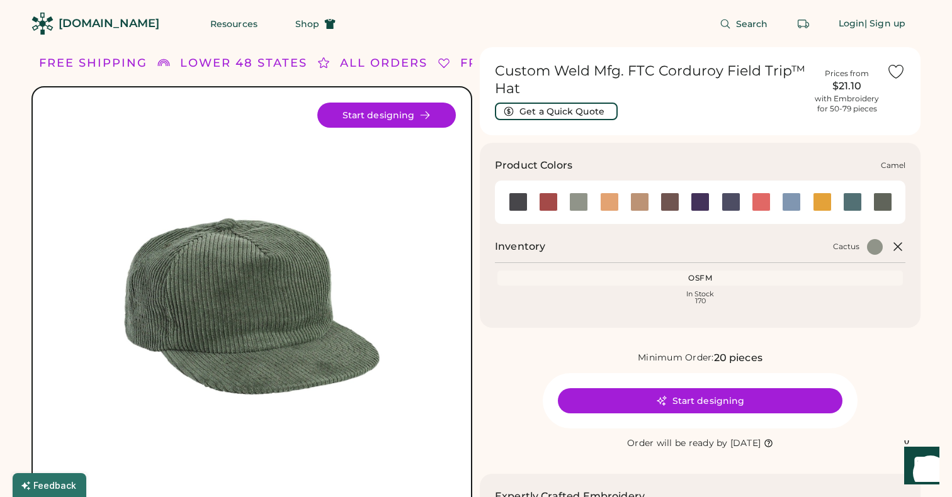
click at [616, 205] on div at bounding box center [609, 202] width 19 height 19
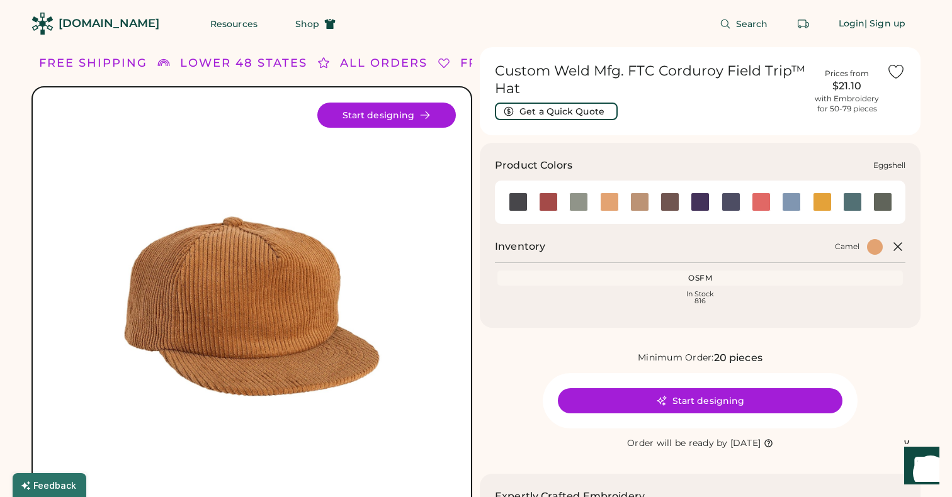
click at [639, 205] on div at bounding box center [639, 202] width 19 height 19
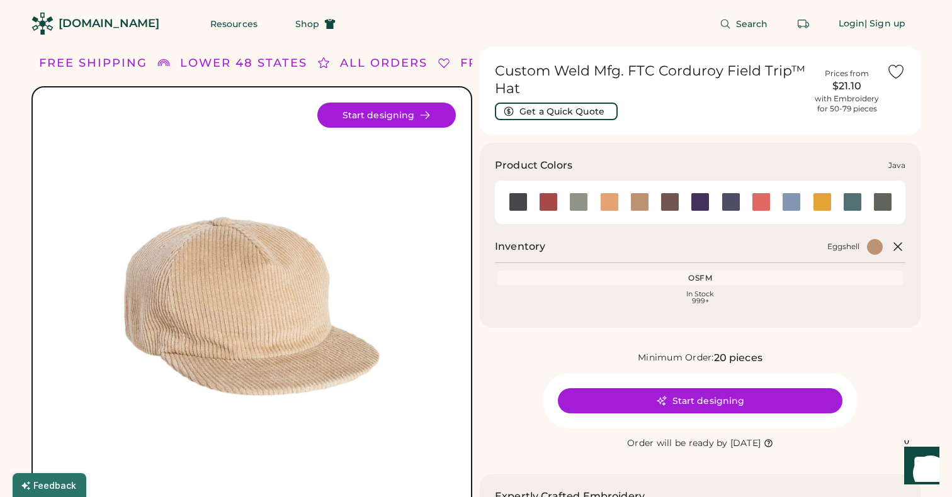
click at [671, 206] on div at bounding box center [669, 202] width 19 height 19
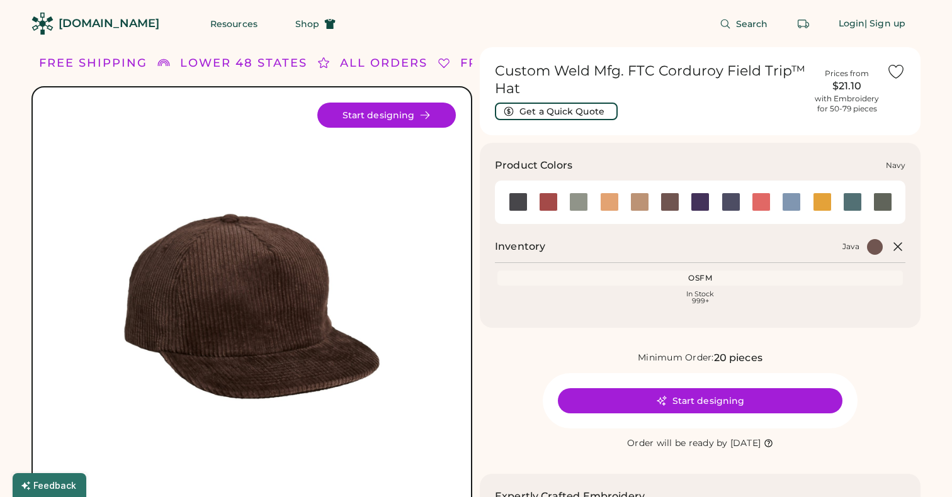
click at [726, 208] on div at bounding box center [730, 202] width 19 height 19
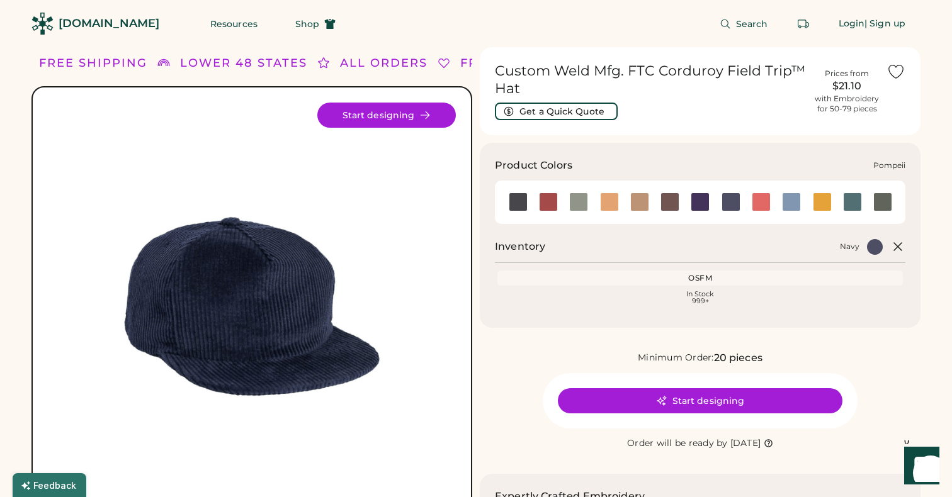
click at [764, 203] on div at bounding box center [761, 202] width 19 height 19
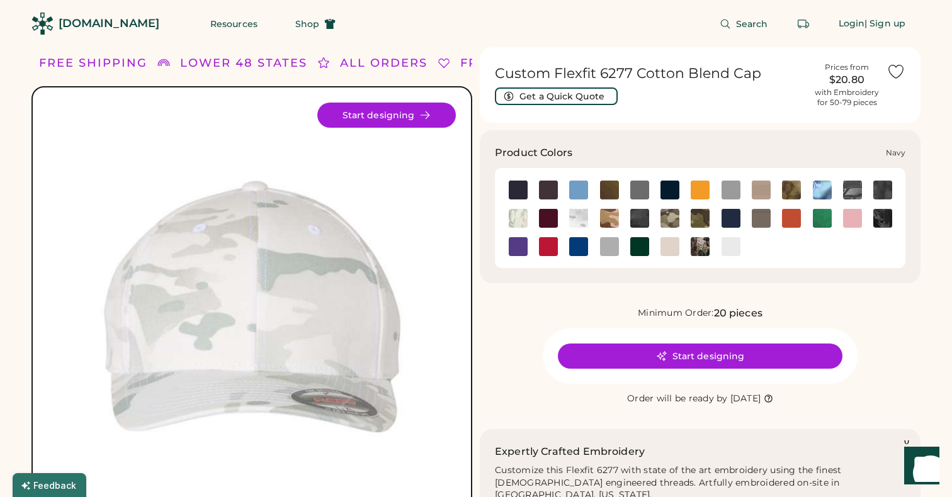
click at [700, 242] on img at bounding box center [700, 246] width 19 height 19
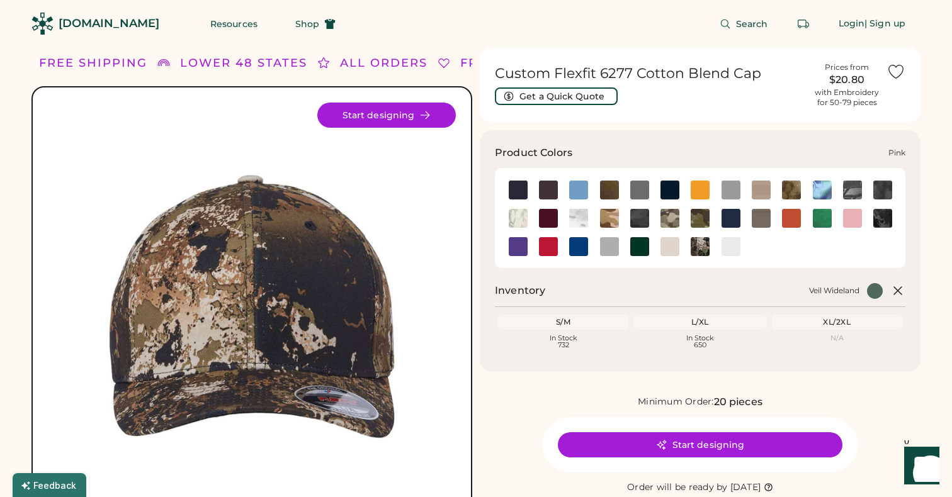
click at [886, 225] on img at bounding box center [882, 218] width 19 height 19
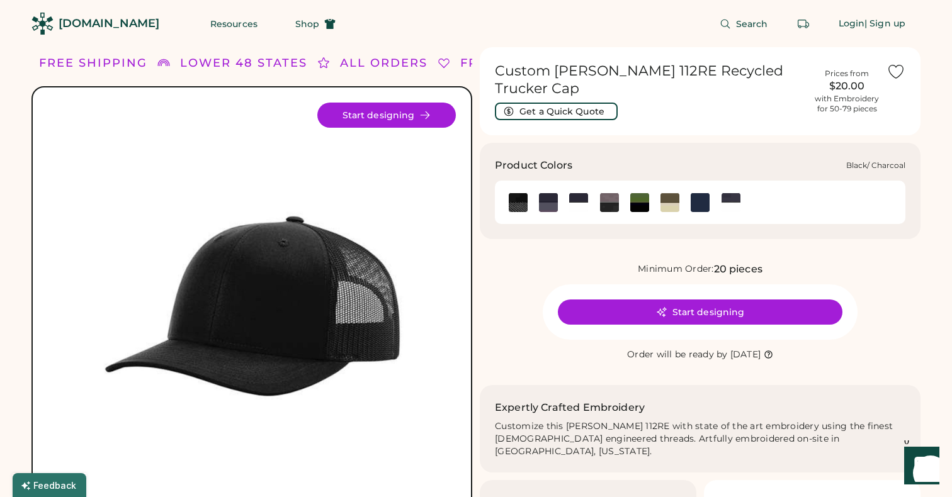
click at [549, 207] on img at bounding box center [548, 202] width 19 height 19
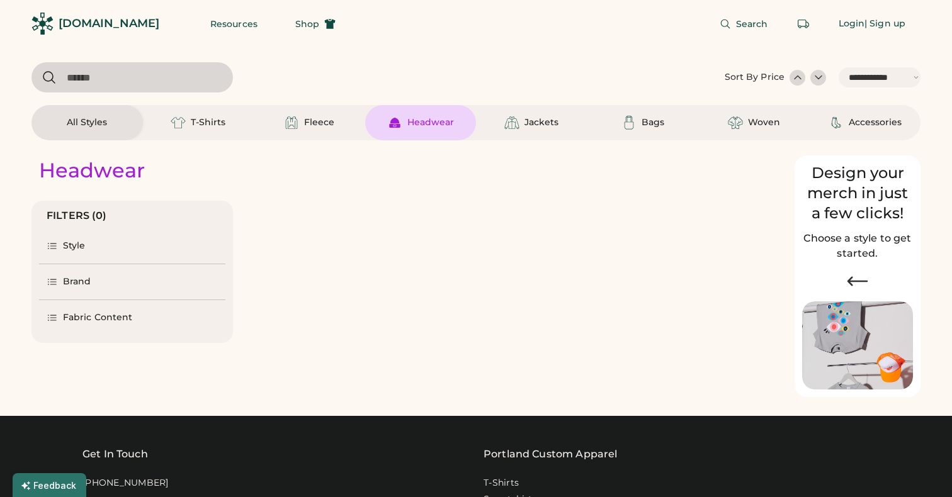
select select "*****"
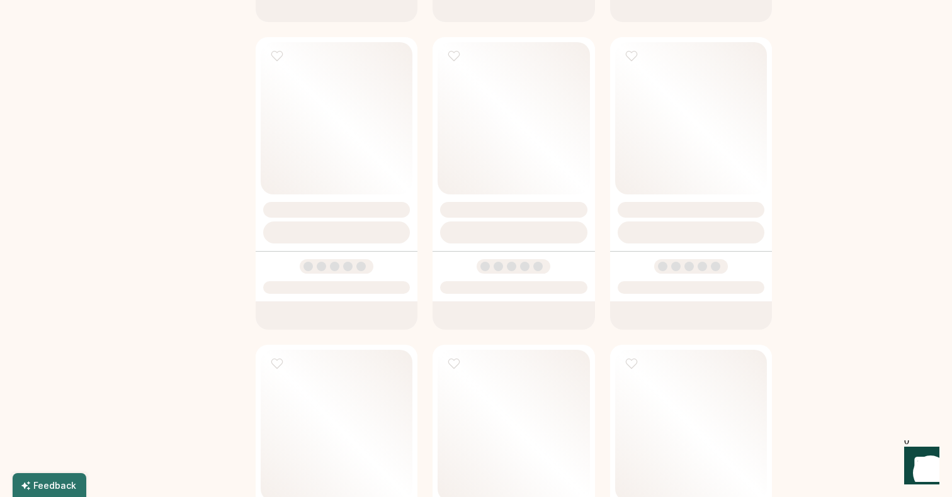
scroll to position [1058, 0]
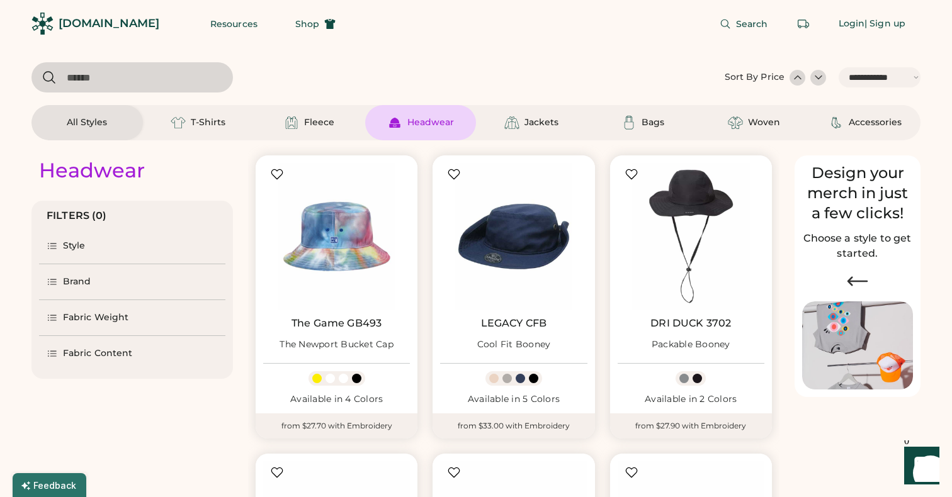
click at [799, 80] on div at bounding box center [797, 77] width 13 height 13
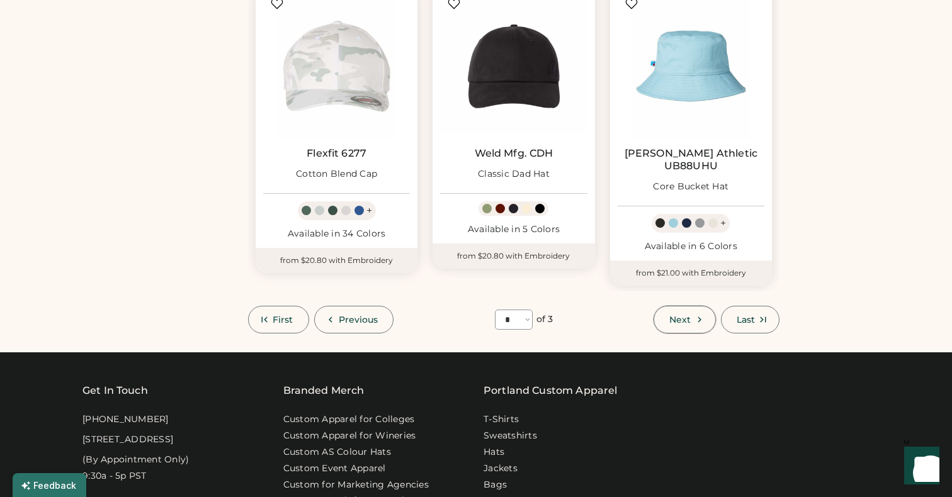
click at [665, 306] on button "Next" at bounding box center [684, 320] width 62 height 28
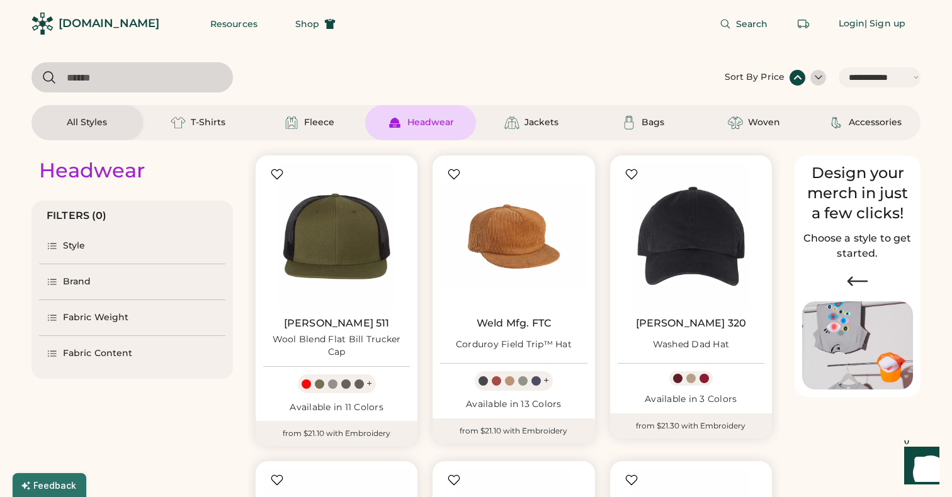
click at [815, 71] on div at bounding box center [818, 77] width 13 height 13
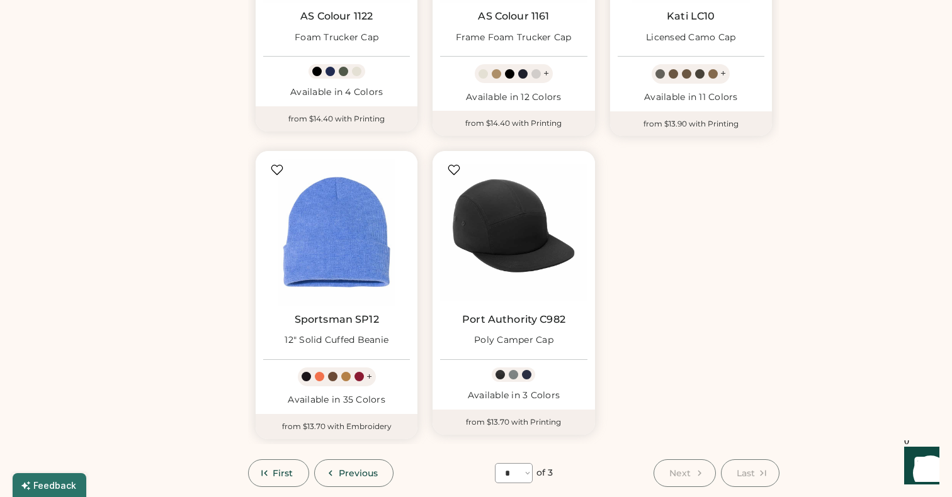
scroll to position [1822, 0]
click at [376, 465] on button "Previous" at bounding box center [354, 473] width 80 height 28
select select "*"
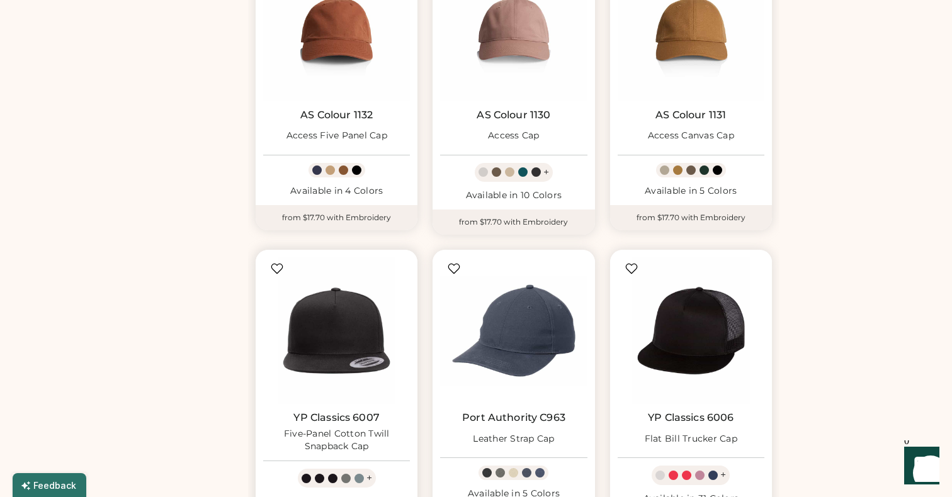
scroll to position [2625, 0]
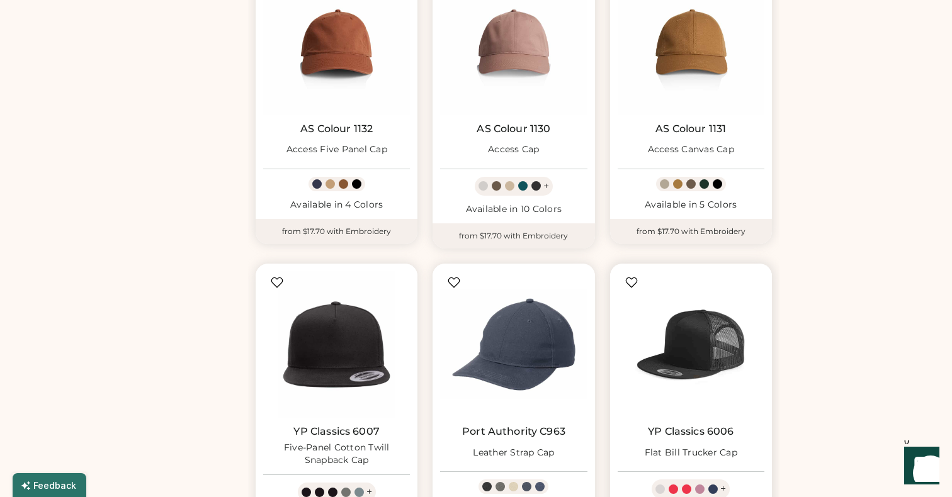
click at [687, 349] on img at bounding box center [691, 344] width 147 height 147
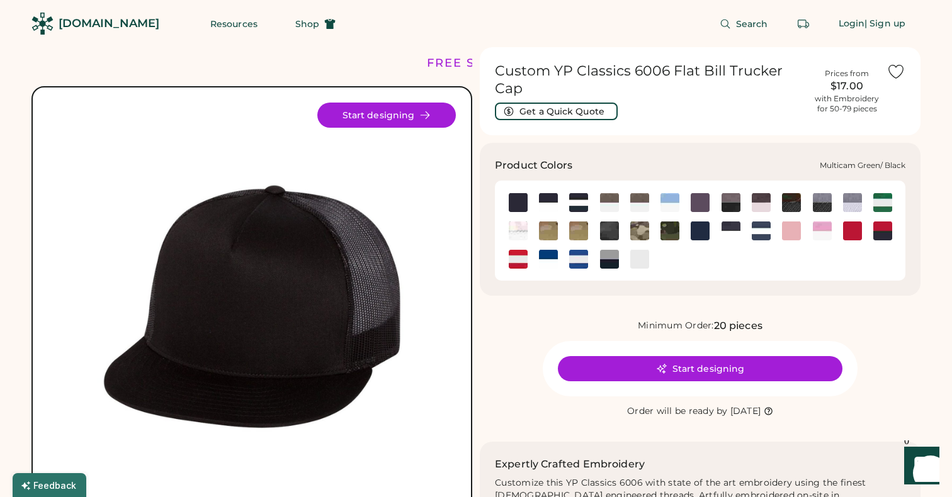
click at [633, 227] on img at bounding box center [639, 231] width 19 height 19
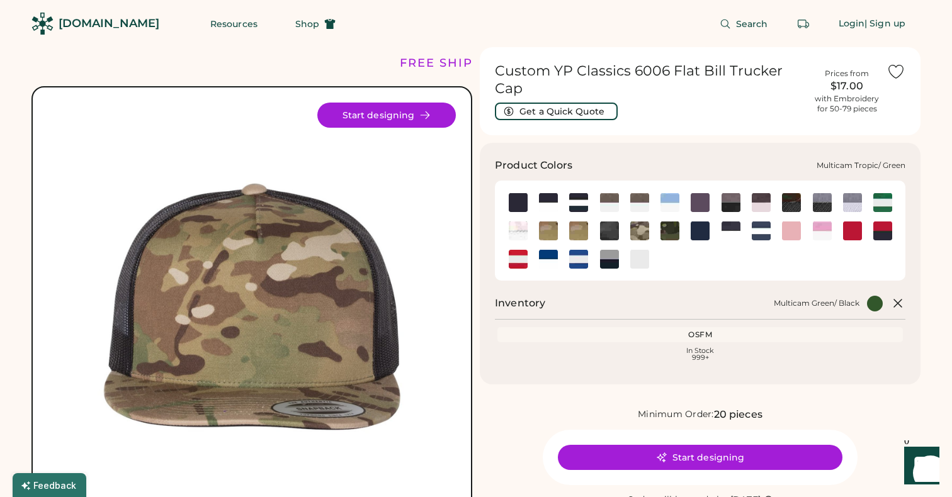
click at [674, 234] on img at bounding box center [669, 231] width 19 height 19
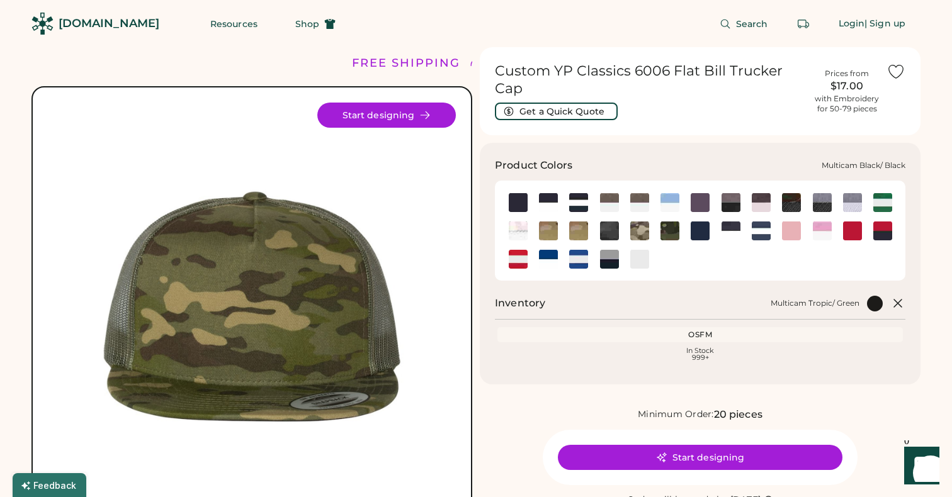
click at [612, 232] on img at bounding box center [609, 231] width 19 height 19
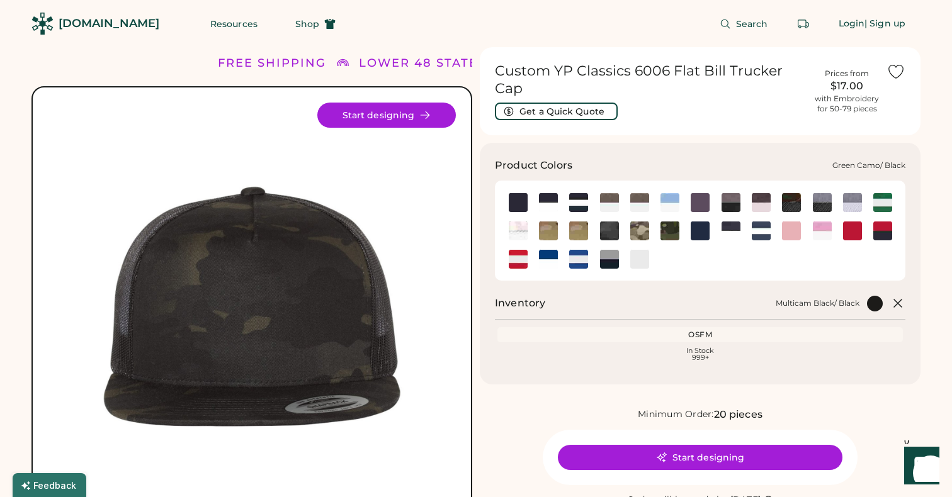
click at [791, 196] on img at bounding box center [791, 202] width 19 height 19
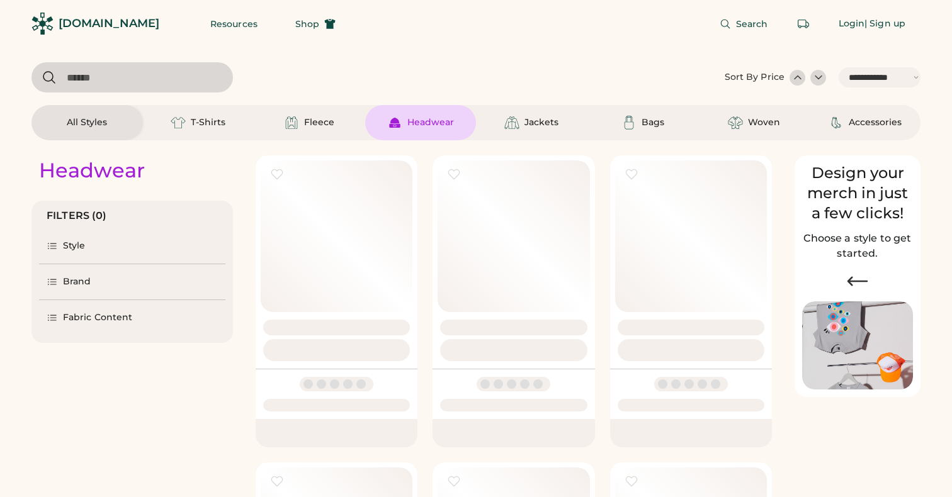
select select "*****"
select select "*"
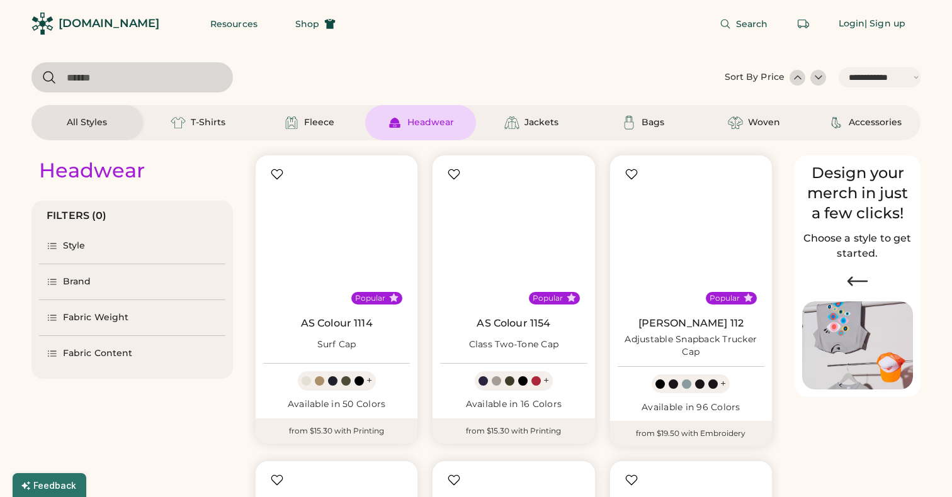
scroll to position [3867, 0]
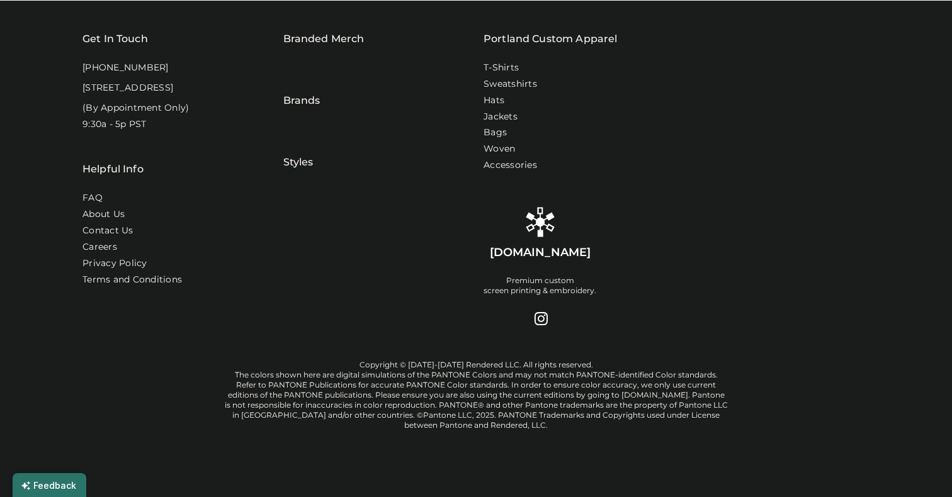
select select "*****"
select select "*"
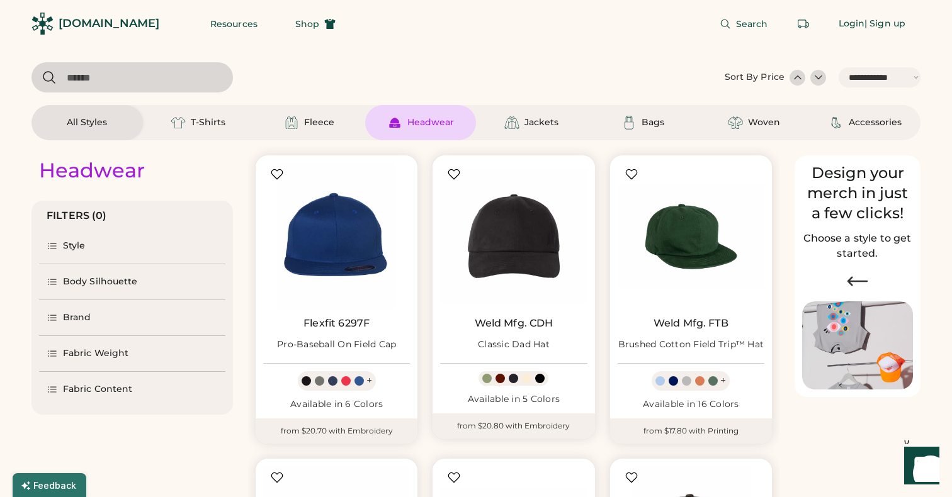
click at [813, 79] on div at bounding box center [818, 77] width 13 height 13
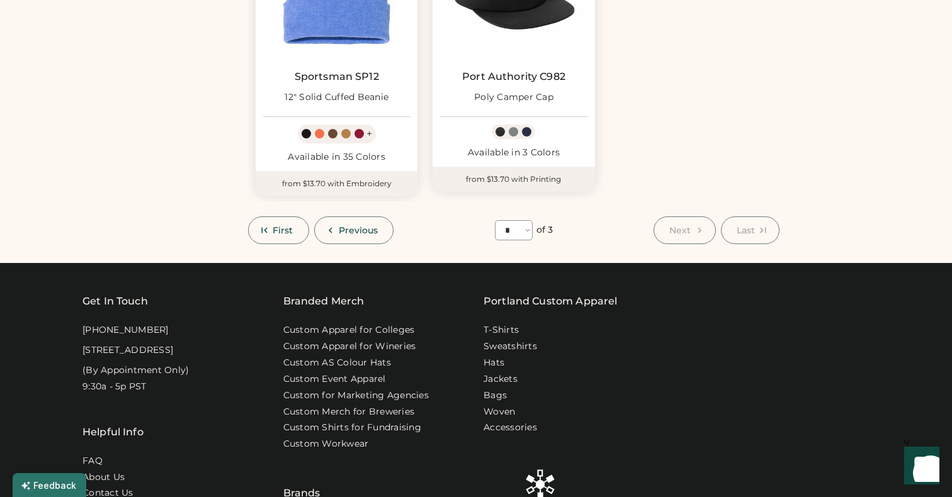
scroll to position [2114, 0]
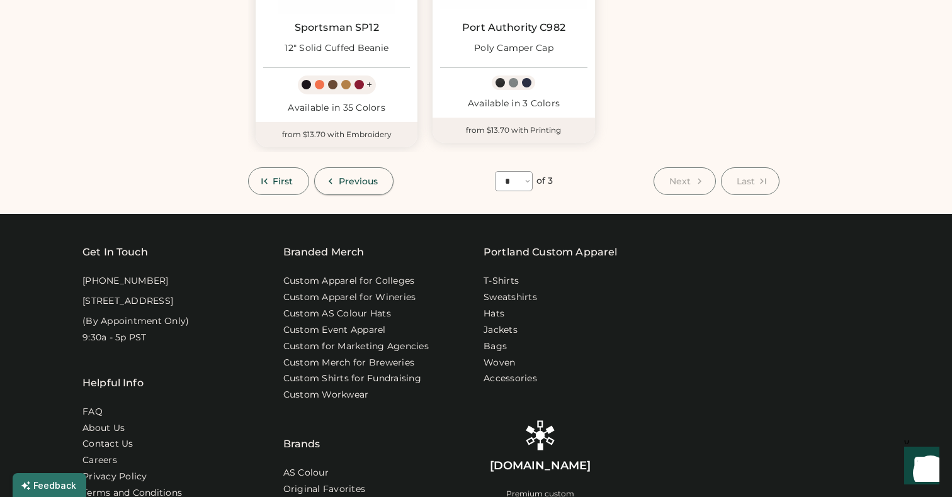
click at [355, 177] on span "Previous" at bounding box center [359, 181] width 40 height 9
select select "*"
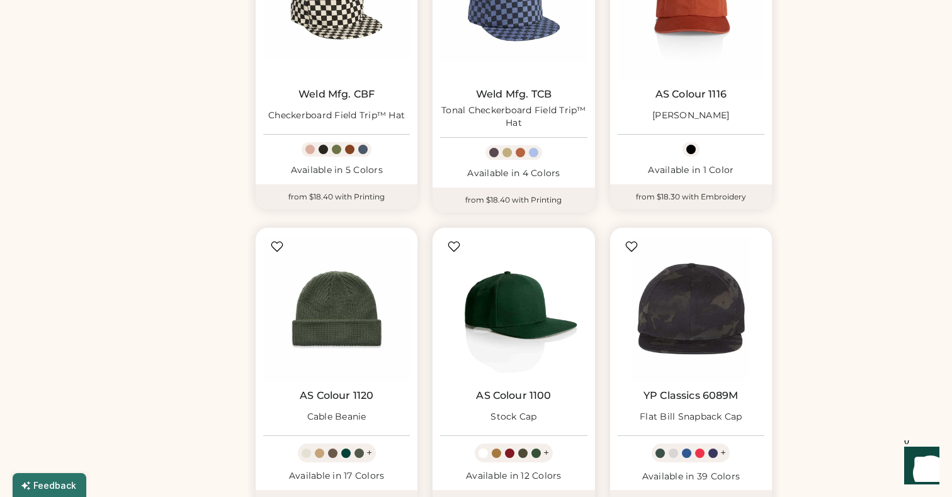
scroll to position [563, 0]
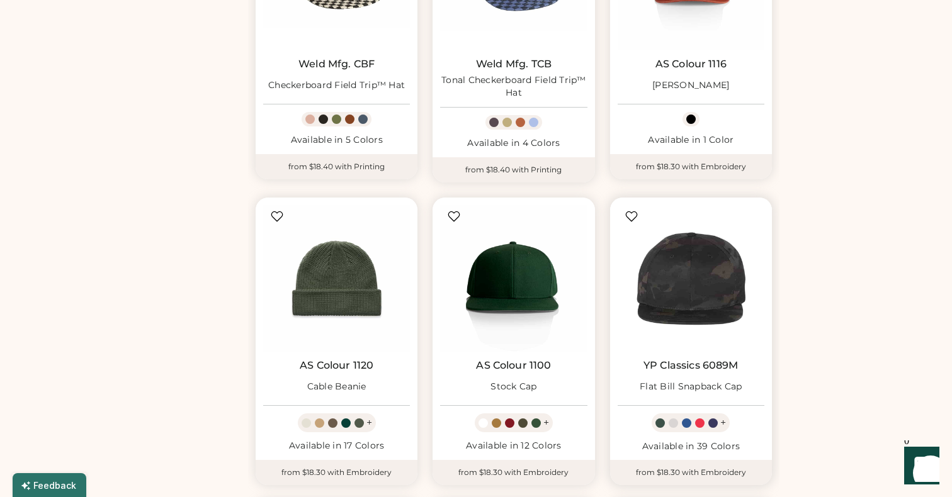
click at [707, 286] on img at bounding box center [691, 278] width 147 height 147
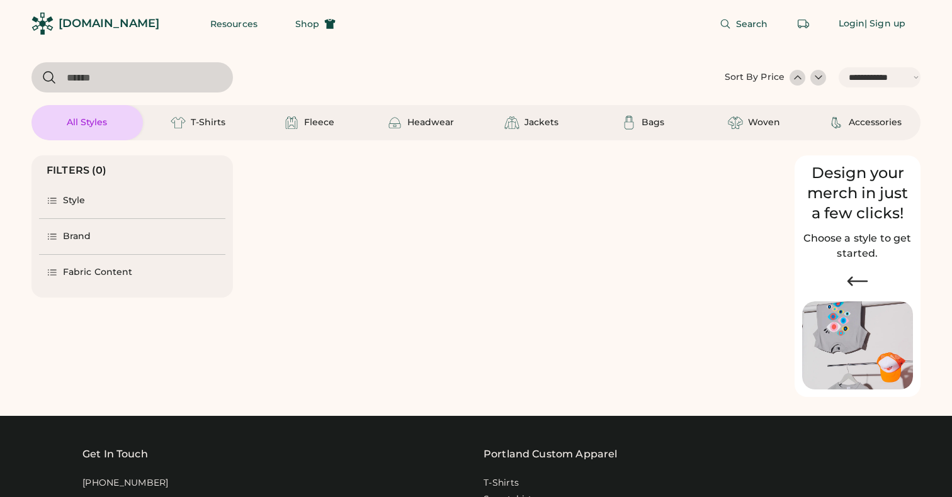
select select "*****"
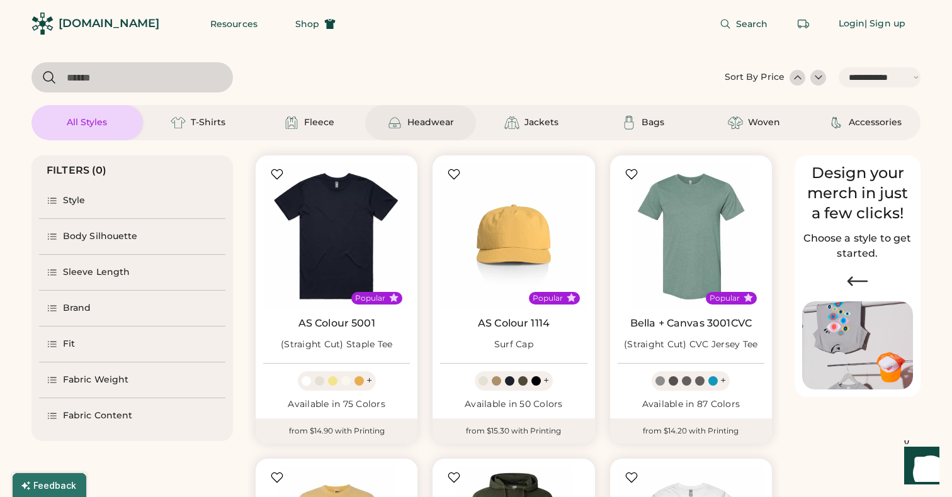
click at [446, 118] on div "Headwear" at bounding box center [430, 122] width 47 height 13
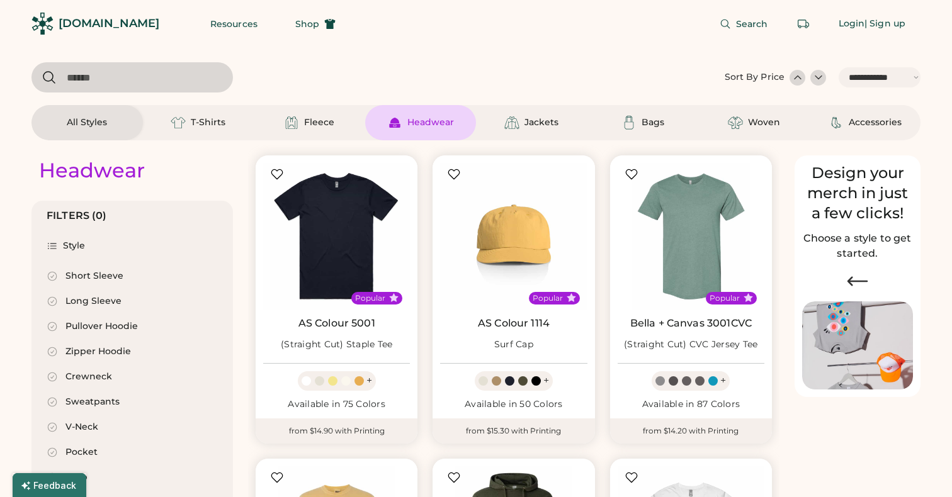
select select "*"
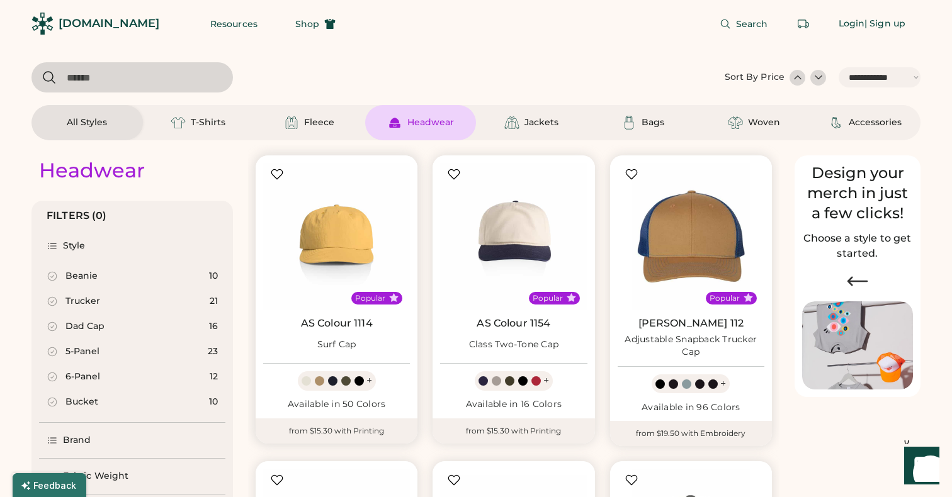
scroll to position [55, 0]
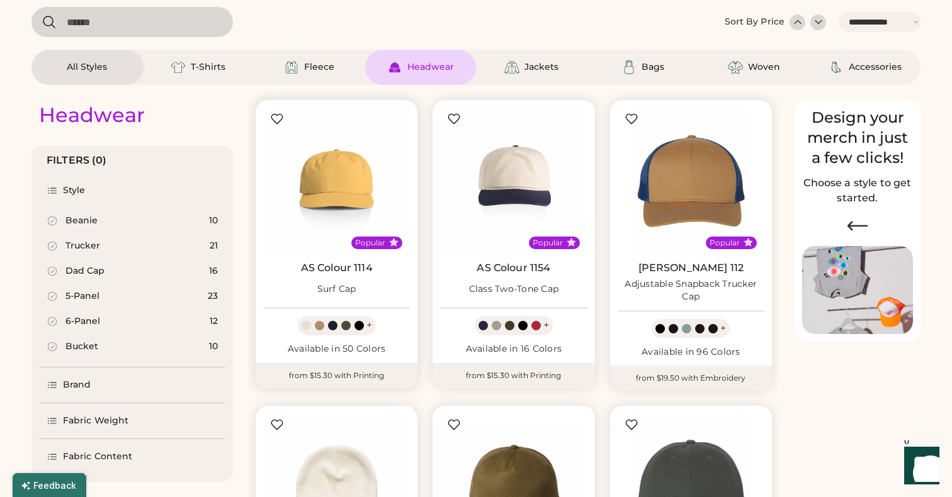
select select "*****"
select select "*"
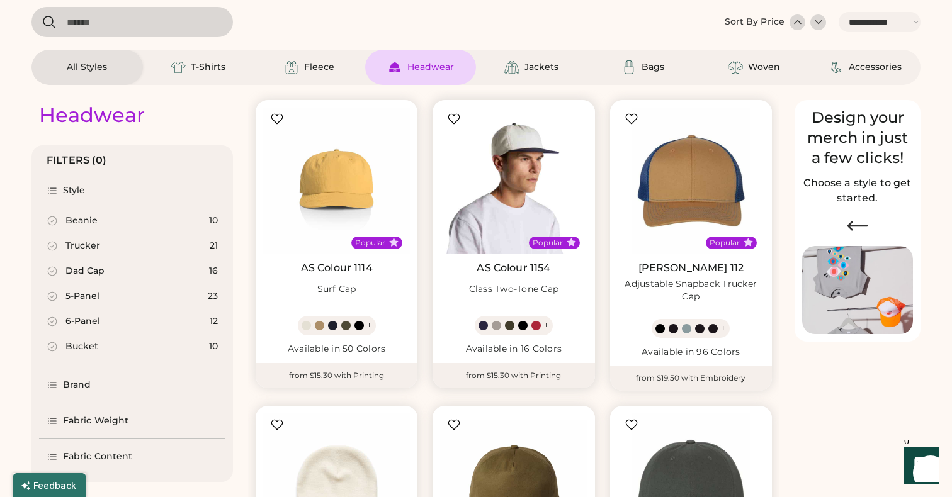
click at [494, 189] on img at bounding box center [513, 181] width 147 height 147
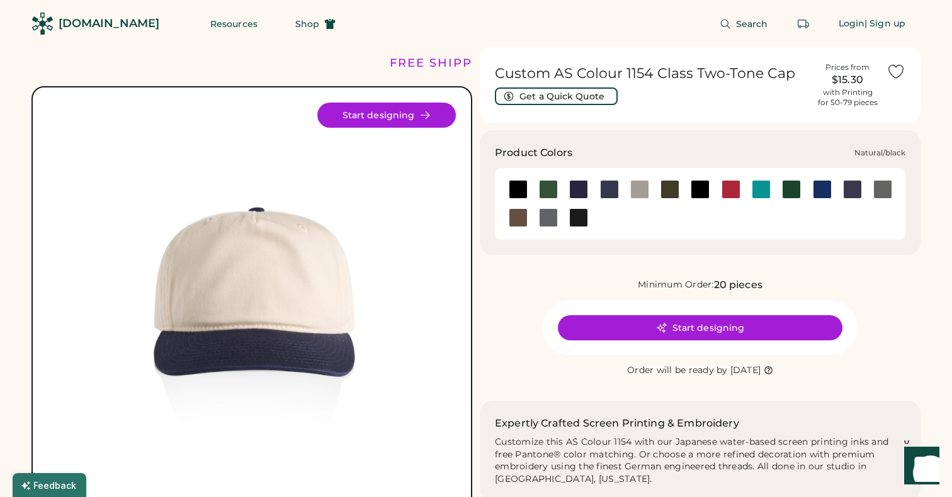
click at [689, 192] on div at bounding box center [700, 189] width 30 height 19
click at [699, 193] on div at bounding box center [700, 189] width 19 height 19
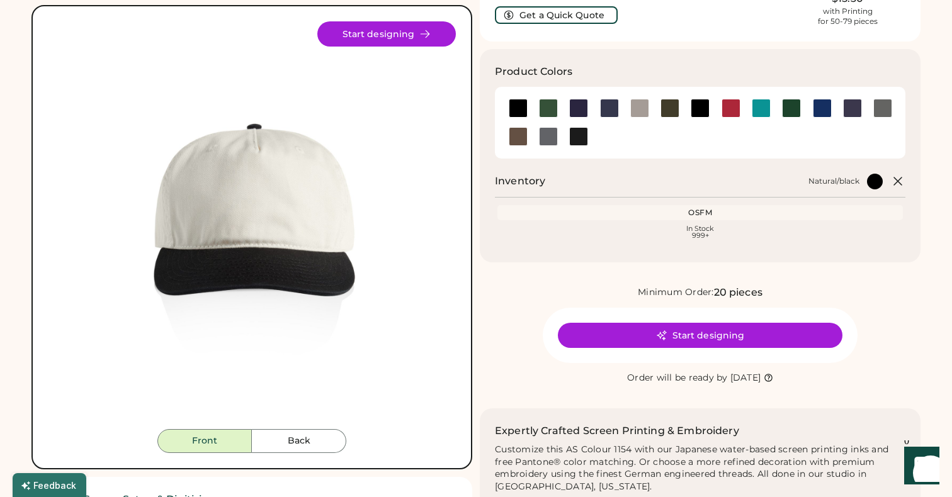
scroll to position [104, 0]
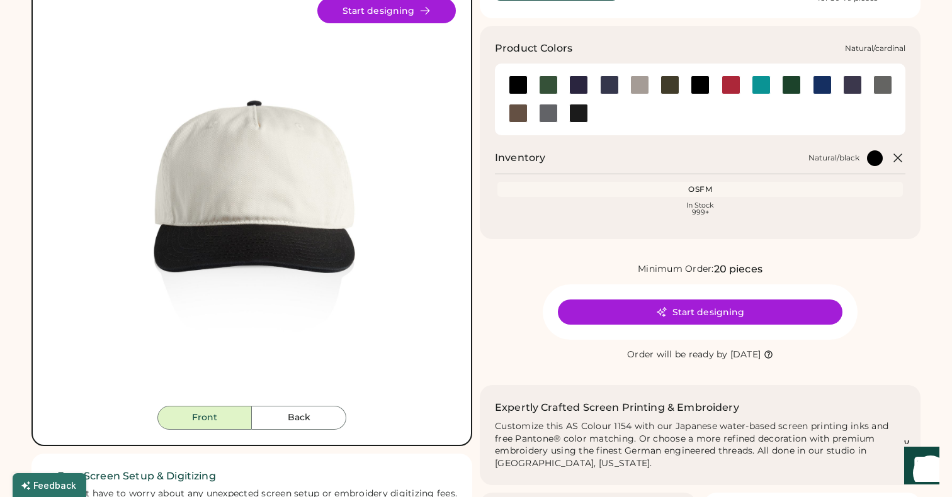
click at [733, 84] on div at bounding box center [730, 85] width 19 height 19
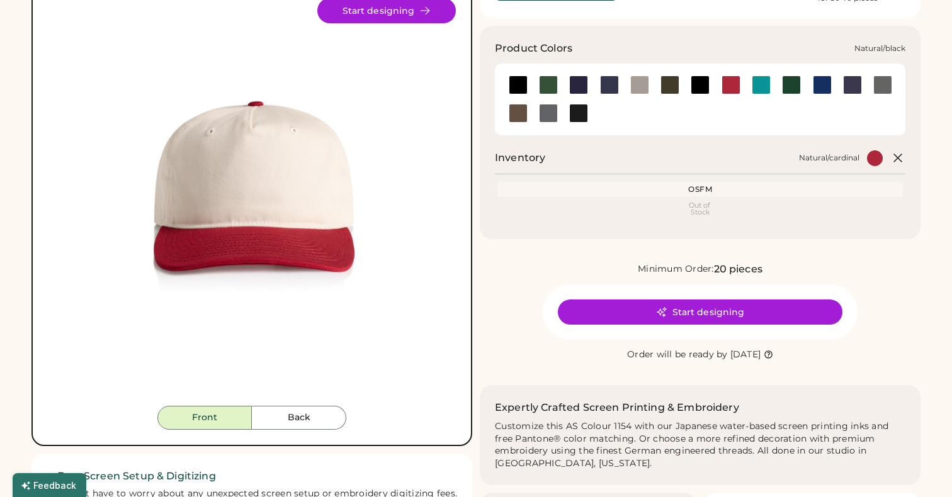
click at [702, 85] on div at bounding box center [700, 85] width 19 height 19
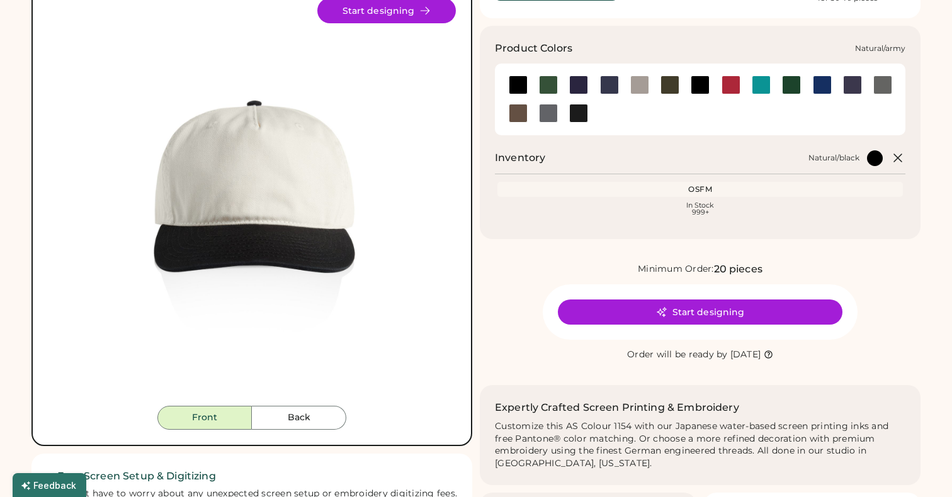
click at [680, 85] on div at bounding box center [670, 85] width 30 height 19
click at [674, 85] on div at bounding box center [669, 85] width 19 height 19
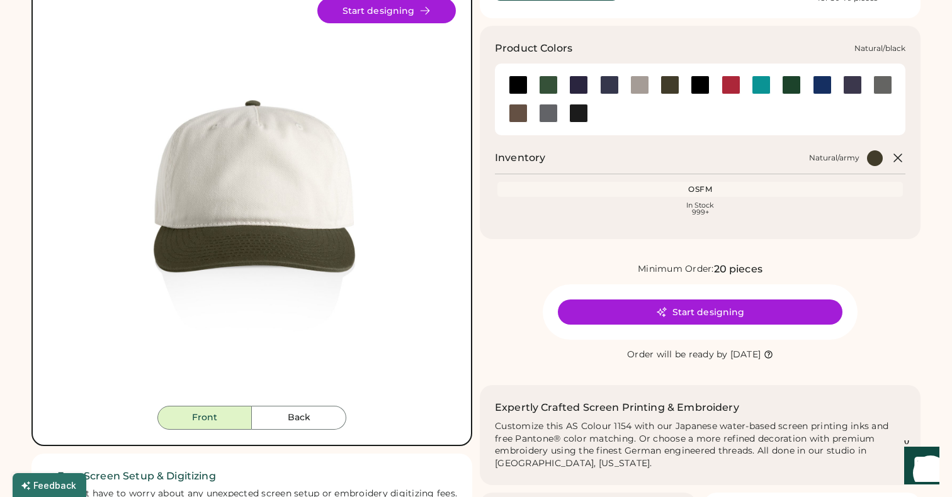
click at [696, 86] on div at bounding box center [700, 85] width 19 height 19
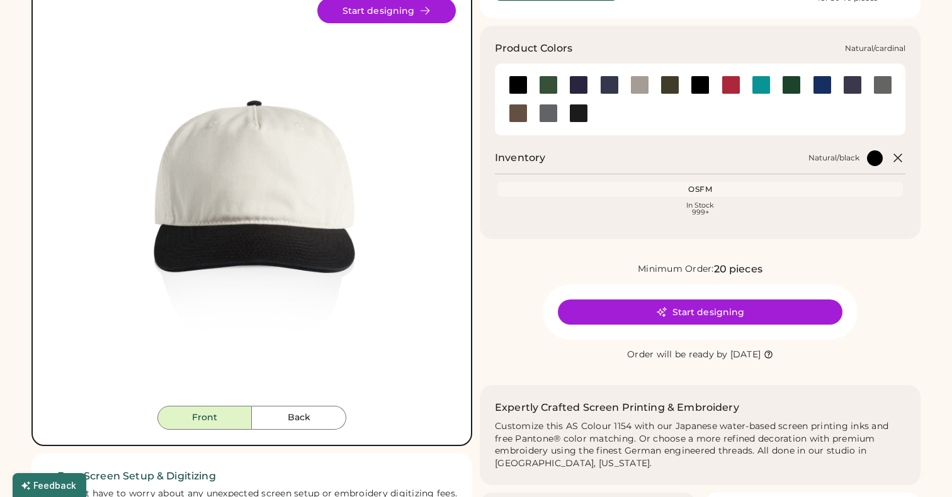
click at [729, 89] on div at bounding box center [730, 85] width 19 height 19
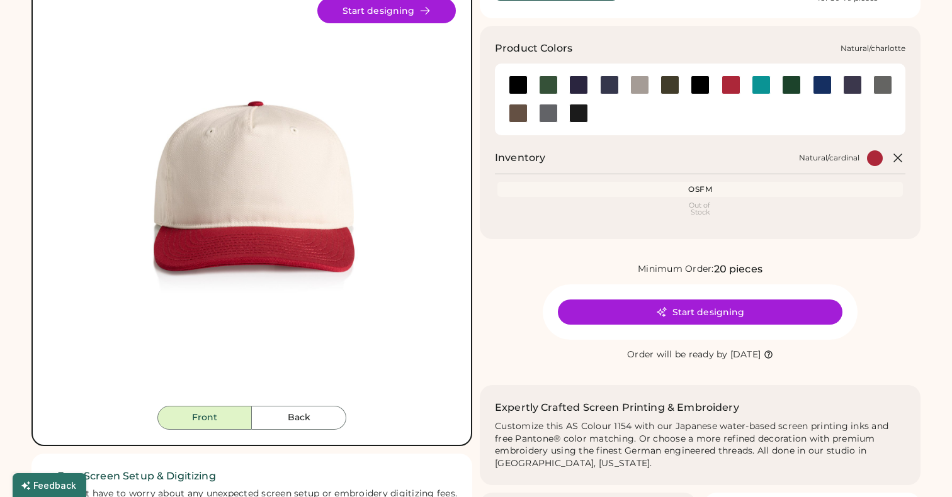
click at [767, 89] on div at bounding box center [761, 85] width 19 height 19
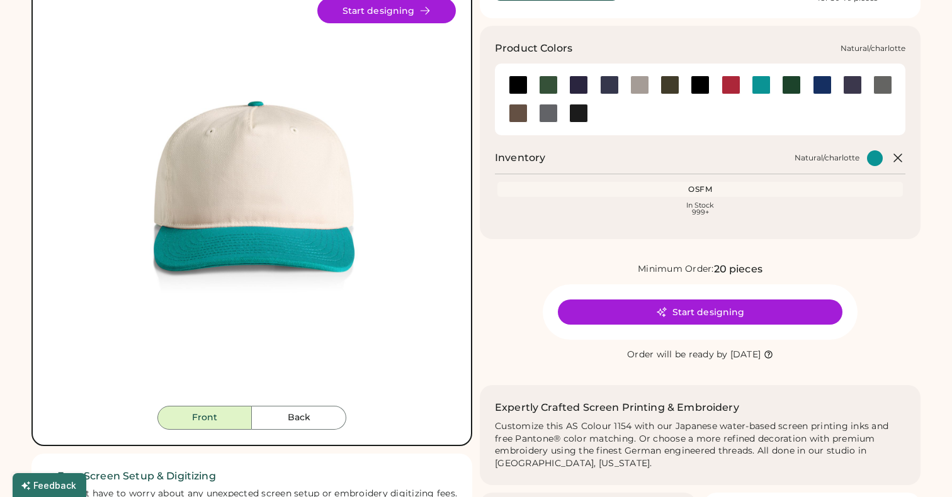
click at [795, 89] on div at bounding box center [791, 85] width 19 height 19
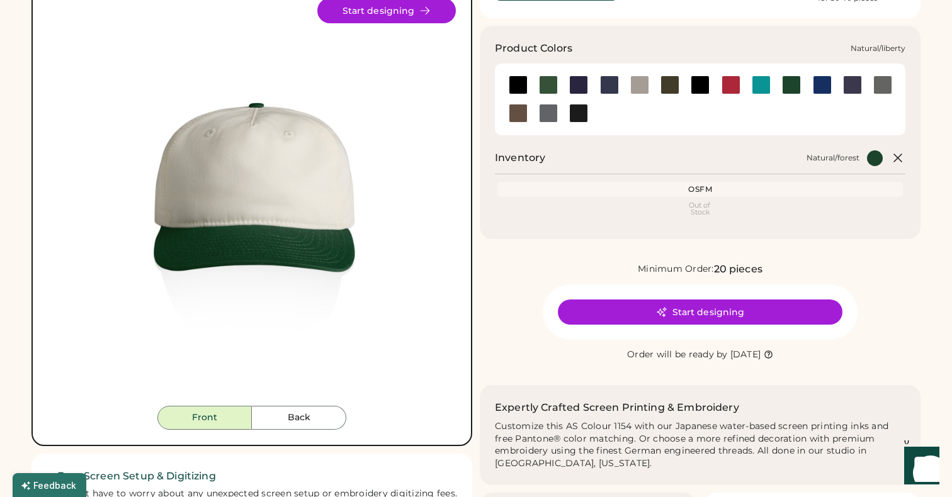
click at [818, 87] on div at bounding box center [822, 85] width 19 height 19
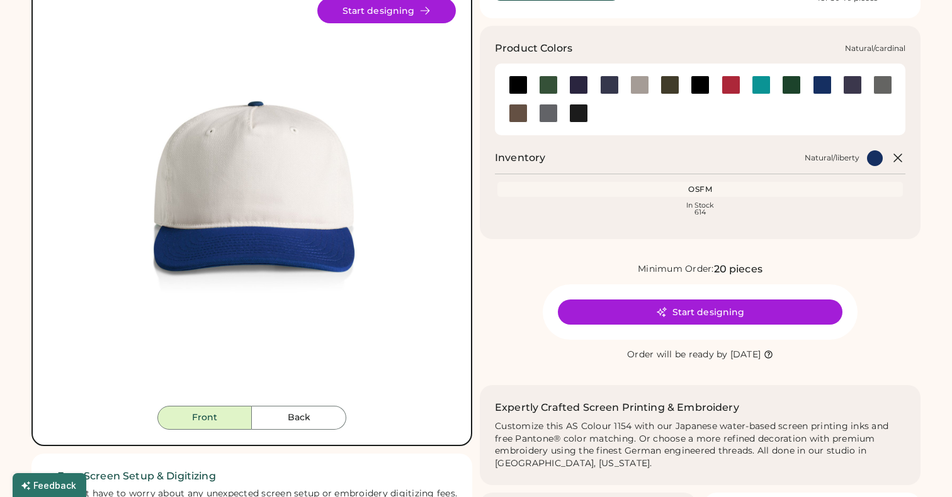
click at [737, 81] on div at bounding box center [730, 85] width 19 height 19
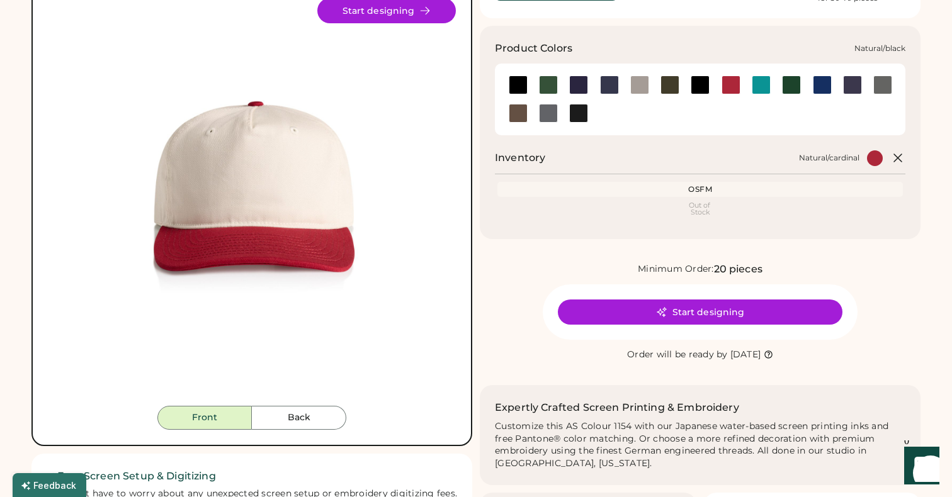
click at [698, 86] on div at bounding box center [700, 85] width 19 height 19
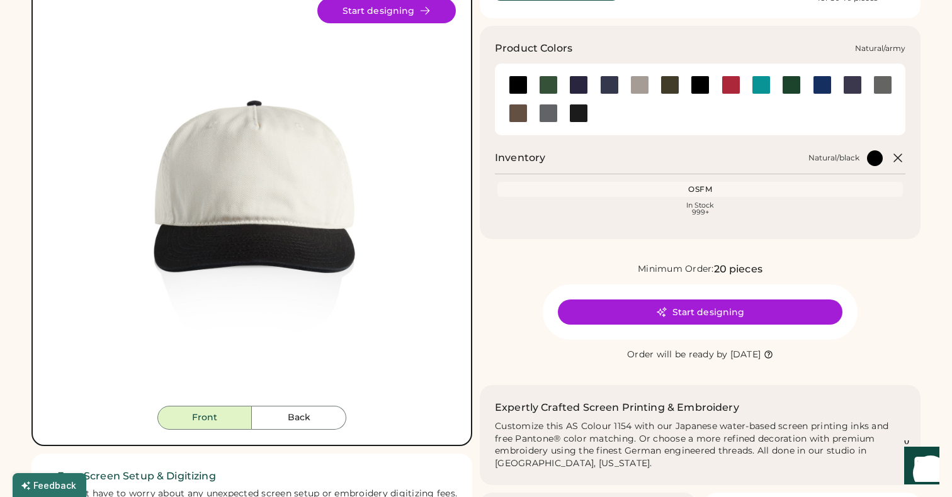
click at [670, 85] on div at bounding box center [669, 85] width 19 height 19
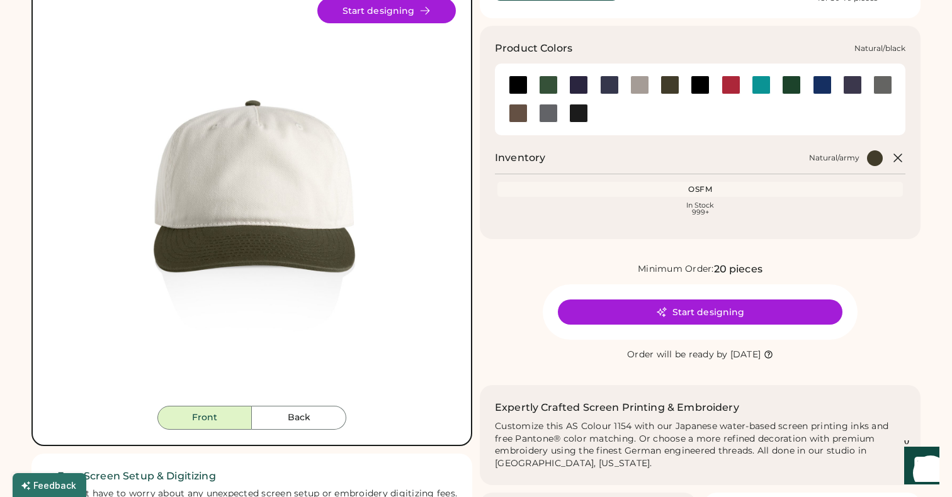
click at [696, 86] on div at bounding box center [700, 85] width 19 height 19
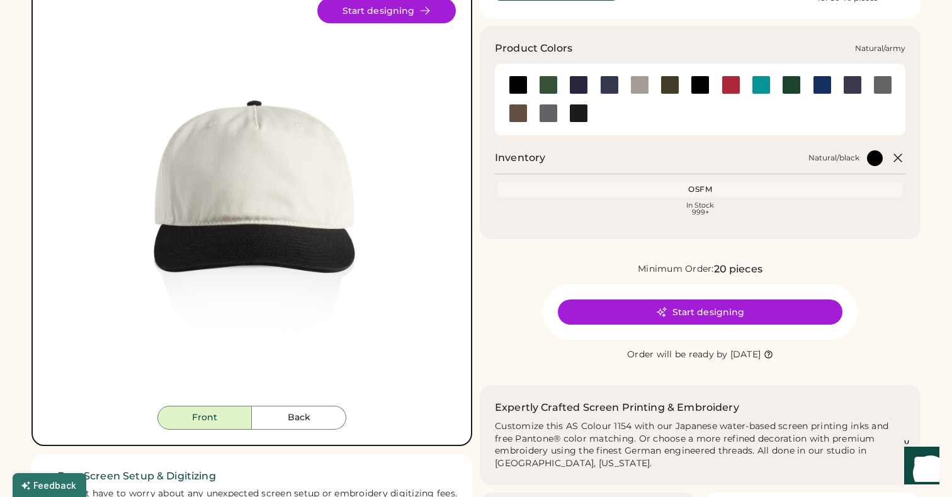
click at [677, 88] on div at bounding box center [669, 85] width 19 height 19
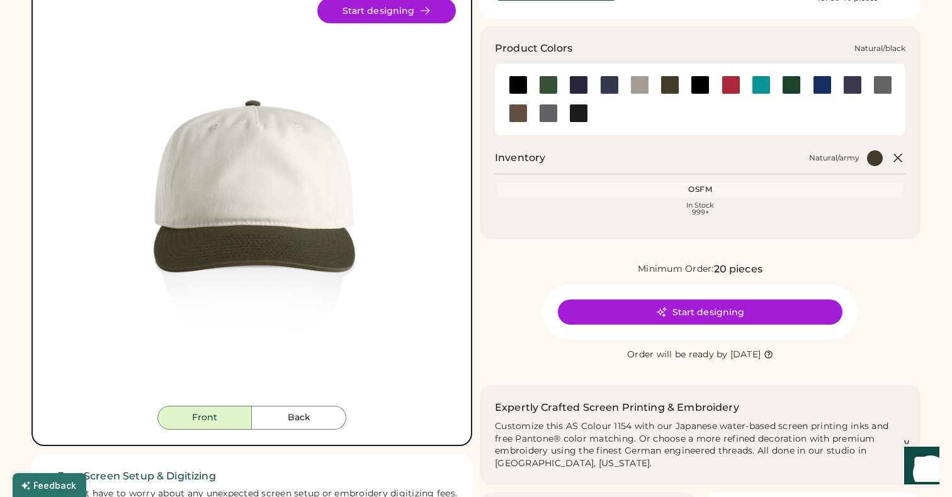
click at [699, 88] on div at bounding box center [700, 85] width 19 height 19
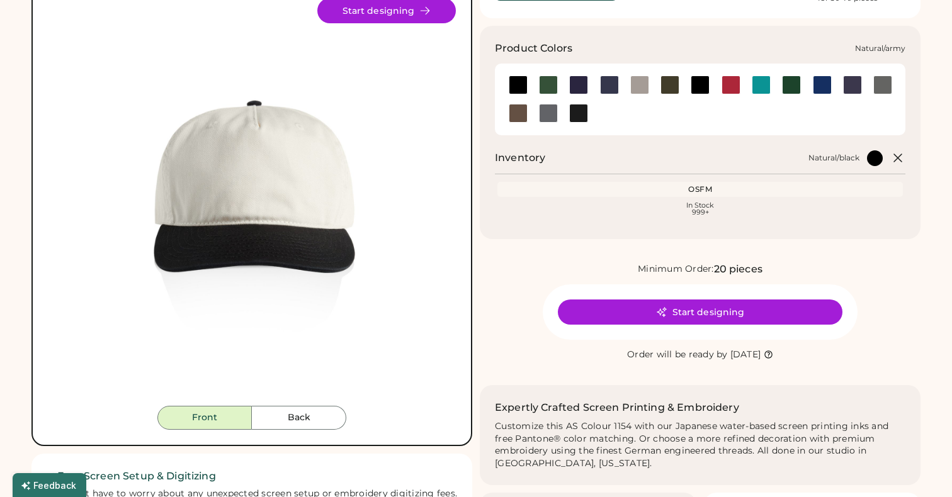
click at [658, 81] on div at bounding box center [670, 85] width 30 height 19
click at [759, 84] on div at bounding box center [761, 85] width 19 height 19
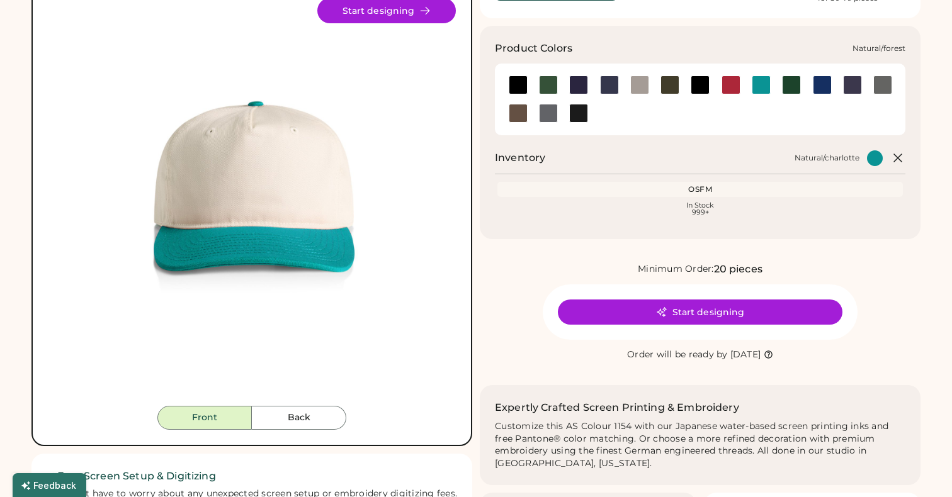
click at [786, 85] on div at bounding box center [791, 85] width 19 height 19
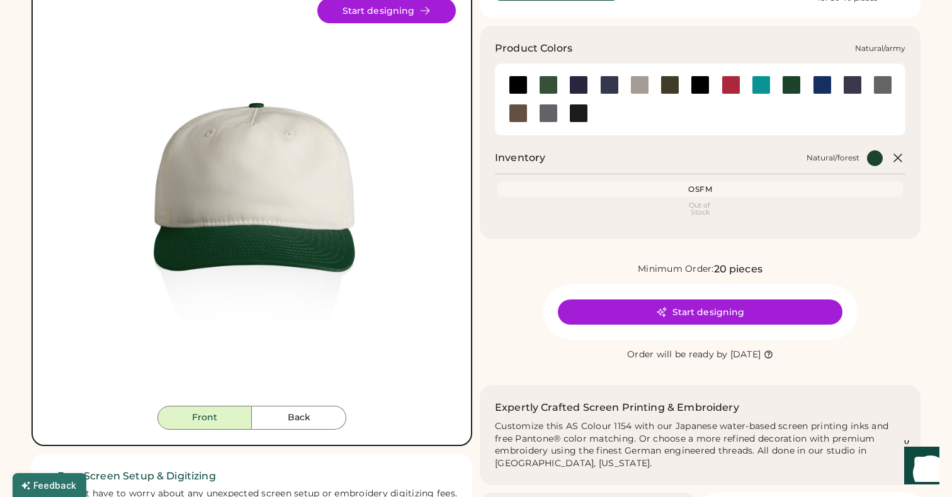
click at [658, 80] on div at bounding box center [670, 85] width 30 height 19
click at [669, 83] on div at bounding box center [669, 85] width 19 height 19
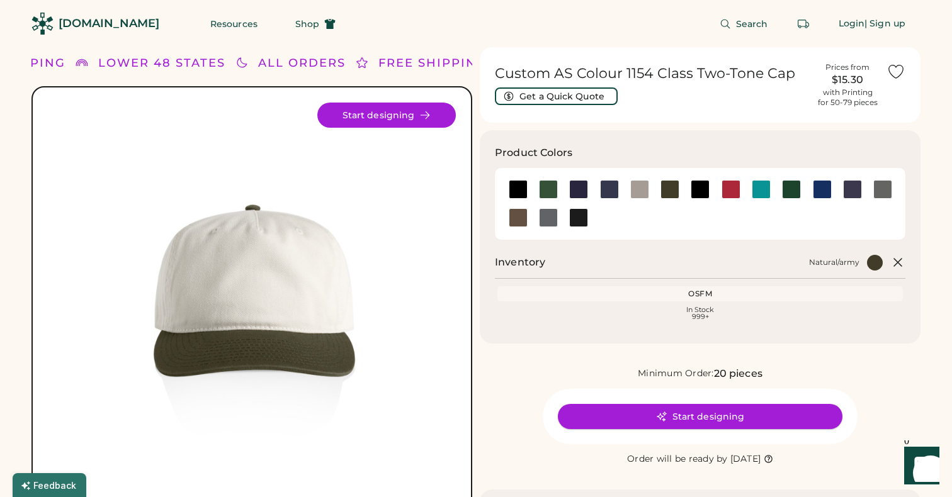
click at [691, 427] on button "Start designing" at bounding box center [700, 416] width 285 height 25
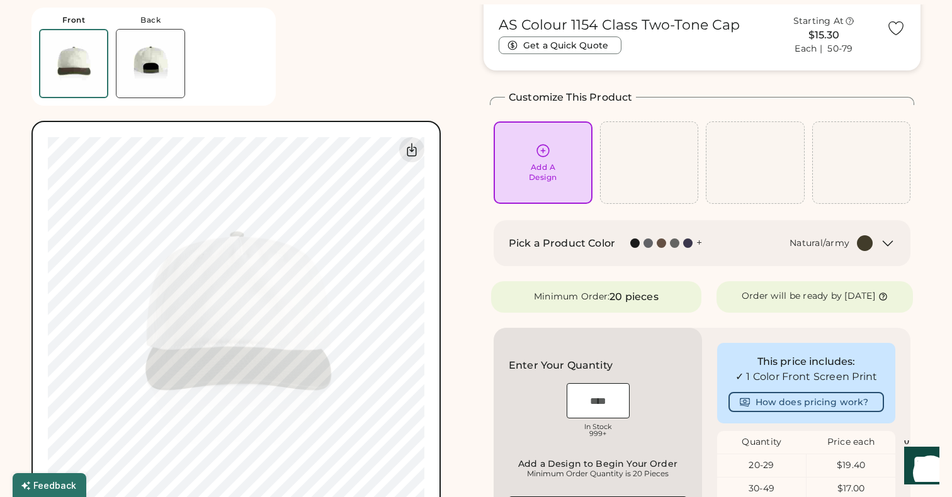
scroll to position [54, 0]
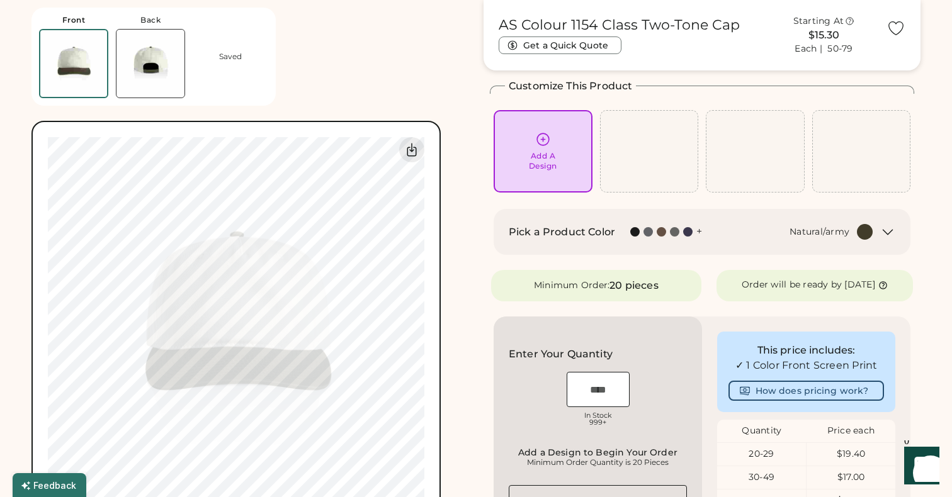
click at [896, 239] on div "Pick a Product Color + Natural/army" at bounding box center [702, 232] width 417 height 46
click at [883, 230] on icon at bounding box center [887, 232] width 9 height 5
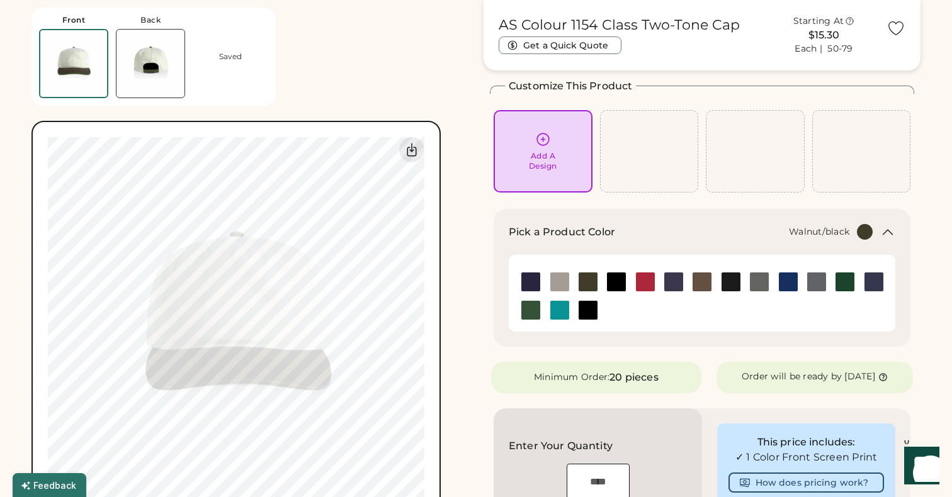
click at [734, 284] on img at bounding box center [730, 282] width 19 height 19
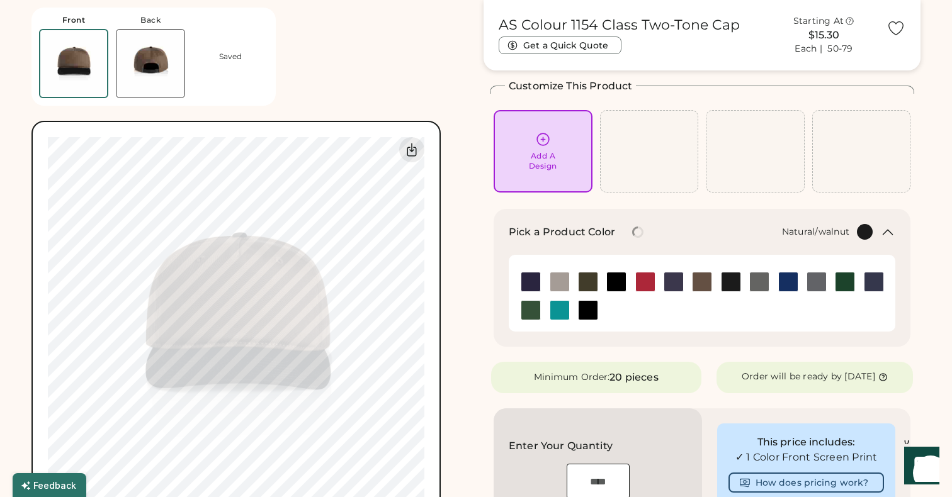
click at [707, 283] on img at bounding box center [701, 282] width 19 height 19
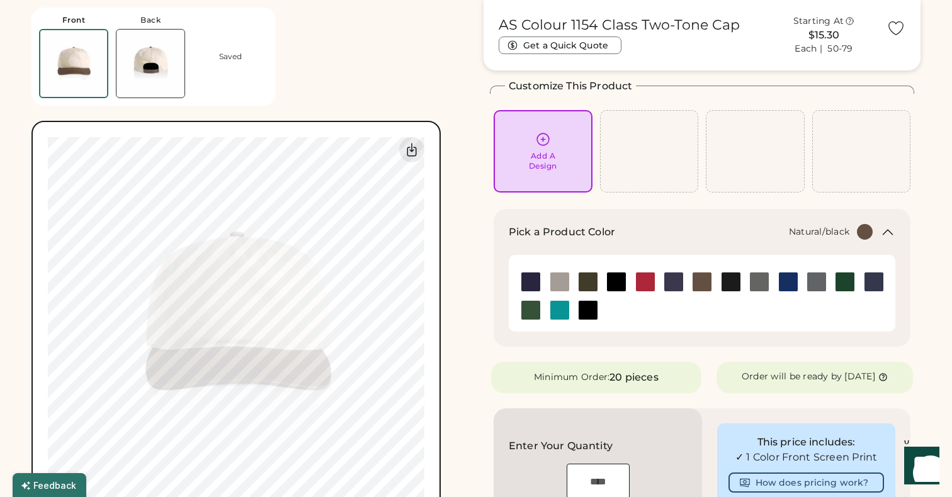
click at [623, 282] on img at bounding box center [616, 282] width 19 height 19
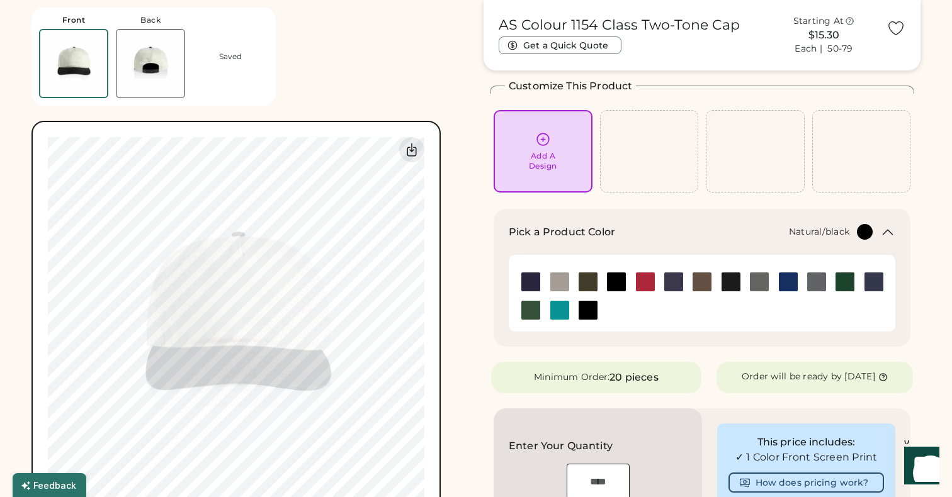
click at [643, 283] on img at bounding box center [645, 282] width 19 height 19
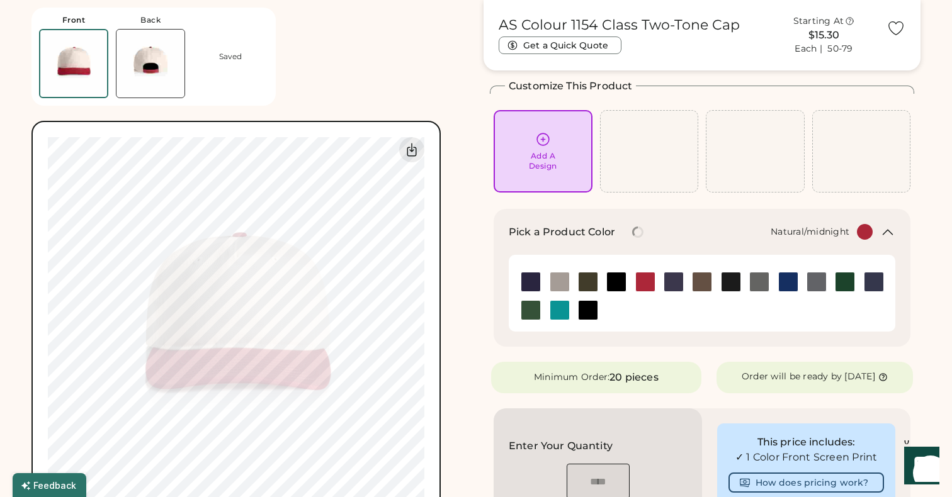
click at [675, 280] on img at bounding box center [673, 282] width 19 height 19
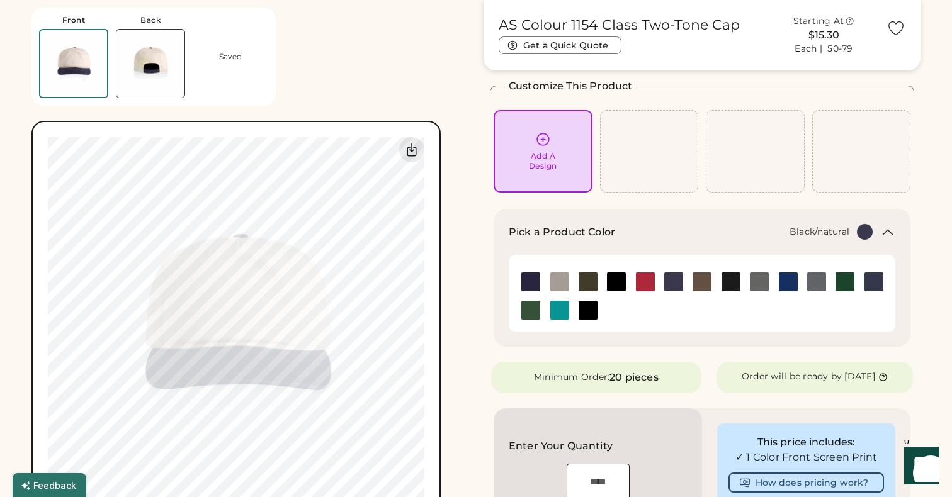
click at [589, 305] on img at bounding box center [587, 310] width 19 height 19
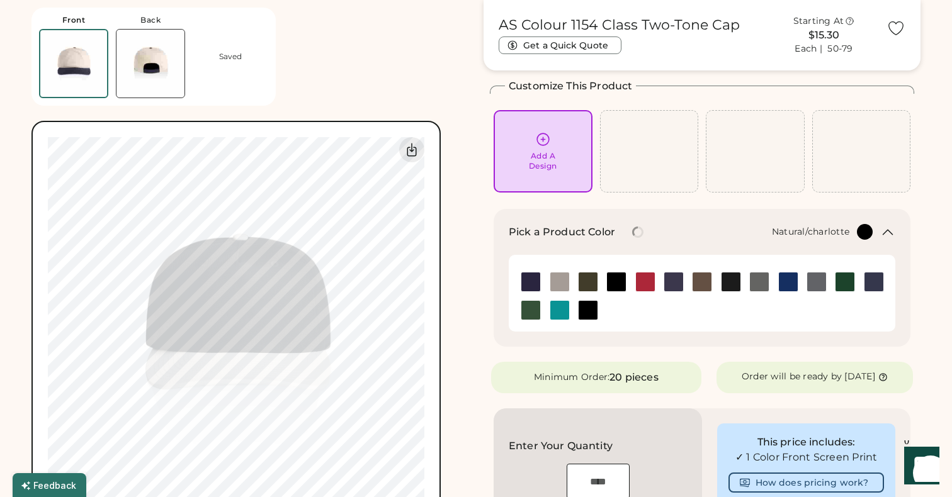
click at [564, 312] on img at bounding box center [559, 310] width 19 height 19
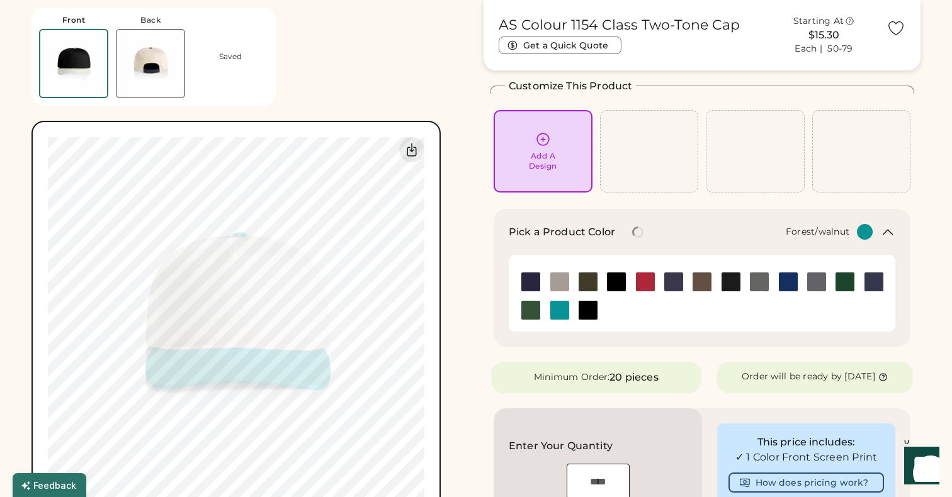
click at [530, 307] on img at bounding box center [530, 310] width 19 height 19
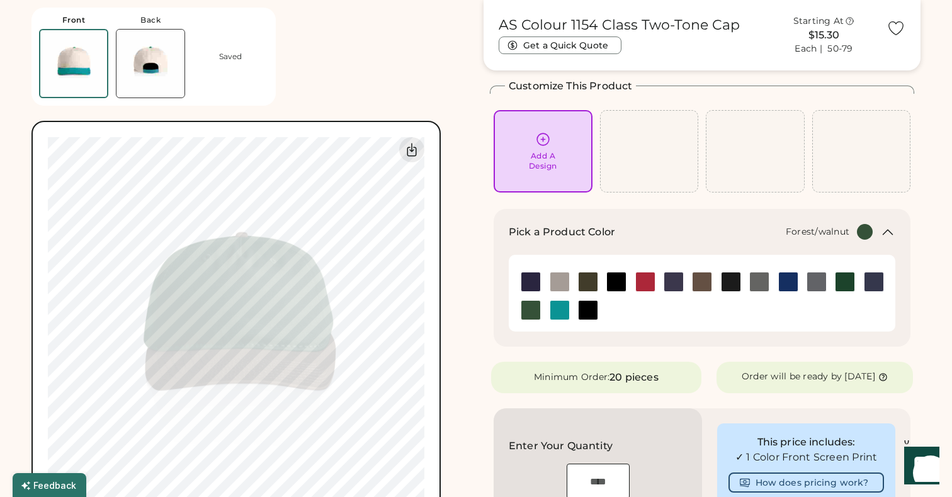
click at [528, 317] on img at bounding box center [530, 310] width 19 height 19
click at [875, 276] on img at bounding box center [873, 282] width 19 height 19
click at [845, 281] on img at bounding box center [844, 282] width 19 height 19
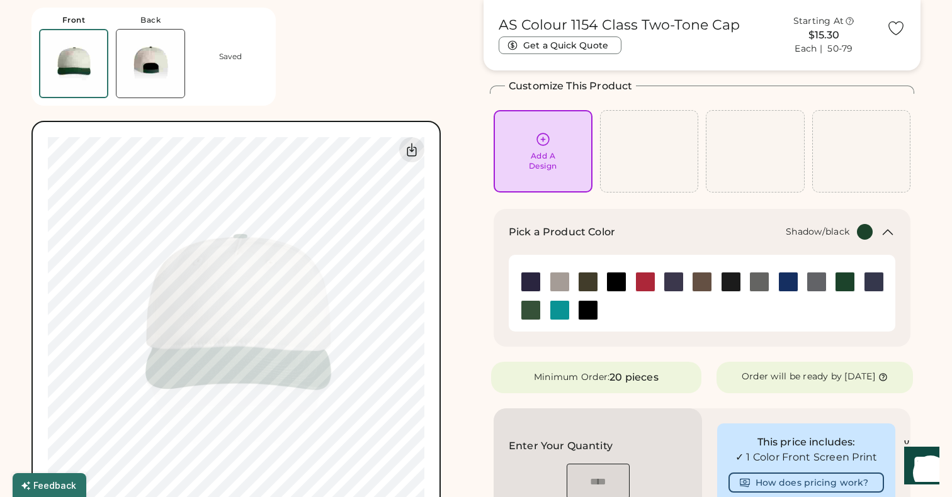
click at [815, 282] on img at bounding box center [816, 282] width 19 height 19
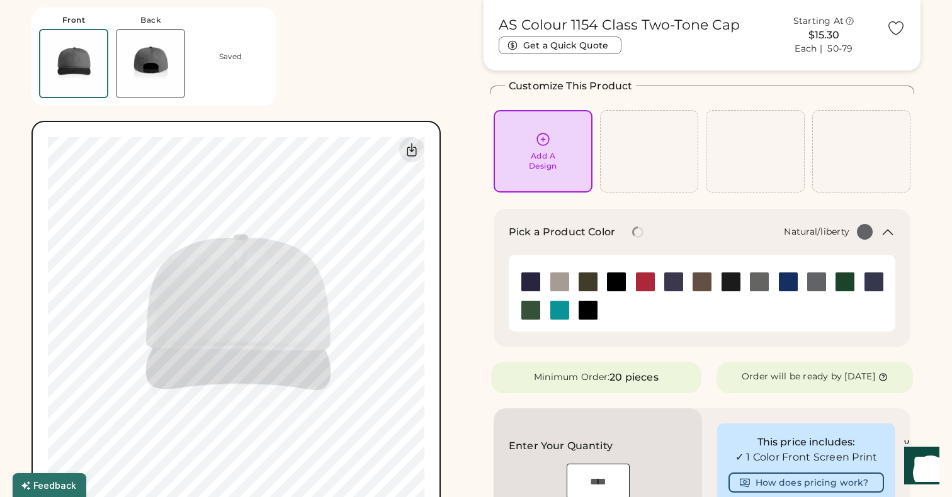
click at [786, 285] on img at bounding box center [788, 282] width 19 height 19
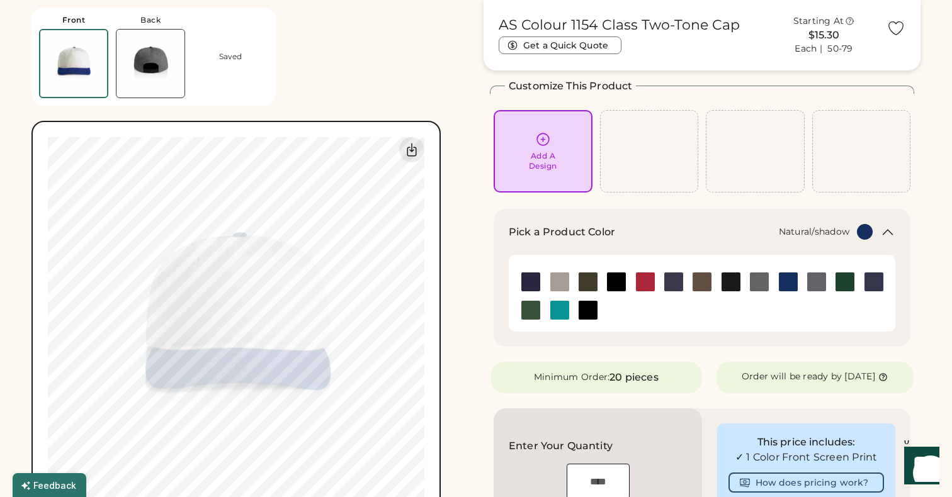
click at [757, 283] on img at bounding box center [759, 282] width 19 height 19
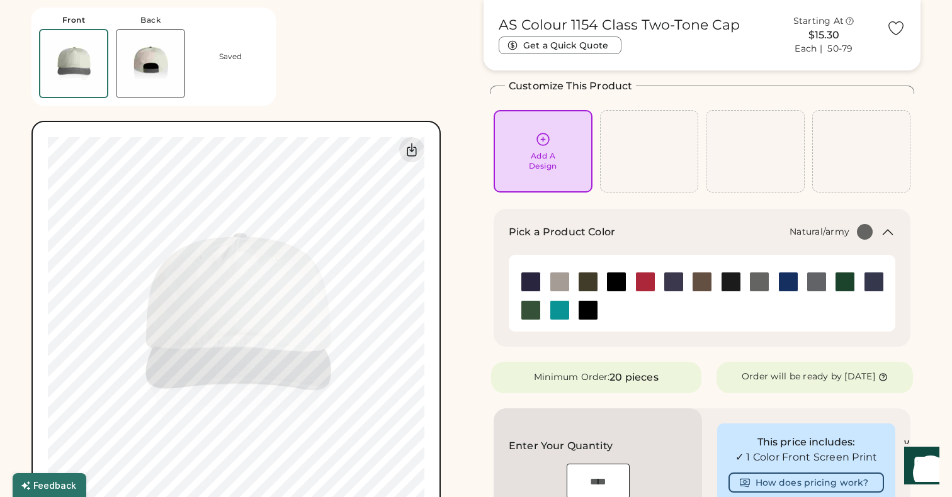
click at [583, 281] on img at bounding box center [587, 282] width 19 height 19
click at [128, 49] on img at bounding box center [150, 64] width 68 height 68
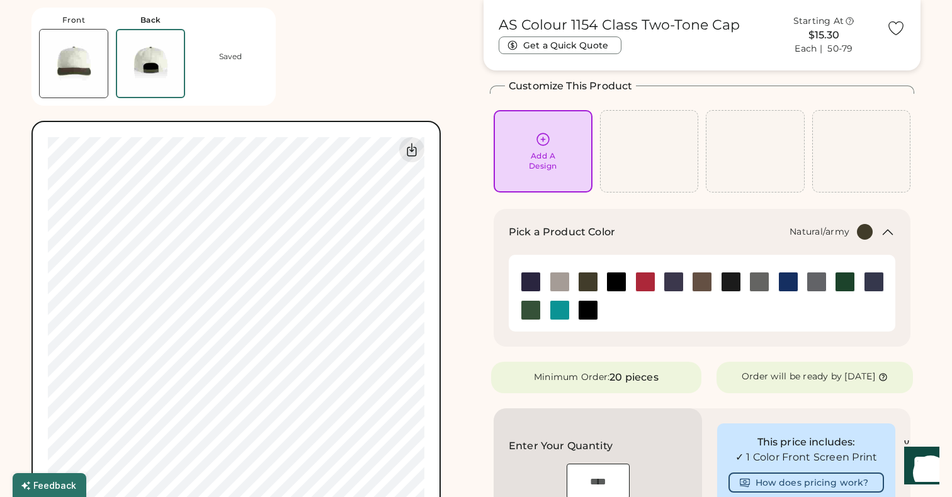
click at [98, 70] on img at bounding box center [74, 64] width 68 height 68
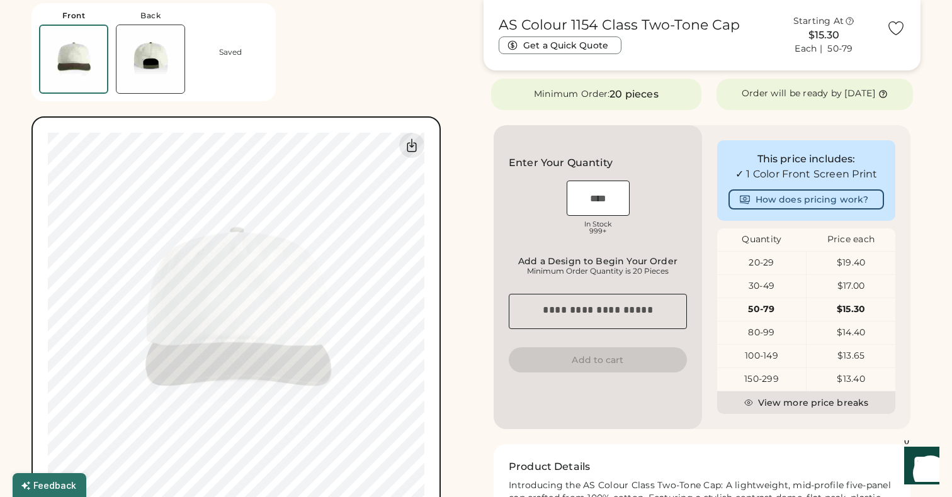
scroll to position [358, 0]
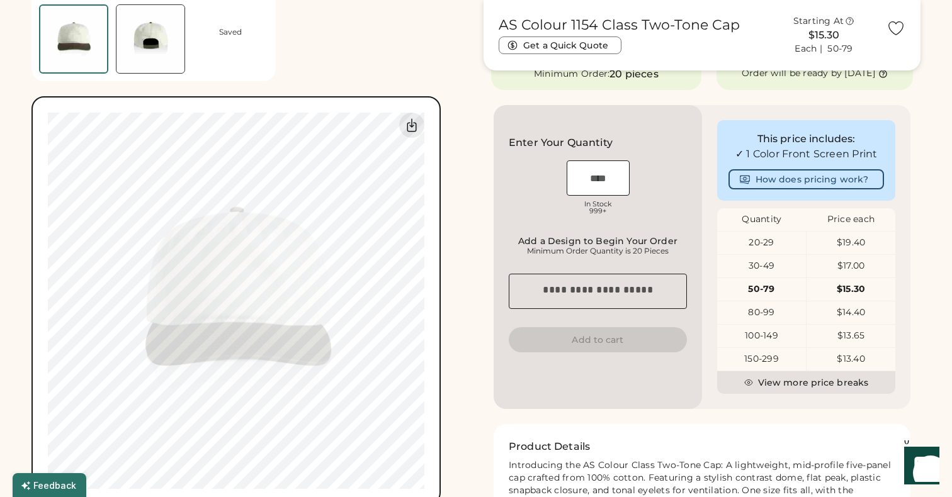
click at [614, 188] on input "input" at bounding box center [598, 178] width 63 height 35
type input "***"
click at [699, 218] on div "Enter Your Quantity OSFM In Stock 999+ Add a Design to Begin Your Order Minimum…" at bounding box center [598, 257] width 208 height 304
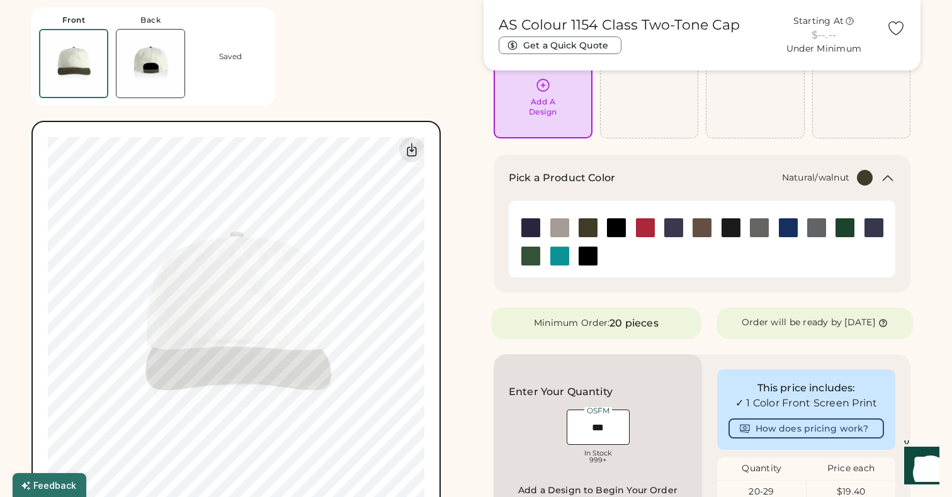
scroll to position [0, 0]
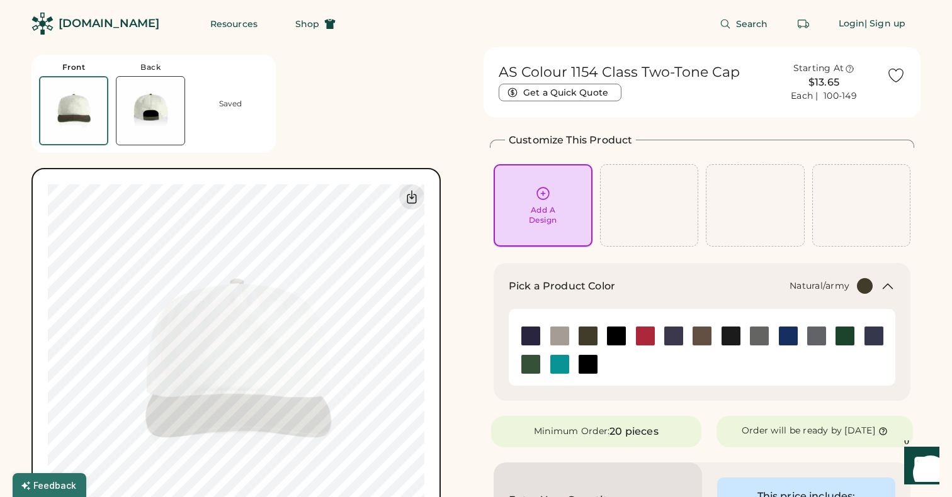
click at [541, 203] on div "Add A Design" at bounding box center [542, 206] width 81 height 40
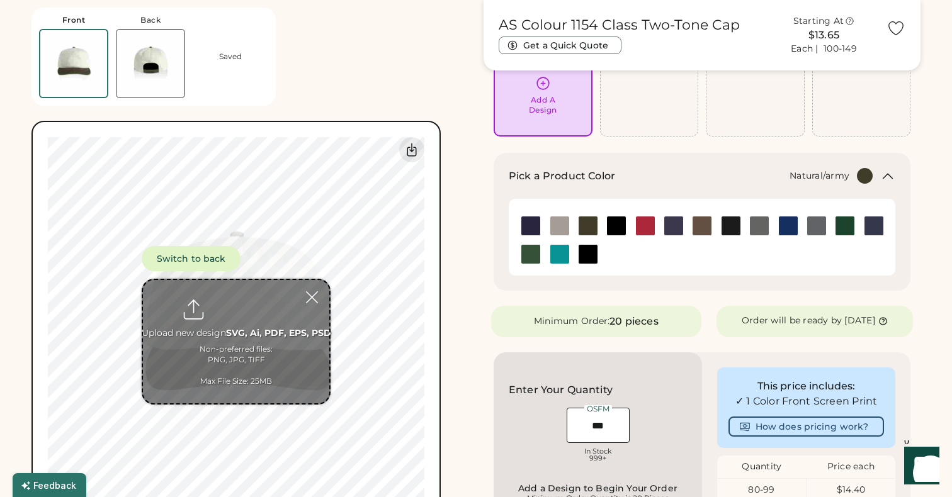
scroll to position [111, 0]
click at [279, 323] on input "file" at bounding box center [236, 341] width 186 height 123
click at [290, 341] on input "file" at bounding box center [236, 341] width 186 height 123
type input "**********"
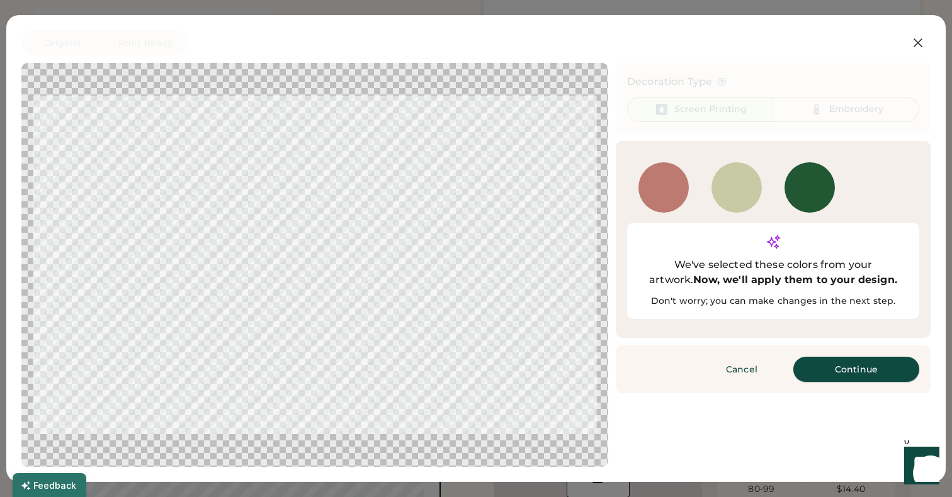
click at [828, 357] on button "Continue" at bounding box center [856, 369] width 126 height 25
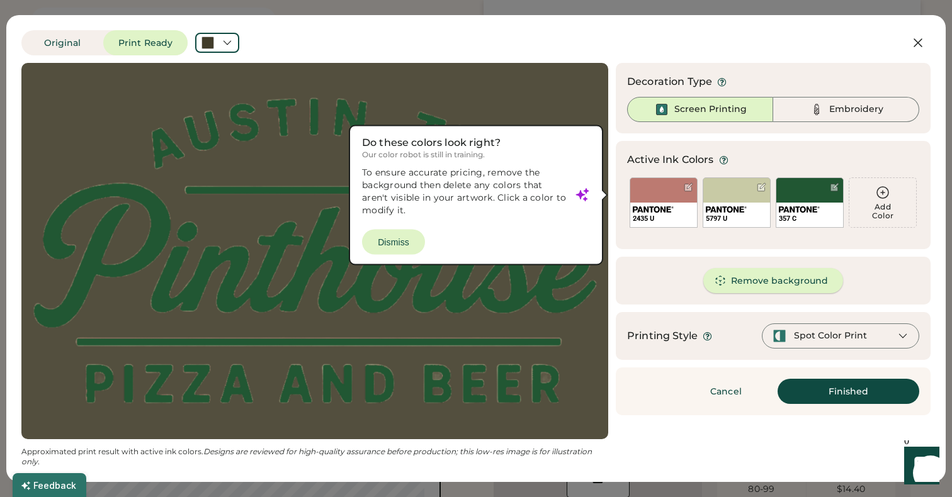
click at [758, 280] on button "Remove background" at bounding box center [773, 280] width 140 height 25
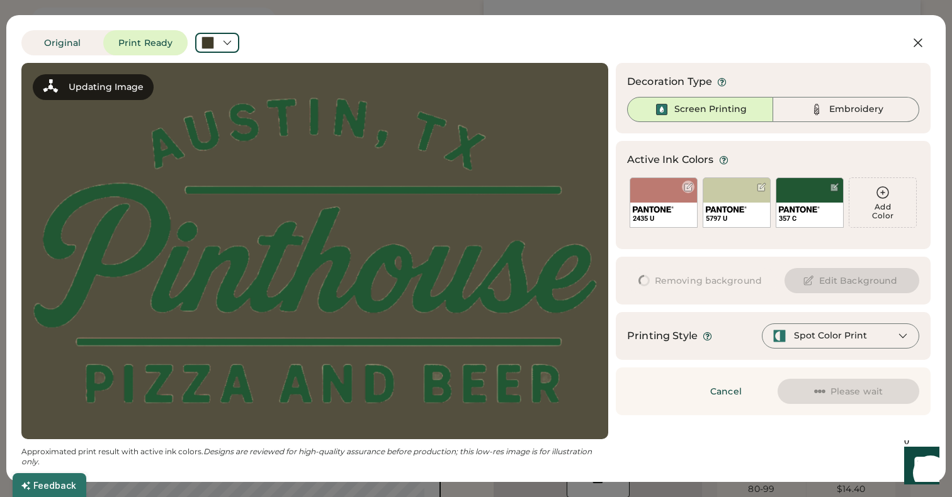
click at [689, 188] on div at bounding box center [688, 187] width 9 height 9
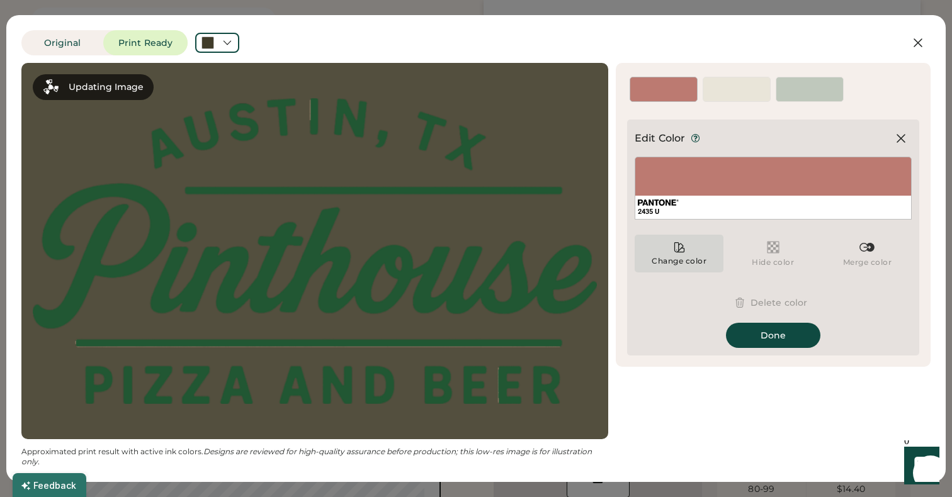
click at [677, 247] on icon at bounding box center [678, 247] width 9 height 9
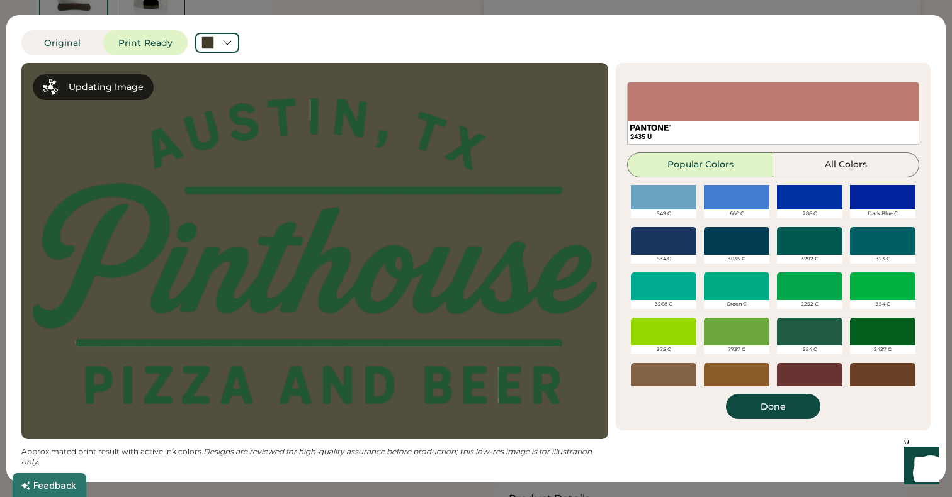
scroll to position [442, 0]
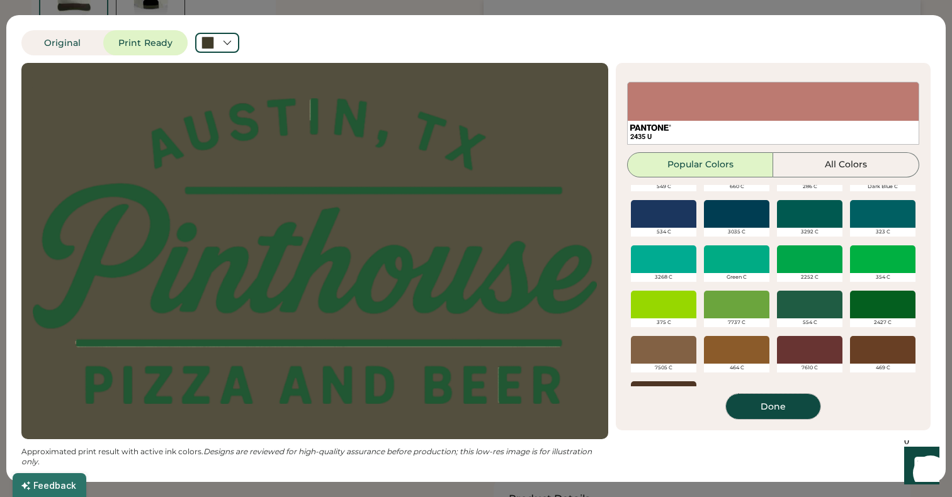
click at [762, 402] on button "Done" at bounding box center [773, 406] width 94 height 25
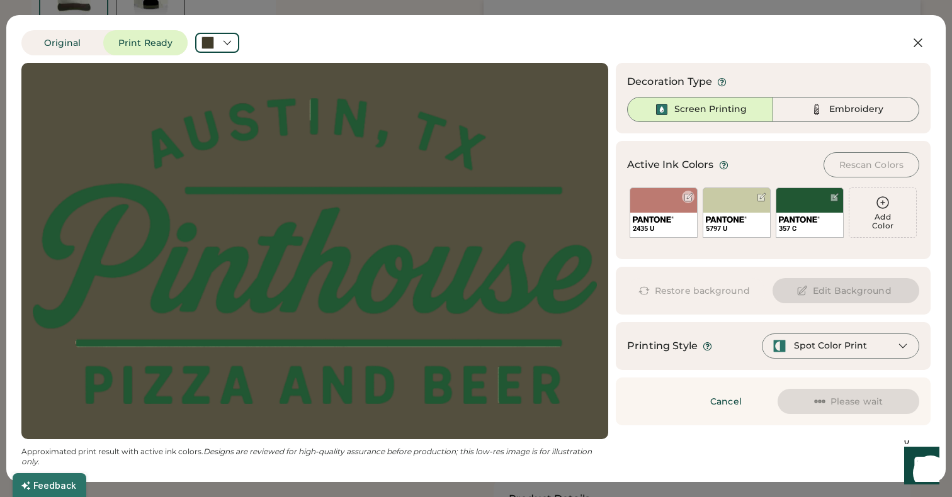
click at [665, 225] on div "2435 U" at bounding box center [664, 228] width 62 height 9
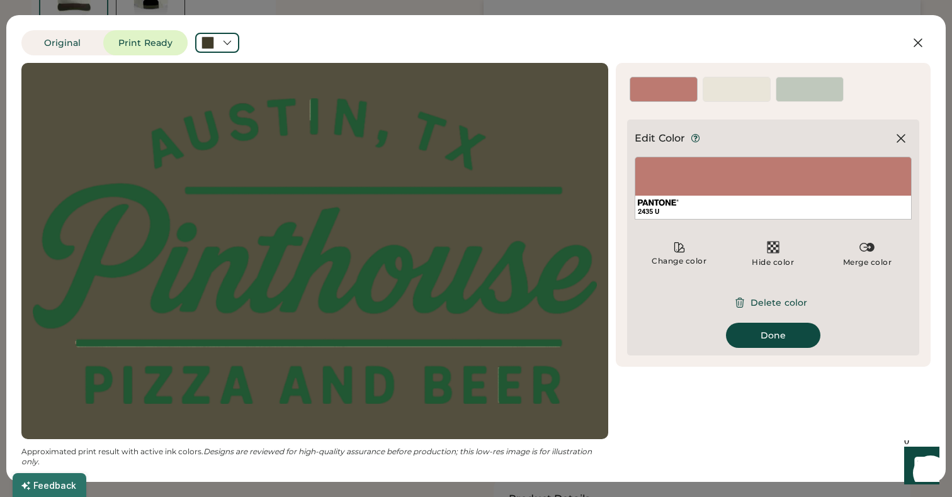
click at [670, 211] on div "2435 U" at bounding box center [773, 211] width 271 height 9
click at [672, 169] on div "2435 U" at bounding box center [773, 188] width 277 height 63
click at [686, 260] on div "Change color" at bounding box center [679, 261] width 56 height 10
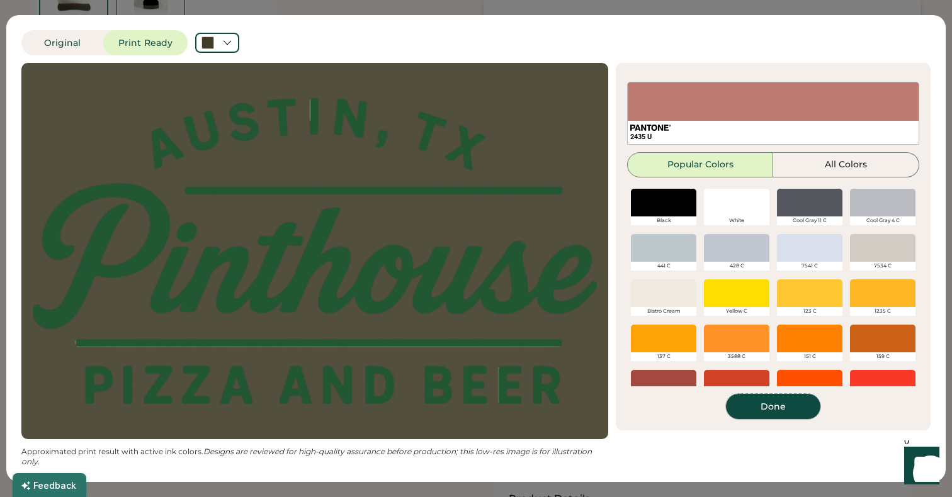
click at [782, 409] on button "Done" at bounding box center [773, 406] width 94 height 25
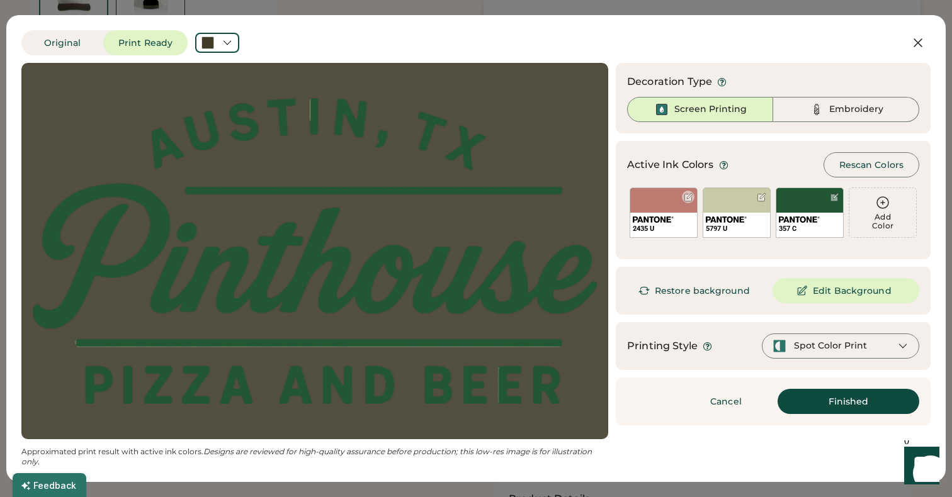
click at [667, 217] on img at bounding box center [653, 220] width 41 height 6
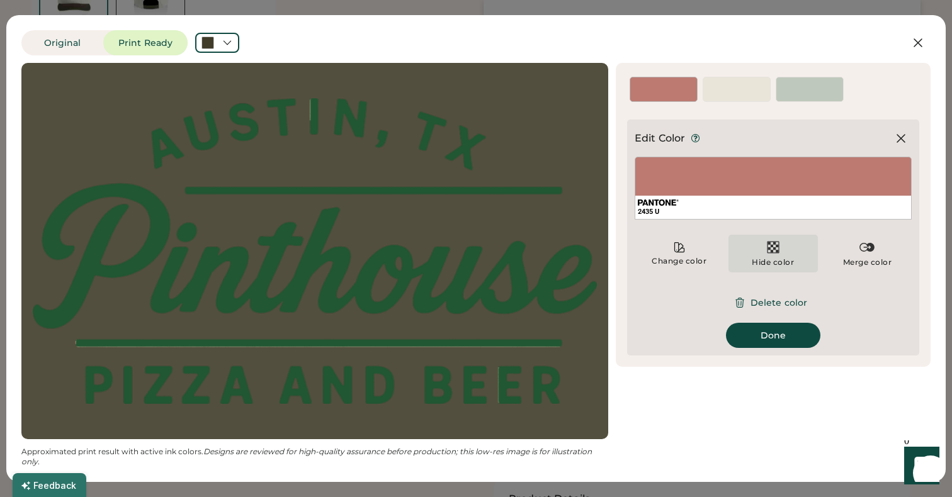
click at [769, 250] on img at bounding box center [772, 247] width 15 height 15
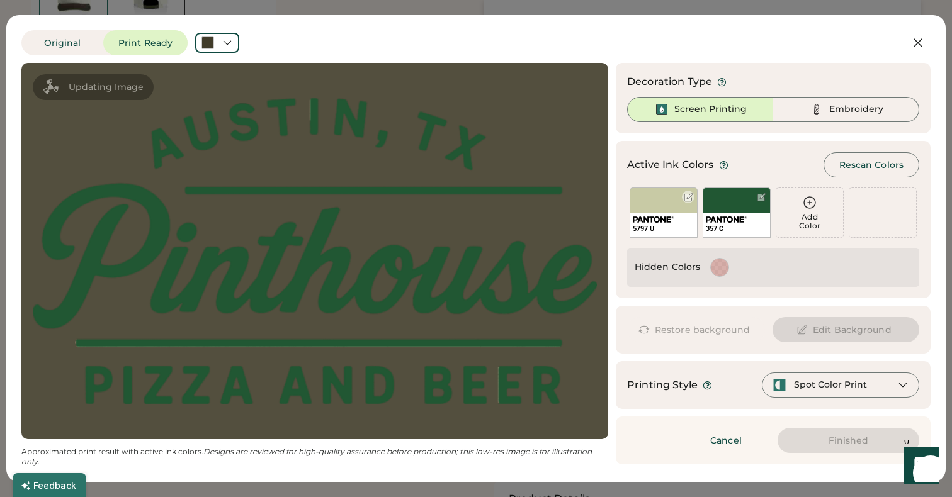
click at [671, 225] on div "5797 U" at bounding box center [664, 228] width 62 height 9
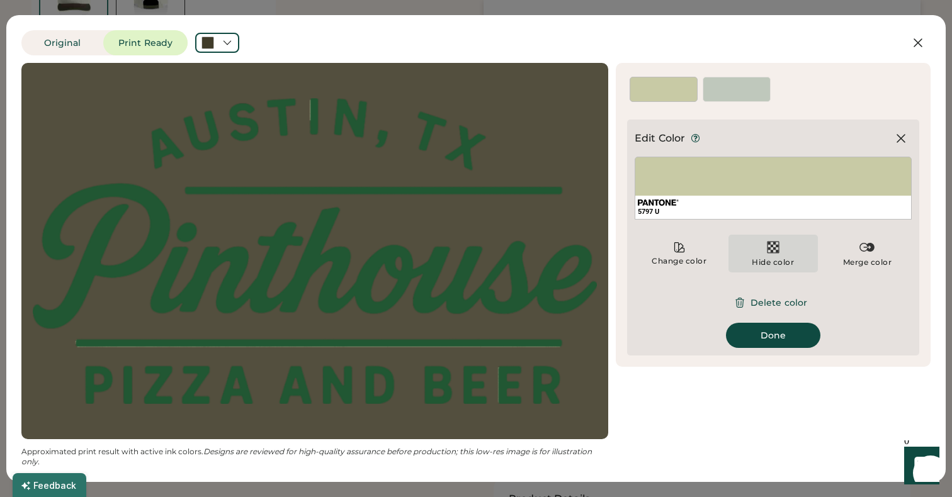
click at [773, 262] on div "Hide color" at bounding box center [773, 262] width 42 height 10
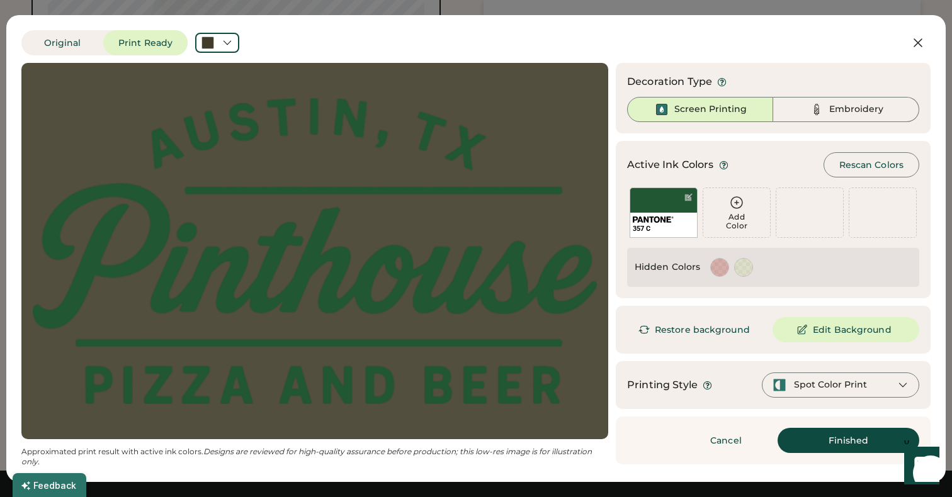
scroll to position [609, 0]
click at [807, 388] on div "Spot Color Print" at bounding box center [830, 385] width 73 height 13
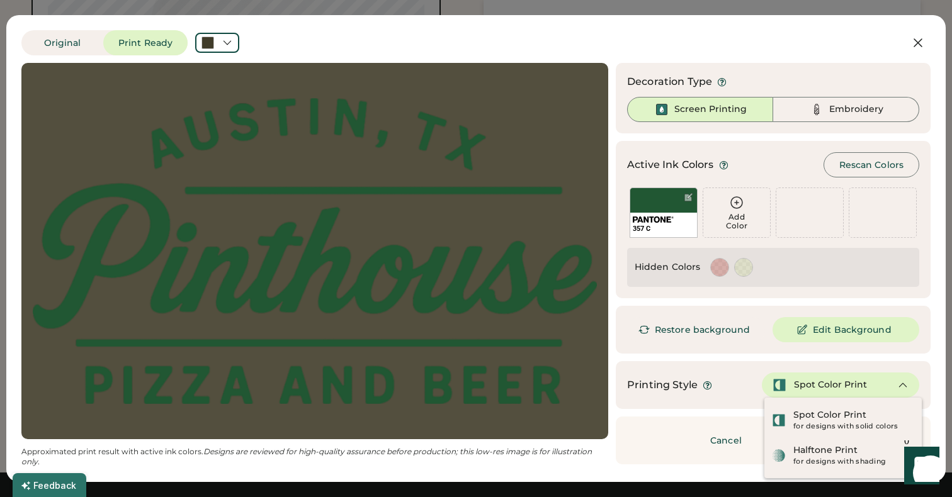
click at [807, 386] on div "Spot Color Print" at bounding box center [830, 385] width 73 height 13
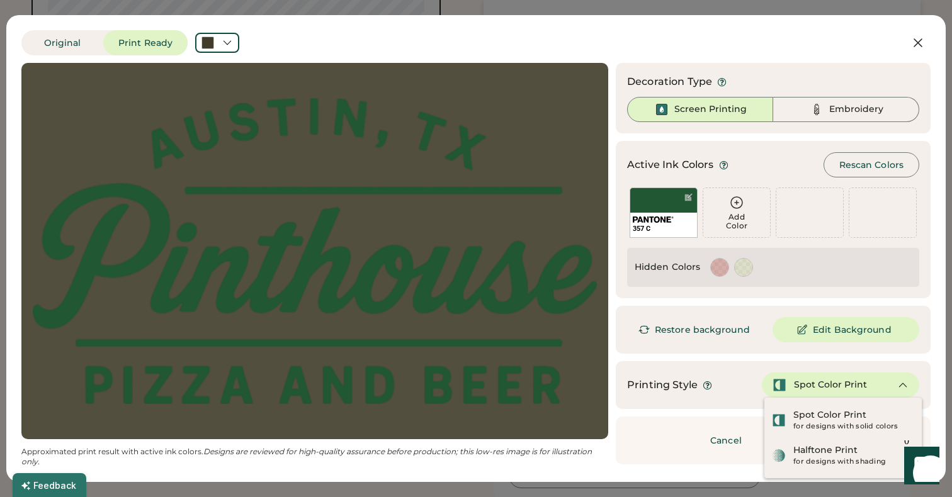
scroll to position [451, 0]
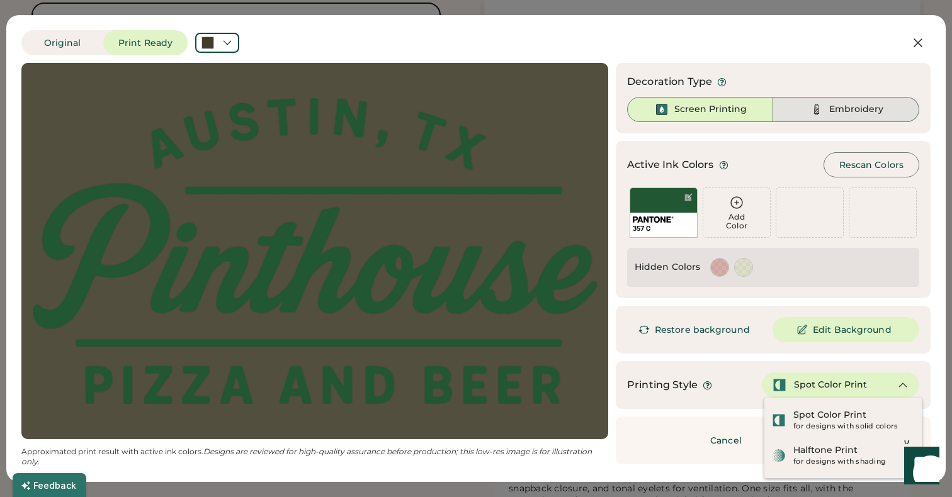
click at [821, 111] on img at bounding box center [816, 109] width 15 height 15
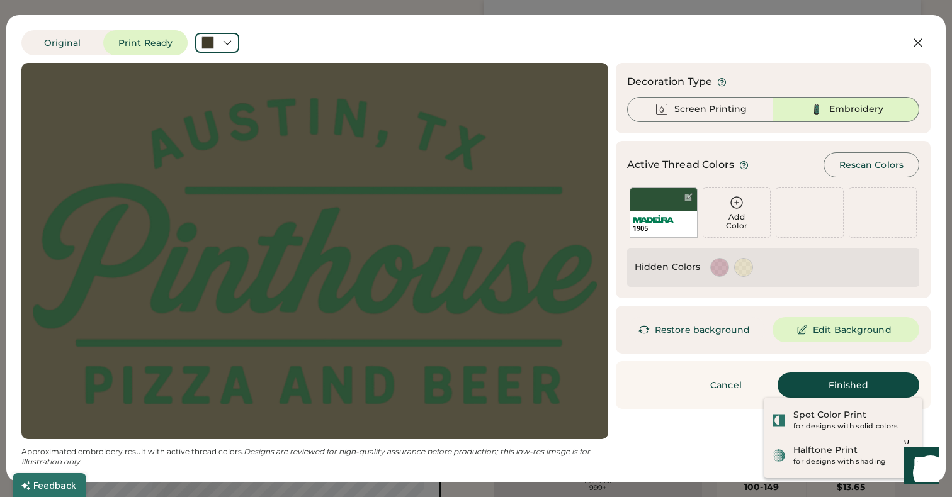
scroll to position [0, 0]
click at [665, 204] on div "1905" at bounding box center [663, 213] width 68 height 50
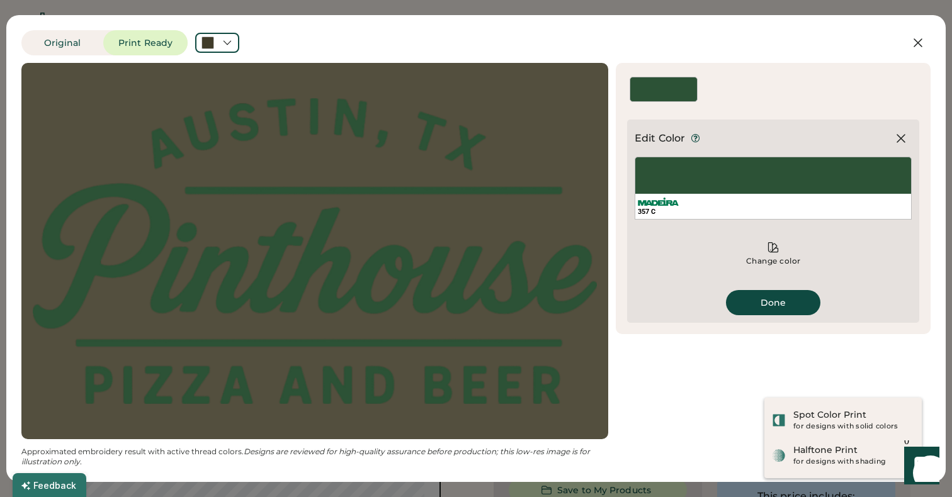
click at [743, 182] on div "357 C" at bounding box center [773, 188] width 277 height 63
click at [707, 208] on div "357 C" at bounding box center [773, 211] width 271 height 9
click at [663, 200] on img at bounding box center [658, 202] width 41 height 8
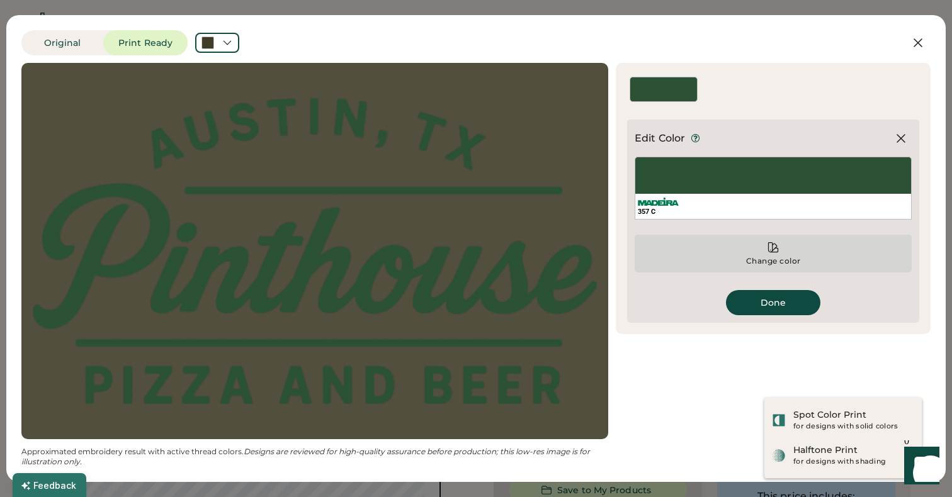
click at [779, 252] on div "Change color" at bounding box center [773, 254] width 277 height 38
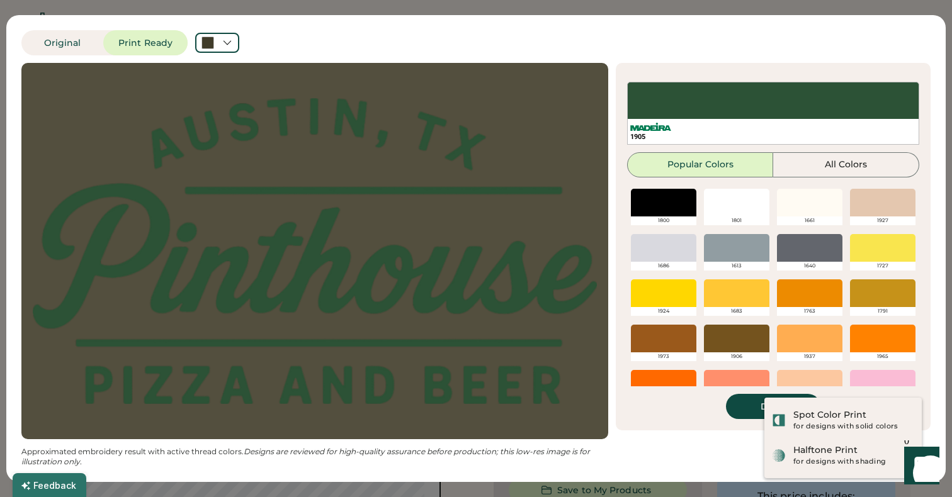
click at [672, 200] on div at bounding box center [663, 203] width 65 height 28
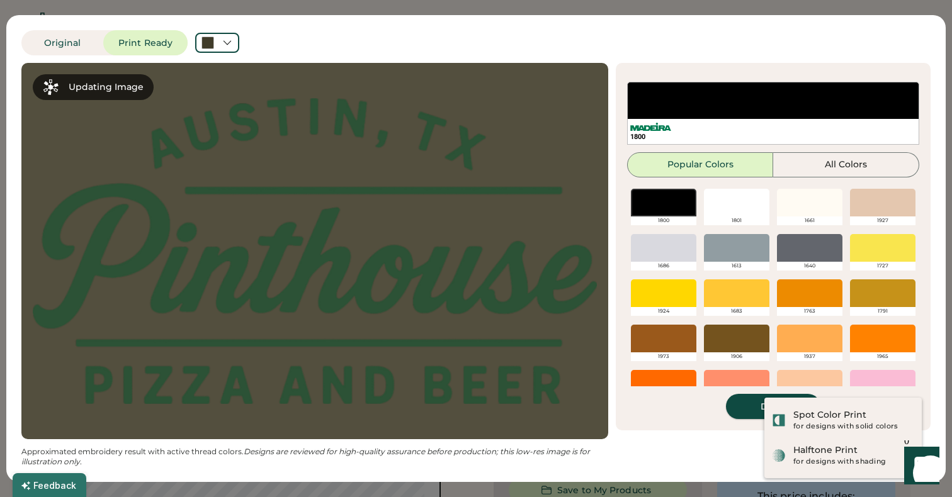
click at [737, 413] on button "Done" at bounding box center [773, 406] width 94 height 25
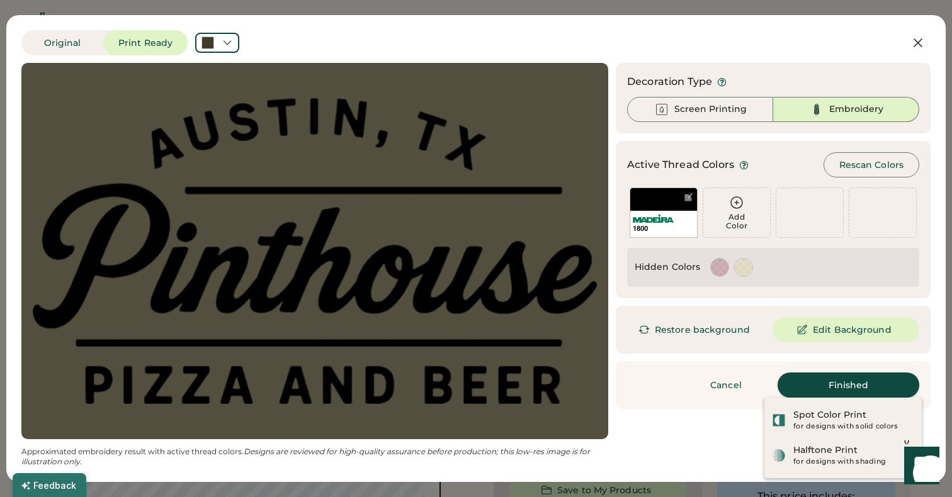
click at [878, 385] on button "Finished" at bounding box center [848, 385] width 142 height 25
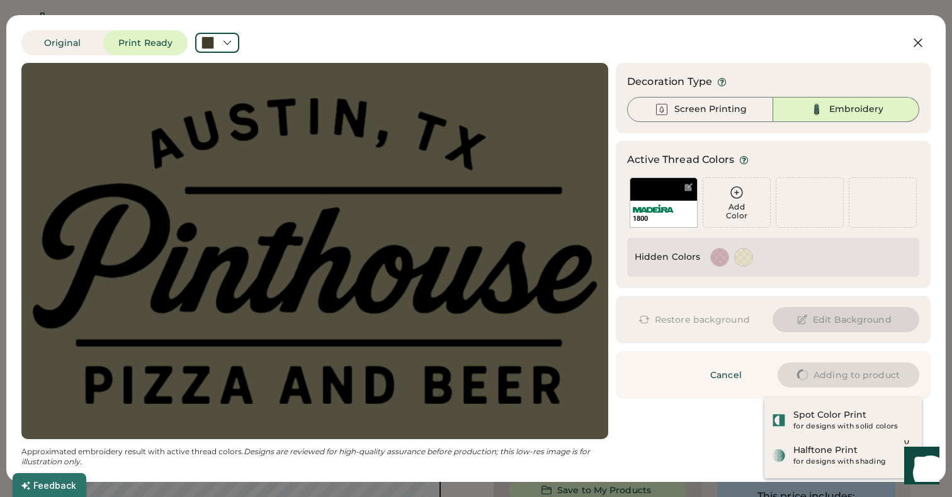
type input "*****"
type input "****"
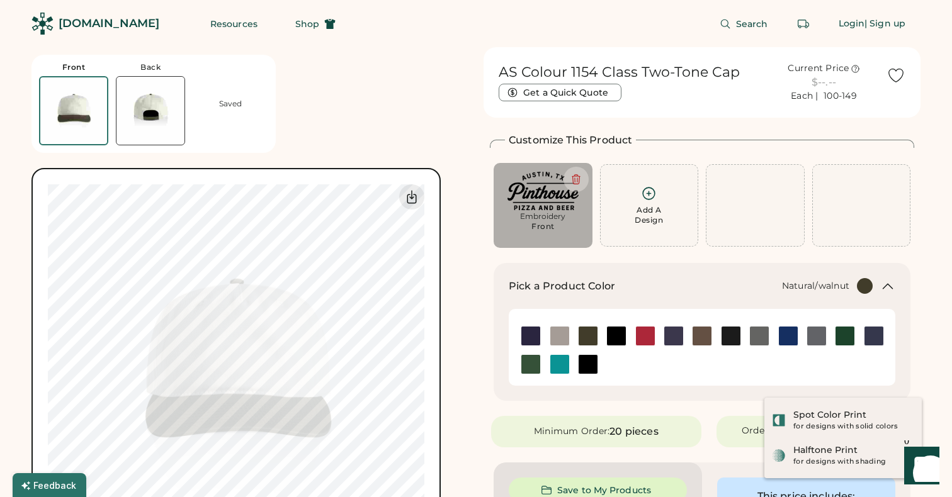
type input "****"
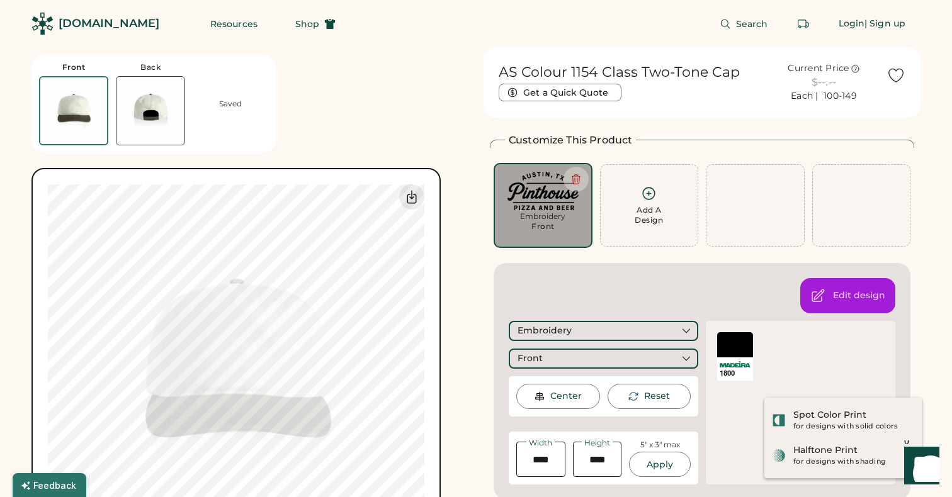
type input "******"
click at [461, 357] on div "Front Back Saved Switch to back Upload new design SVG, Ai, PDF, EPS, PSD Non-pr…" at bounding box center [249, 312] width 437 height 530
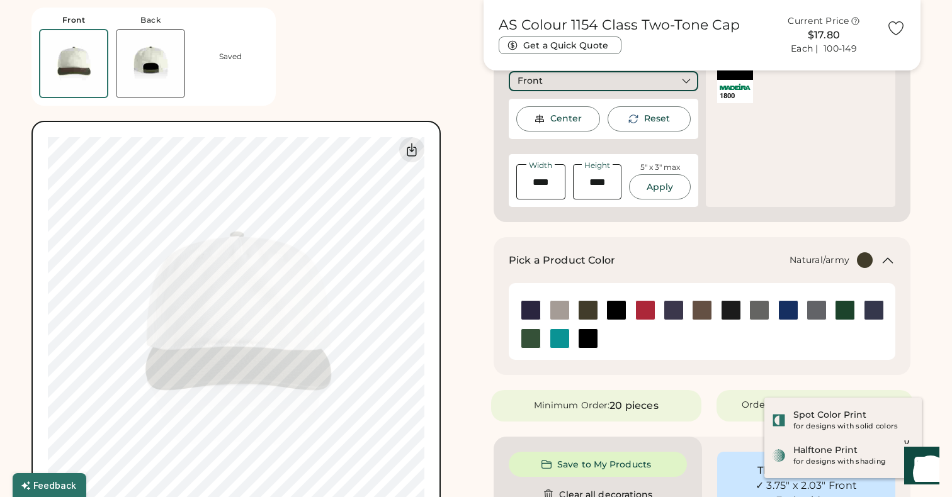
scroll to position [281, 0]
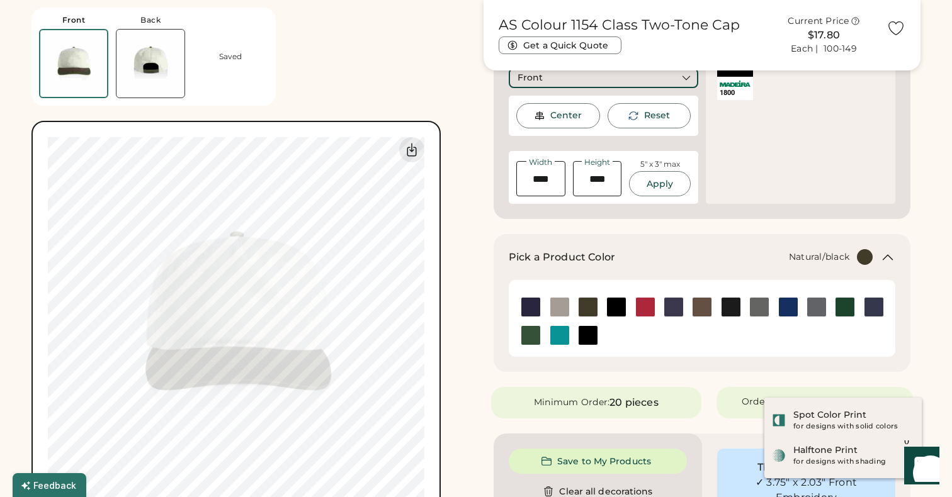
click at [619, 308] on img at bounding box center [616, 307] width 19 height 19
click at [454, 319] on div "Front Back Saved Switch to back Upload new design SVG, Ai, PDF, EPS, PSD Non-pr…" at bounding box center [249, 265] width 437 height 530
type input "****"
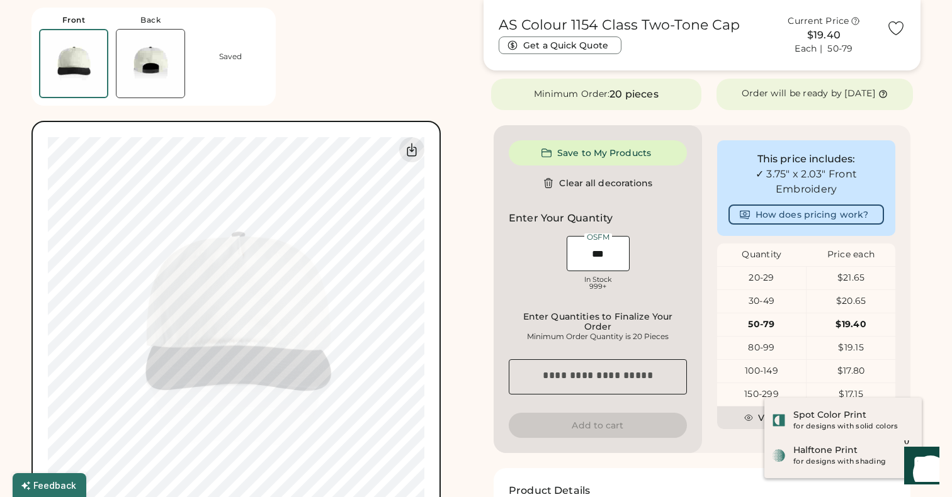
scroll to position [340, 0]
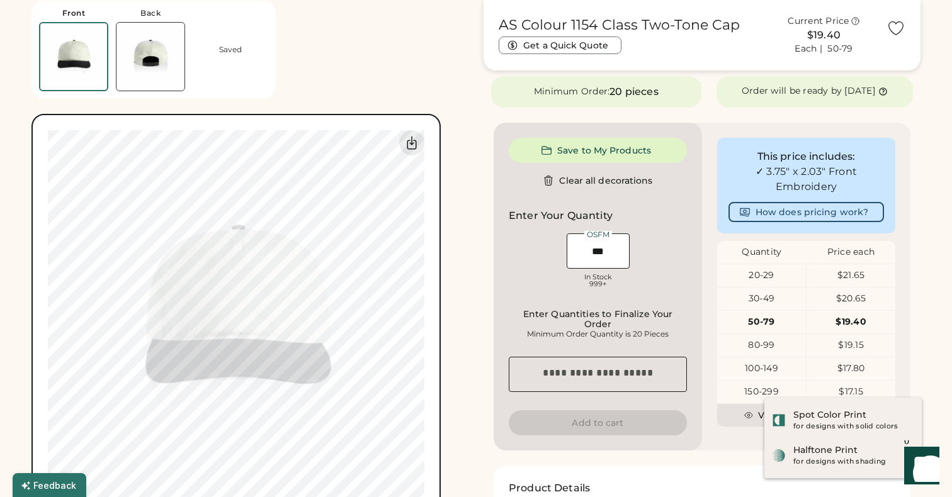
type input "****"
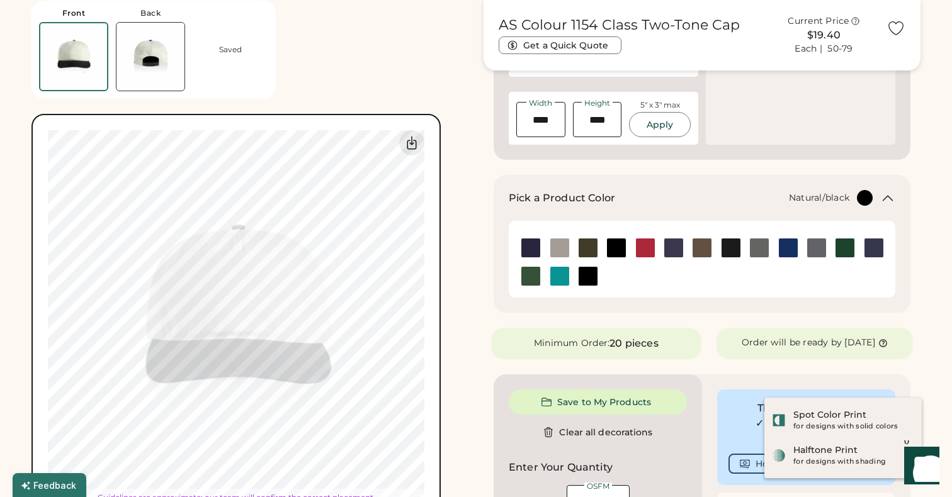
type input "****"
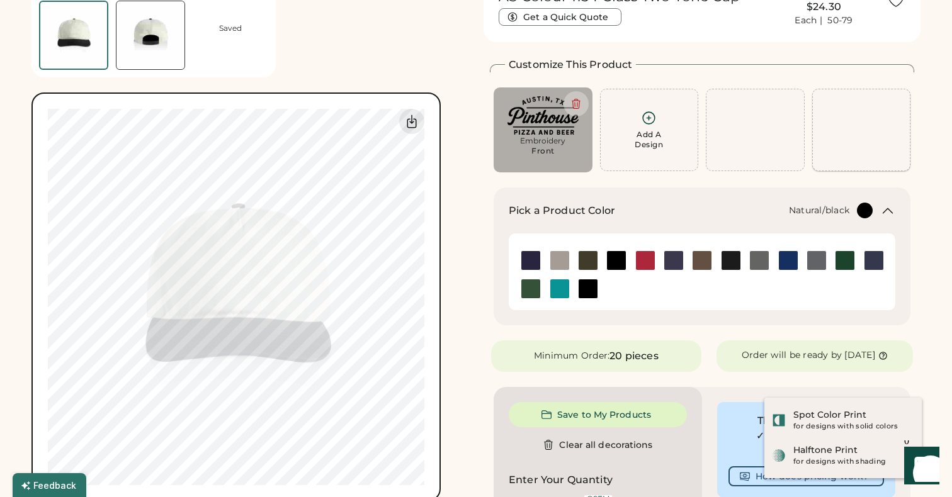
scroll to position [0, 0]
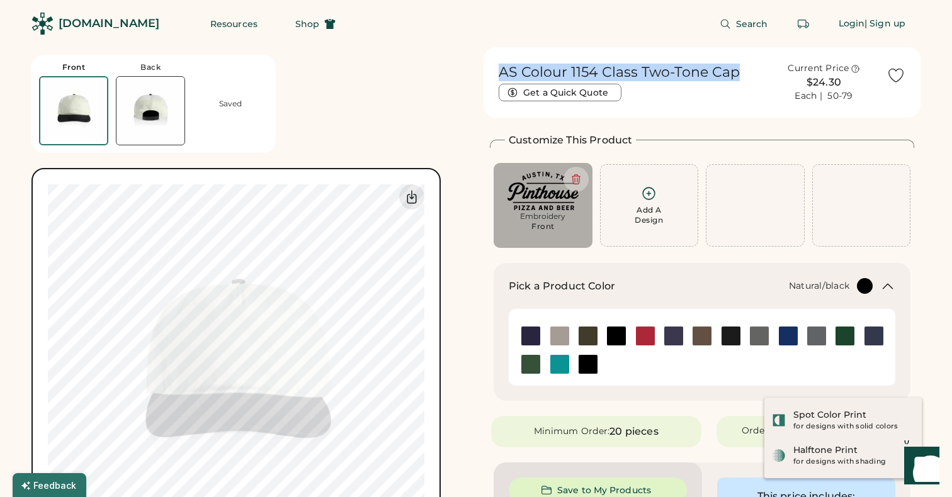
drag, startPoint x: 741, startPoint y: 69, endPoint x: 480, endPoint y: 68, distance: 261.2
copy h1 "AS Colour 1154 Class Two-Tone Cap"
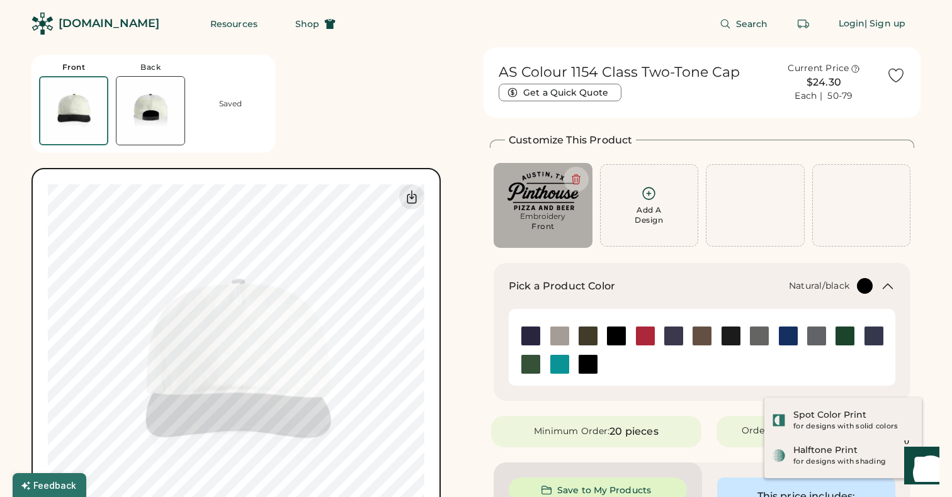
click at [451, 189] on div "Front Back Saved Switch to back Upload new design SVG, Ai, PDF, EPS, PSD Non-pr…" at bounding box center [249, 312] width 437 height 530
click at [543, 200] on img at bounding box center [542, 191] width 81 height 38
type input "****"
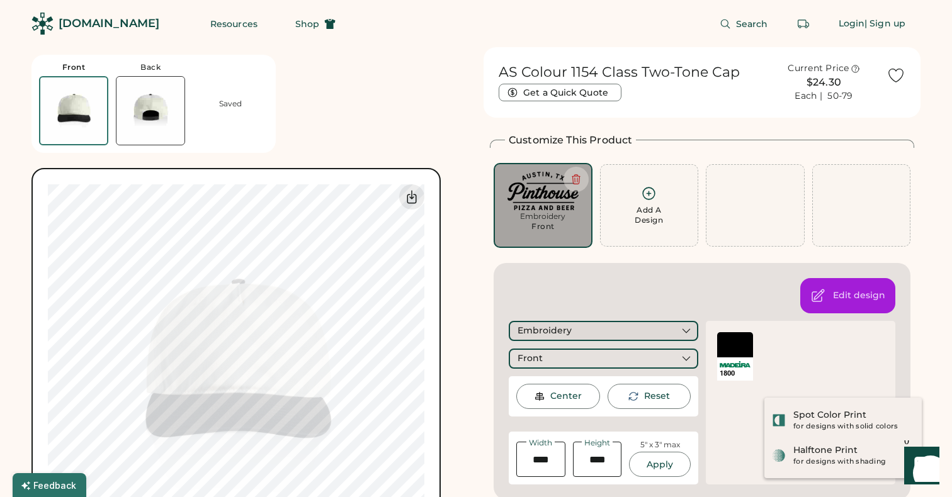
click at [555, 331] on div "Embroidery" at bounding box center [544, 331] width 54 height 13
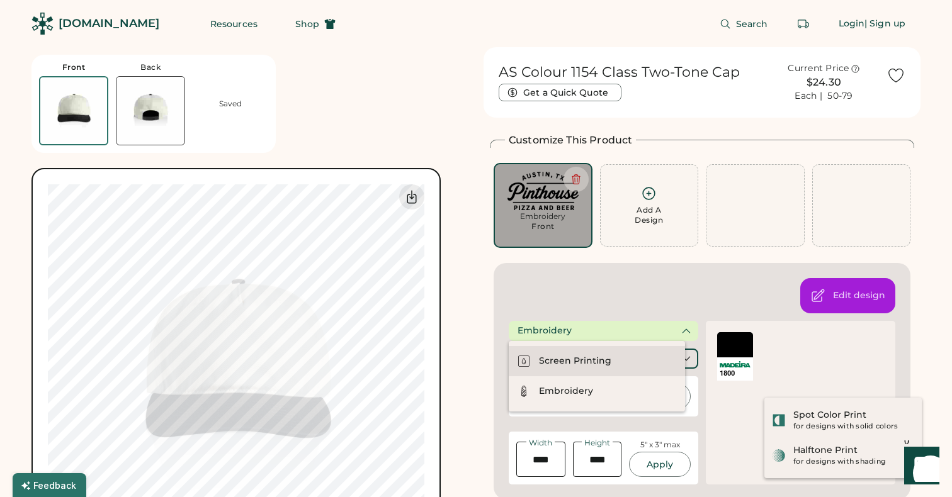
click at [555, 356] on div "Screen Printing" at bounding box center [575, 361] width 72 height 13
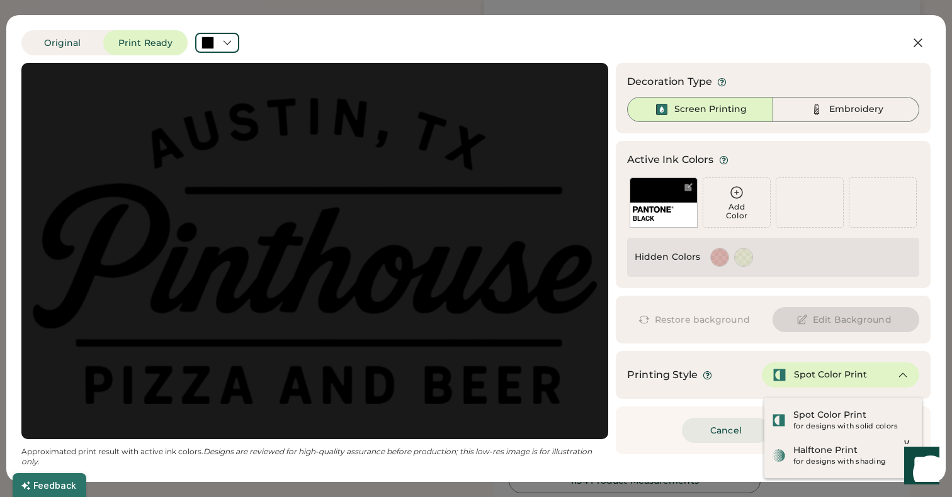
scroll to position [460, 0]
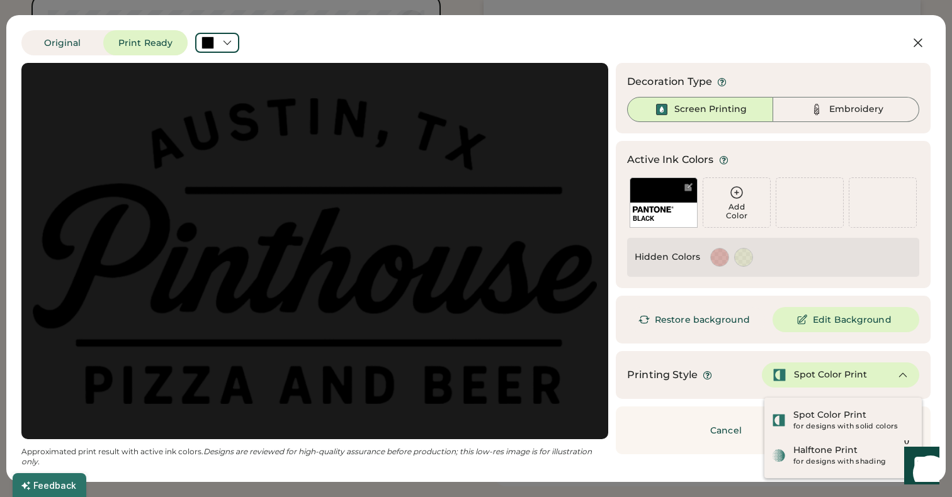
click at [750, 463] on div "Updating Image Approximated print result with active ink colors. Designs are re…" at bounding box center [475, 265] width 909 height 404
click at [889, 372] on div "Spot Color Print" at bounding box center [840, 375] width 157 height 25
click at [908, 380] on icon at bounding box center [902, 375] width 11 height 11
click at [906, 374] on icon at bounding box center [902, 375] width 11 height 11
click at [802, 56] on div "Original Print Ready Updating Image Approximated print result with active ink c…" at bounding box center [475, 248] width 909 height 437
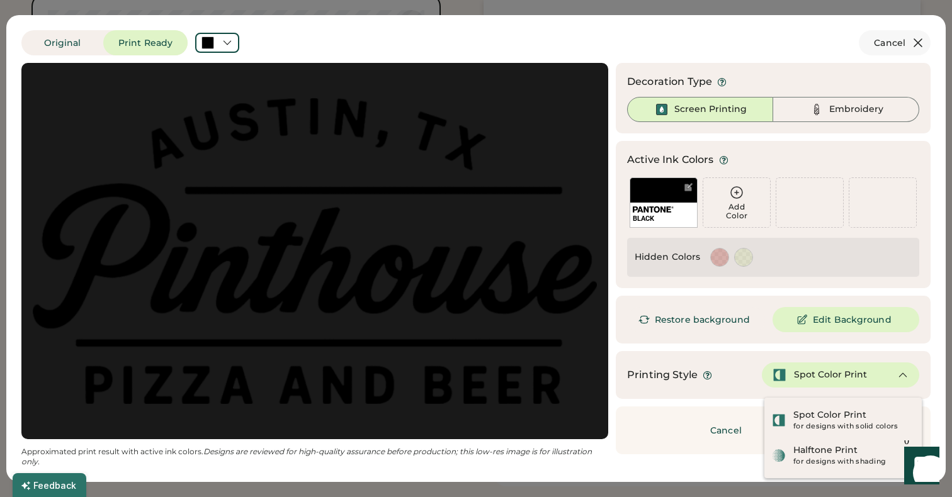
click at [921, 47] on icon at bounding box center [917, 42] width 15 height 15
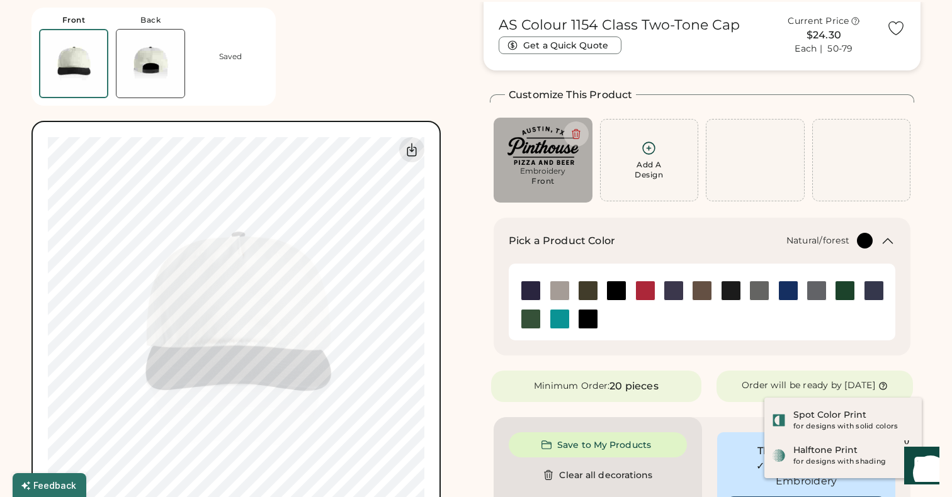
scroll to position [10, 0]
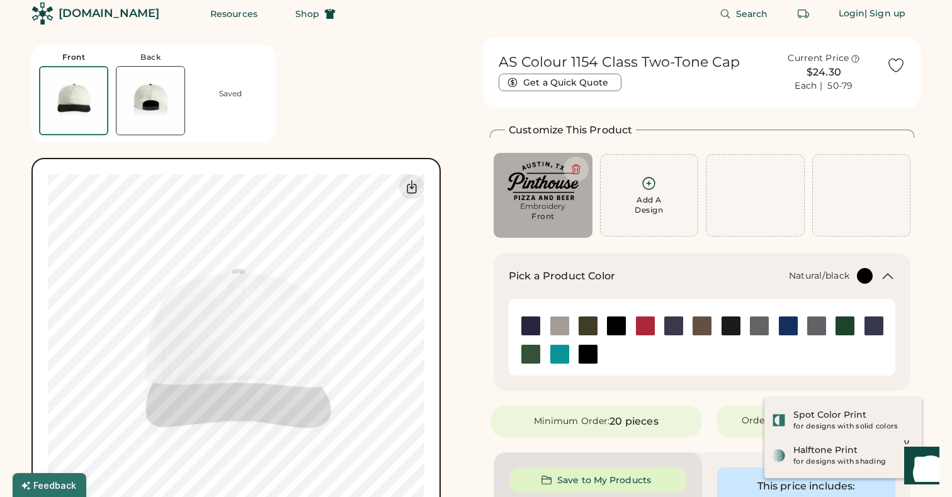
click at [558, 217] on div "Embroidery Front" at bounding box center [542, 215] width 81 height 28
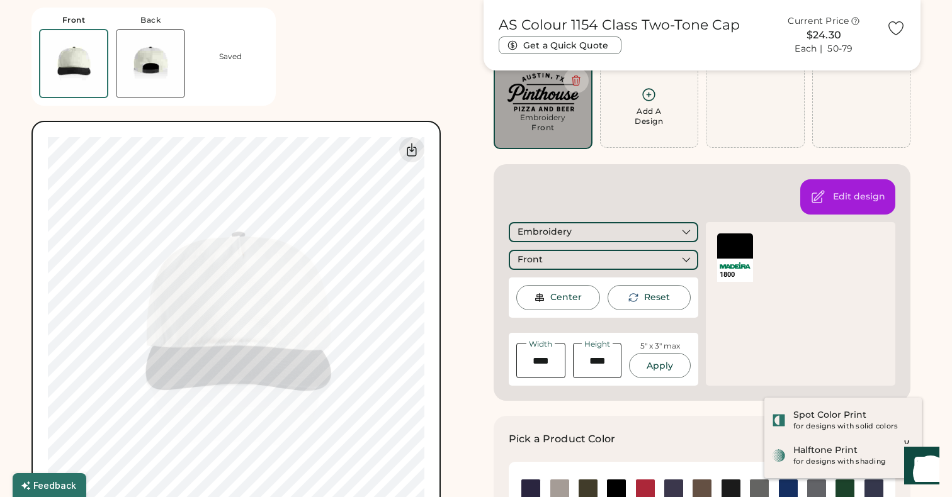
scroll to position [44, 0]
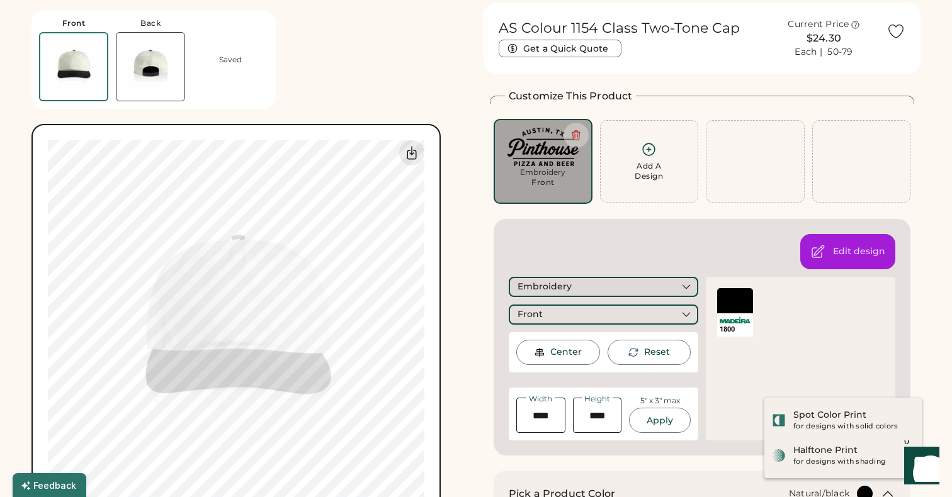
click at [658, 288] on div "Embroidery" at bounding box center [603, 287] width 189 height 20
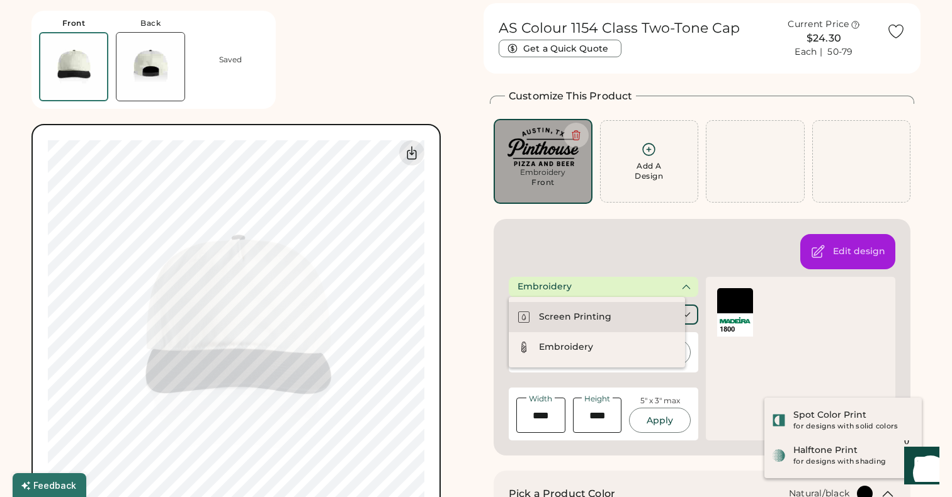
click at [635, 310] on div "Screen Printing" at bounding box center [597, 317] width 176 height 30
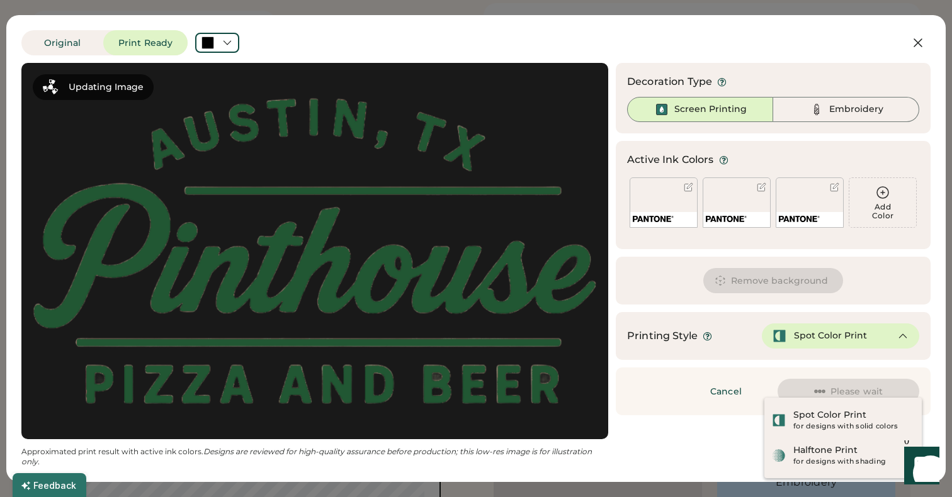
scroll to position [0, 0]
